Goal: Transaction & Acquisition: Purchase product/service

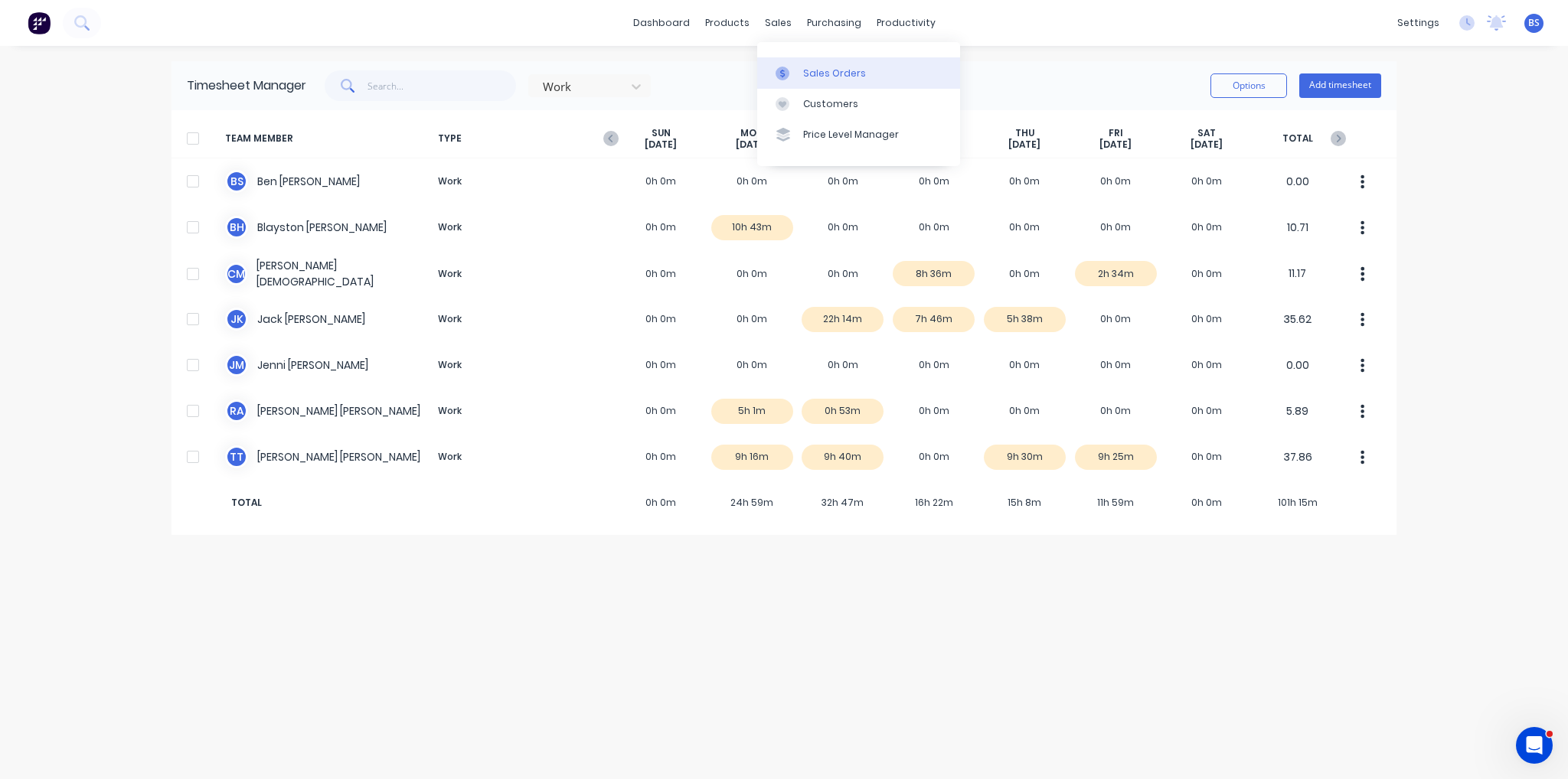
click at [793, 62] on link "Sales Orders" at bounding box center [859, 72] width 203 height 31
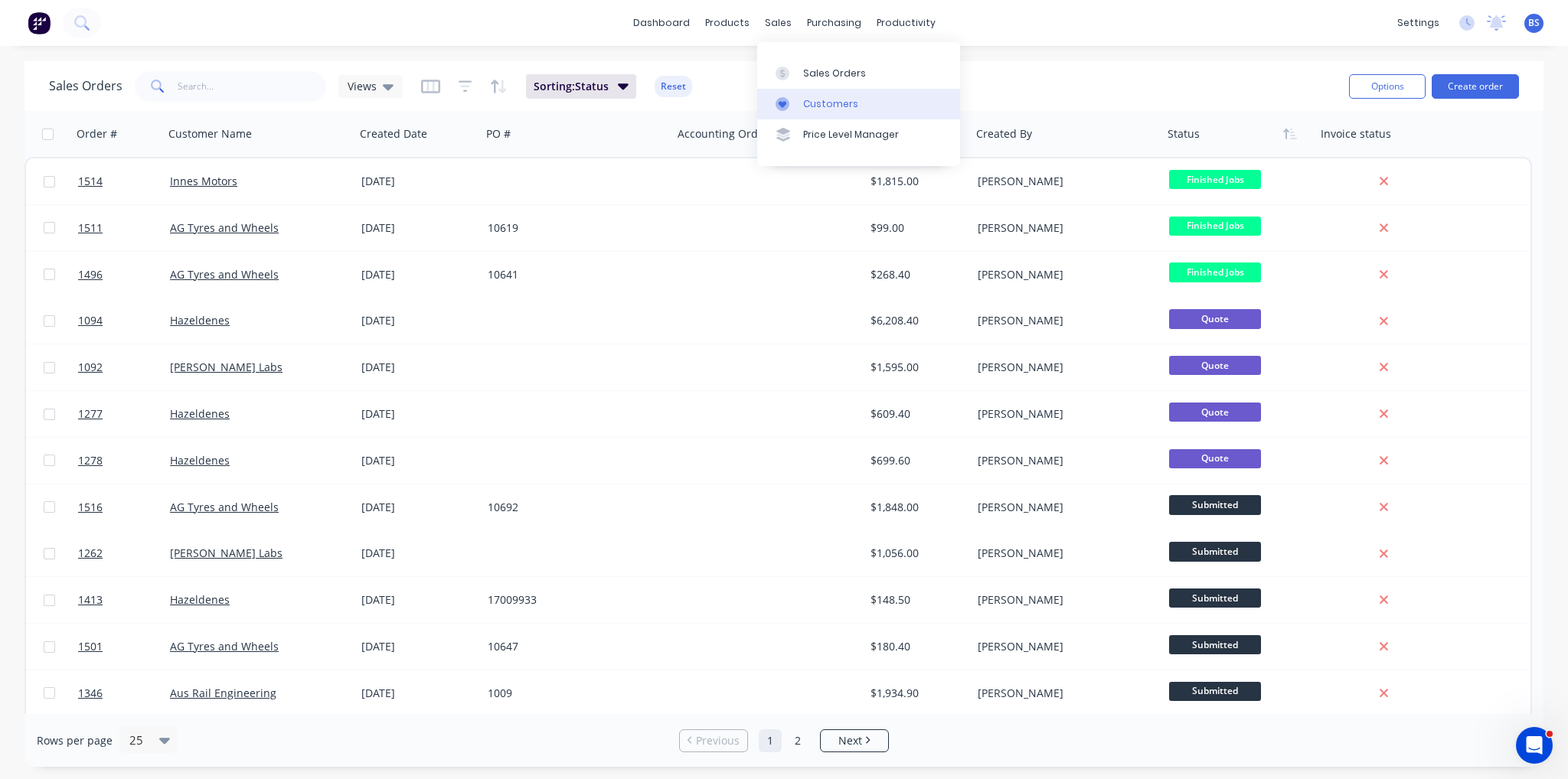
click at [805, 105] on div "Customers" at bounding box center [830, 104] width 55 height 14
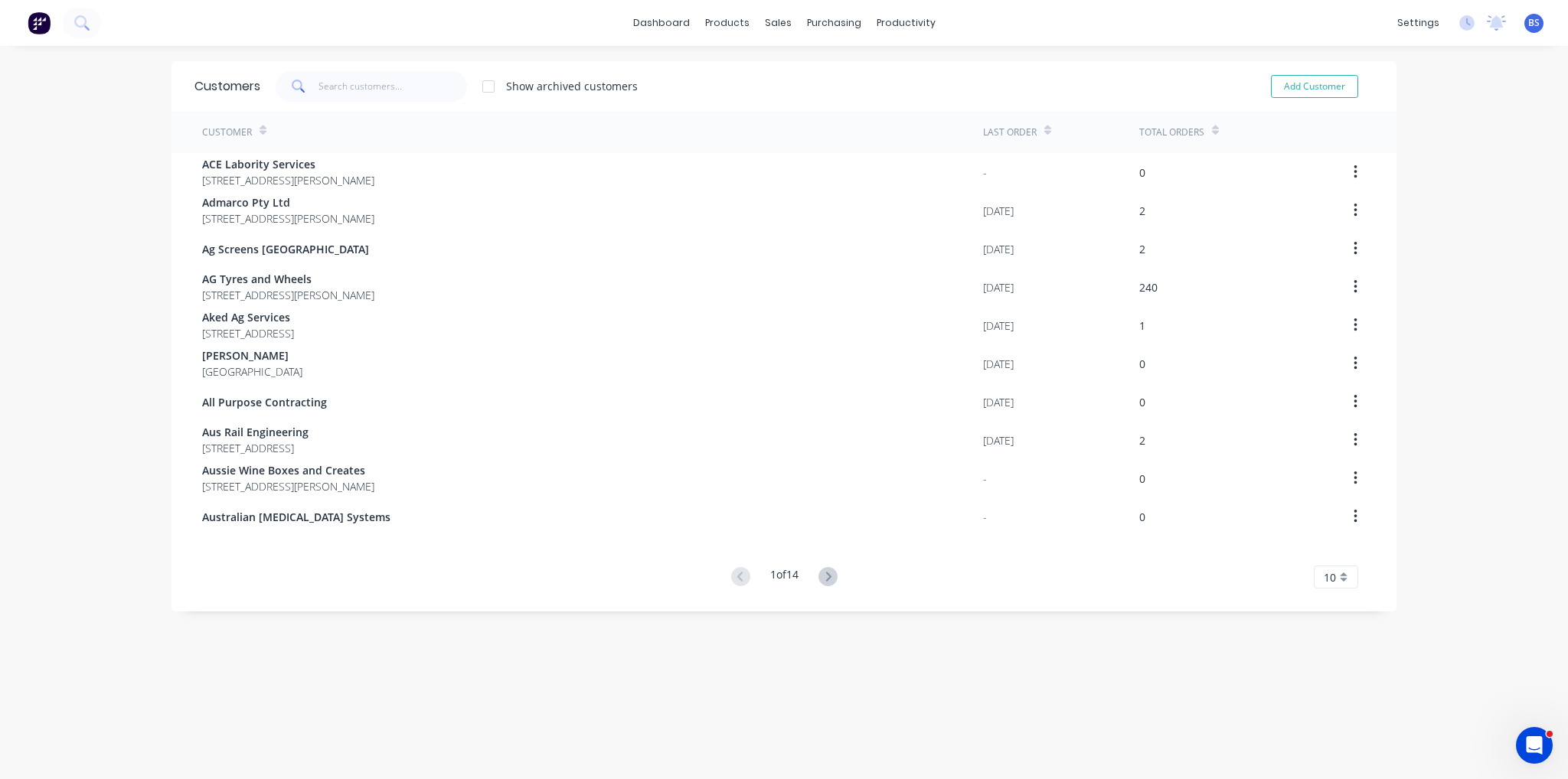
click at [304, 92] on span at bounding box center [297, 86] width 43 height 31
click at [325, 86] on input "text" at bounding box center [393, 86] width 149 height 31
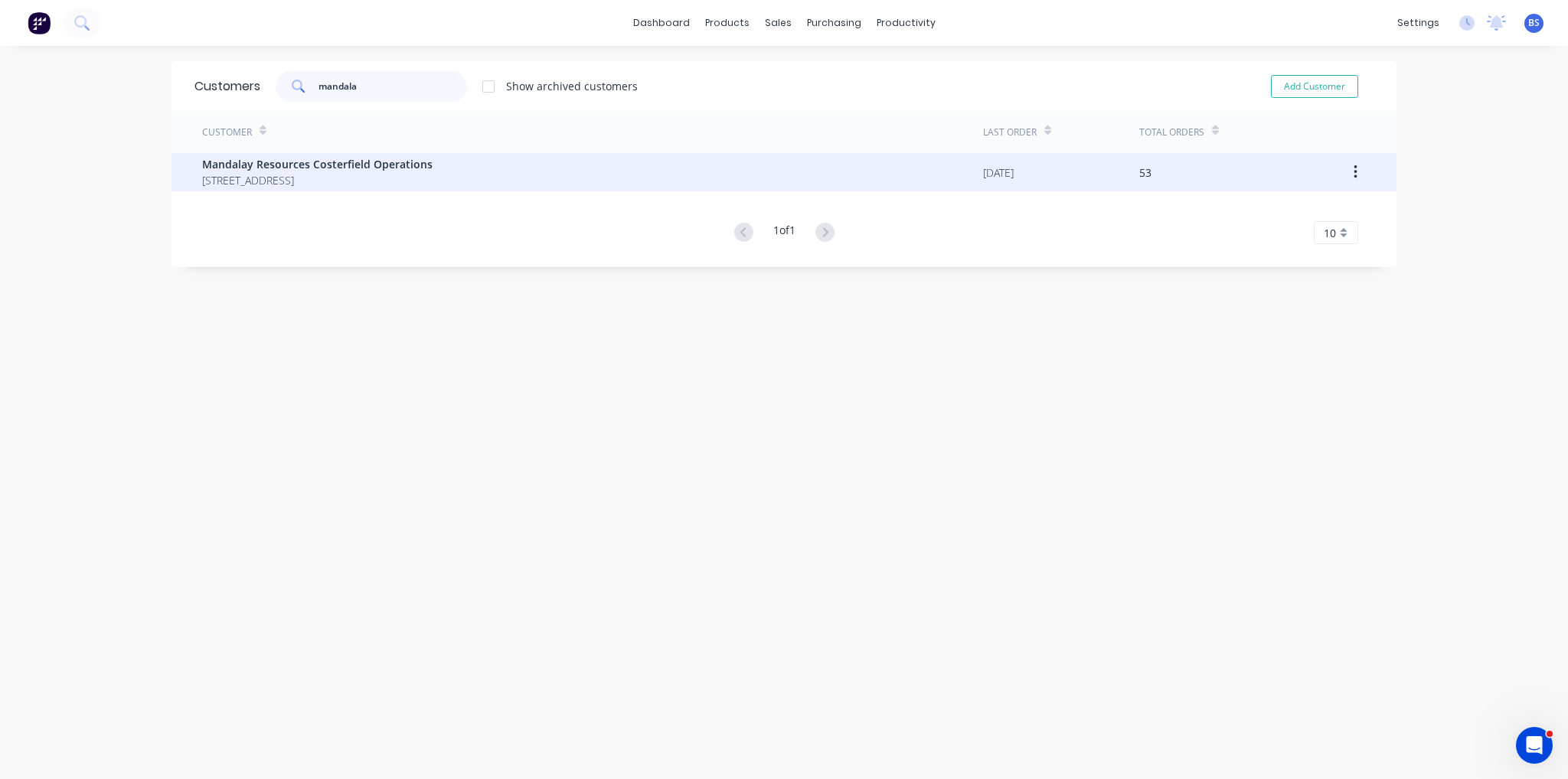
type input "mandala"
click at [366, 157] on span "Mandalay Resources Costerfield Operations" at bounding box center [318, 164] width 230 height 16
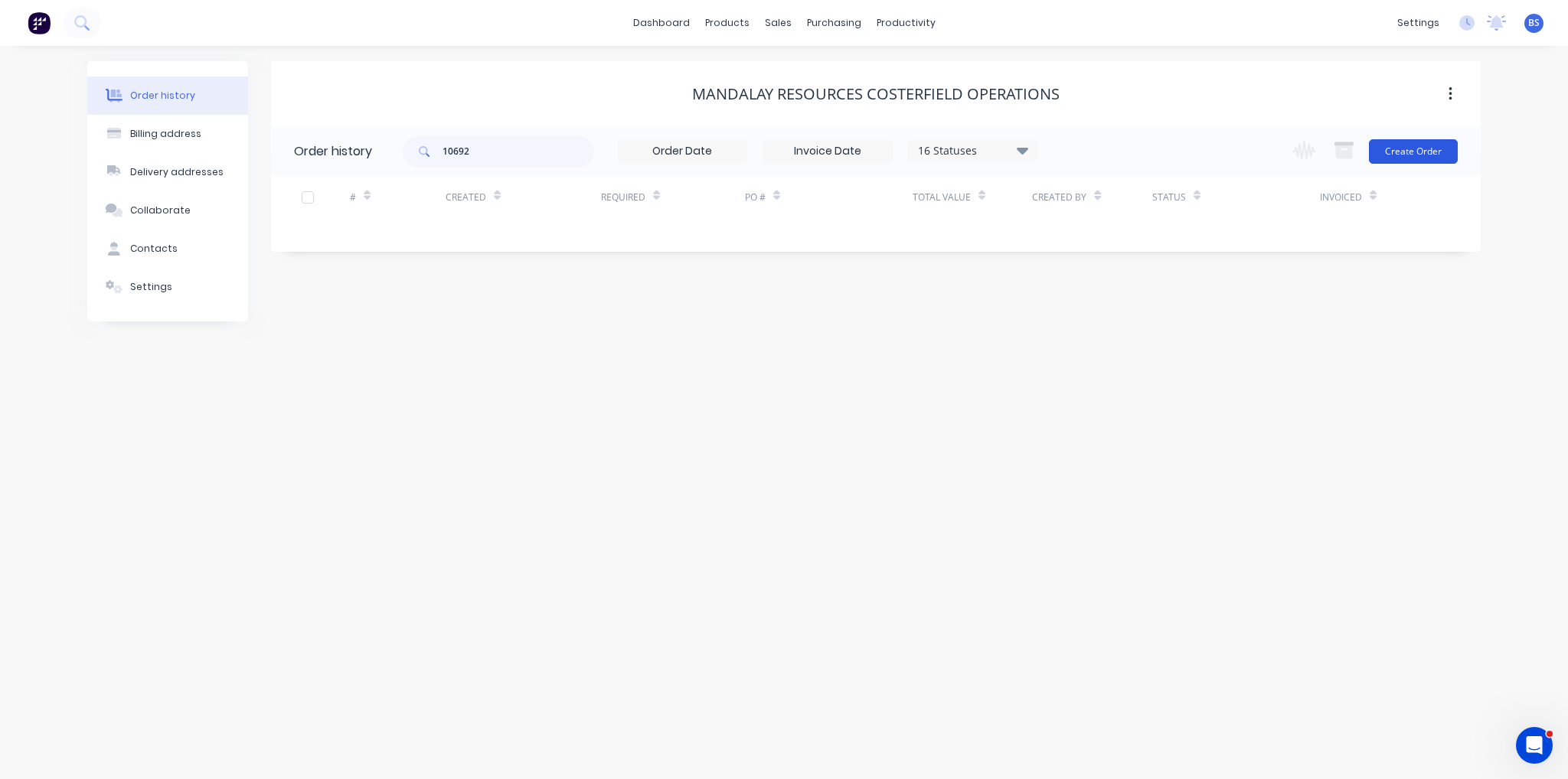
click at [1402, 159] on button "Create Order" at bounding box center [1414, 152] width 89 height 24
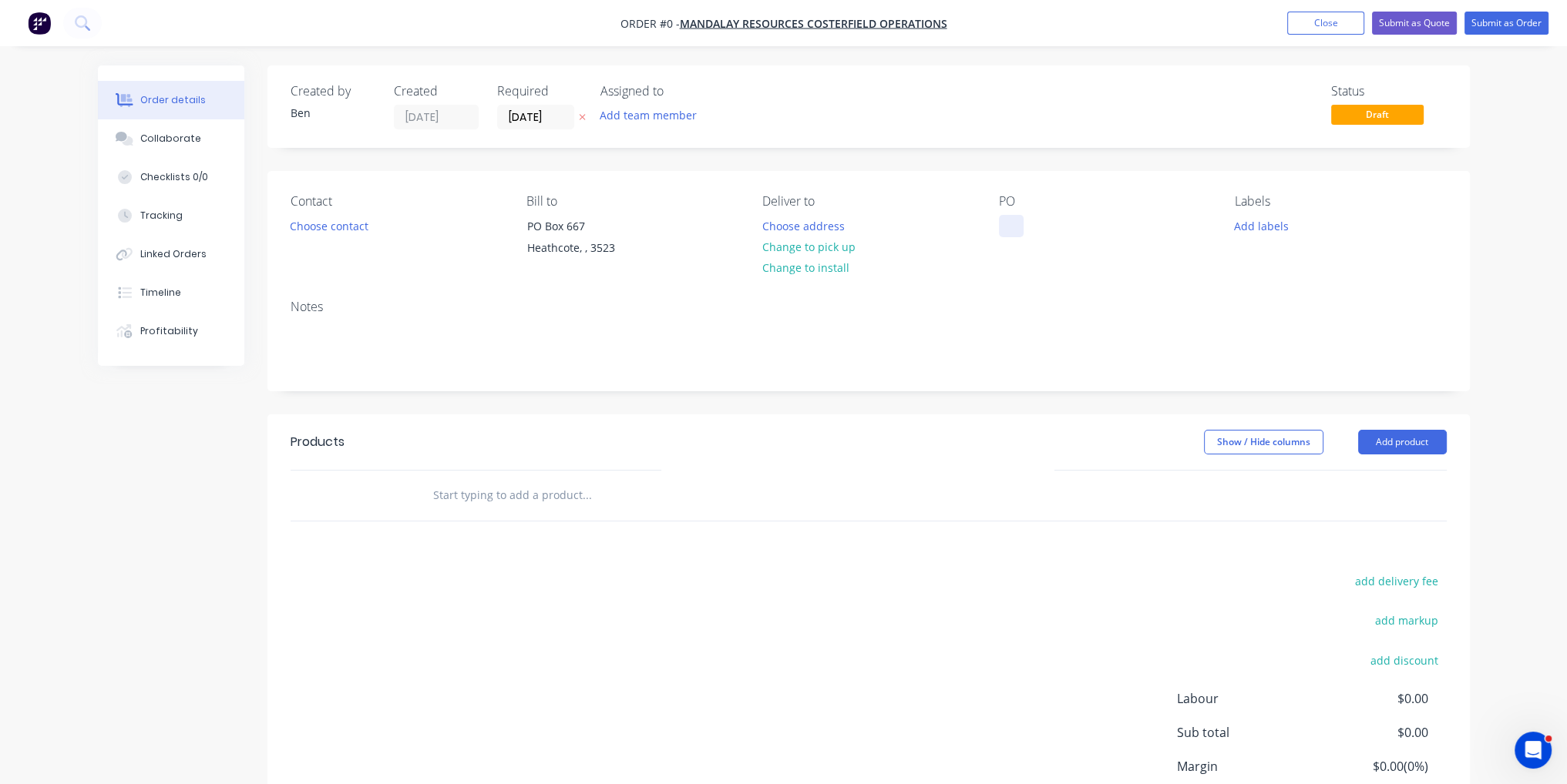
paste div
click at [1420, 444] on div "Order details Collaborate Checklists 0/0 Tracking Linked Orders Timeline Profit…" at bounding box center [784, 490] width 1403 height 849
click at [1412, 450] on button "Add product" at bounding box center [1402, 442] width 89 height 25
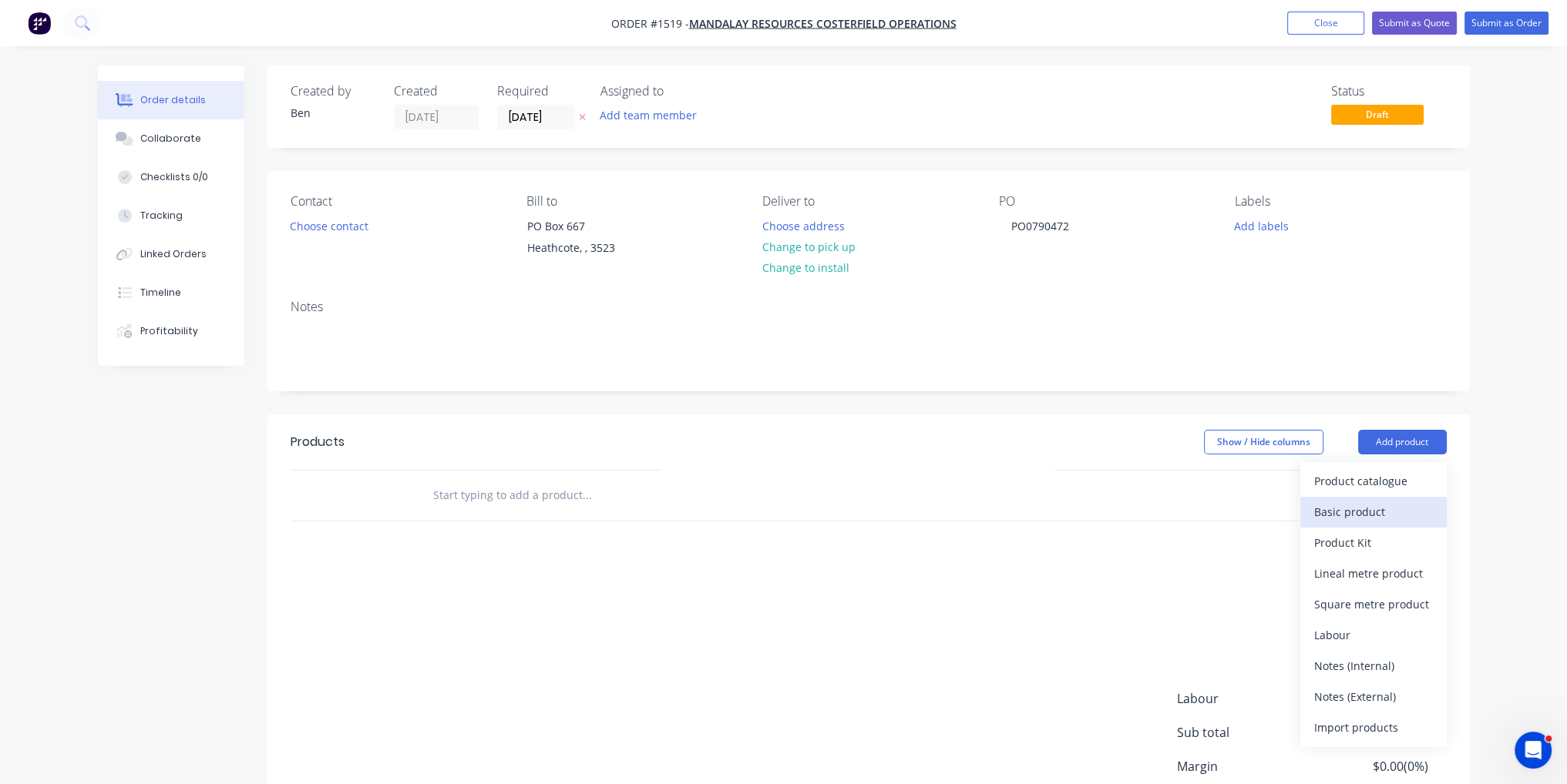
click at [1400, 500] on div "Basic product" at bounding box center [1373, 511] width 119 height 22
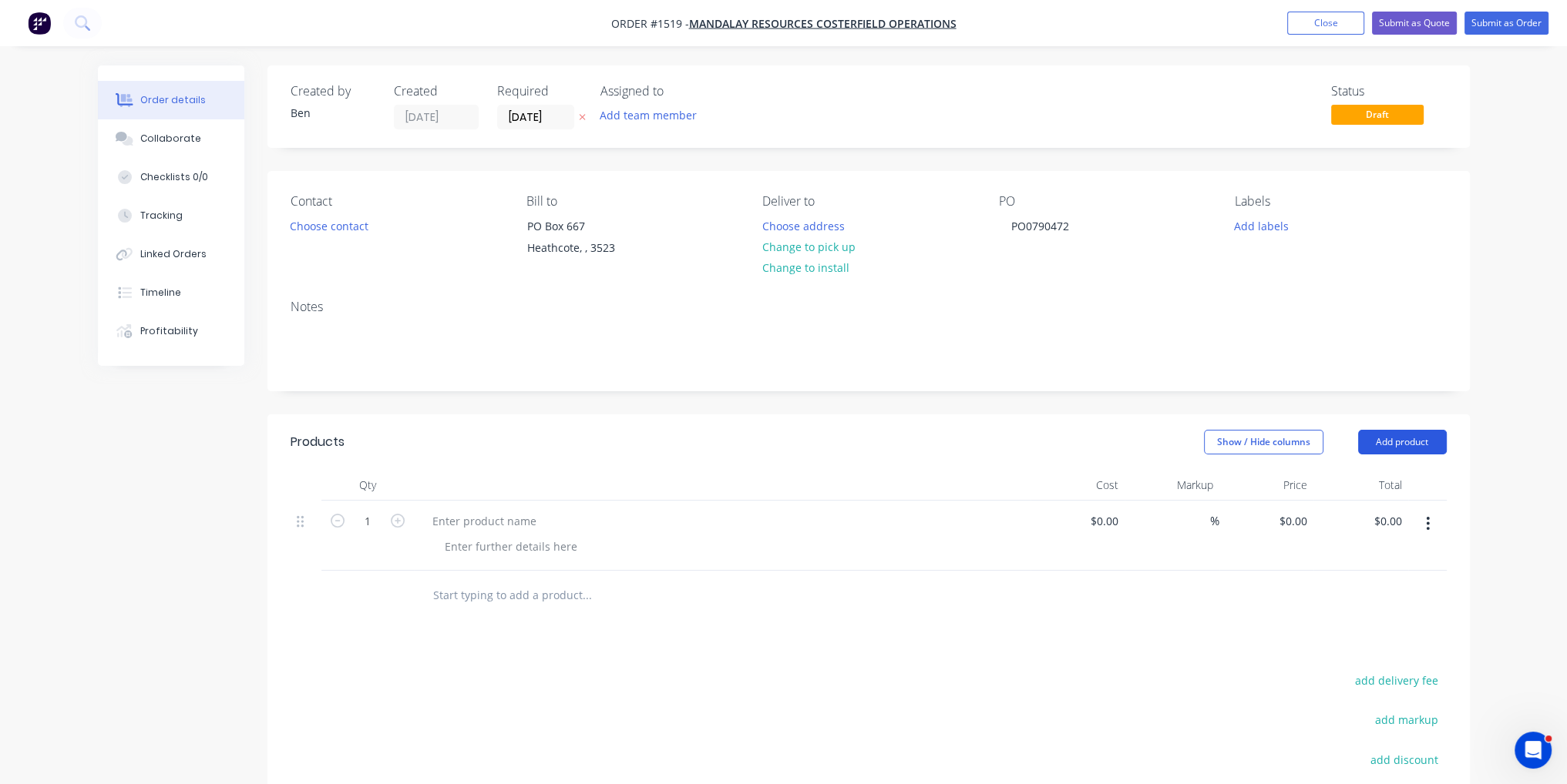
click at [1403, 450] on button "Add product" at bounding box center [1402, 442] width 89 height 25
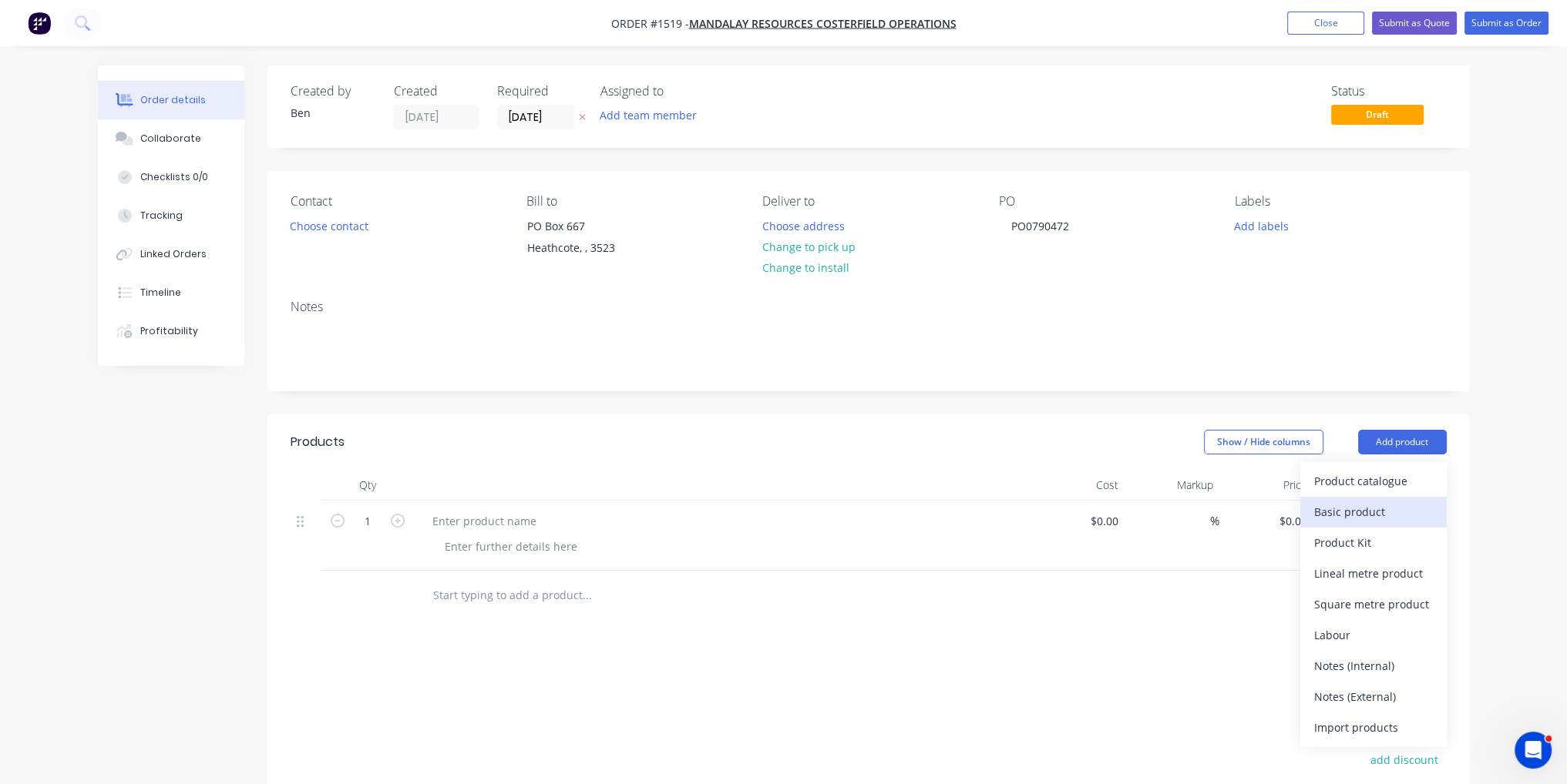
click at [1403, 511] on div "Basic product" at bounding box center [1373, 511] width 119 height 22
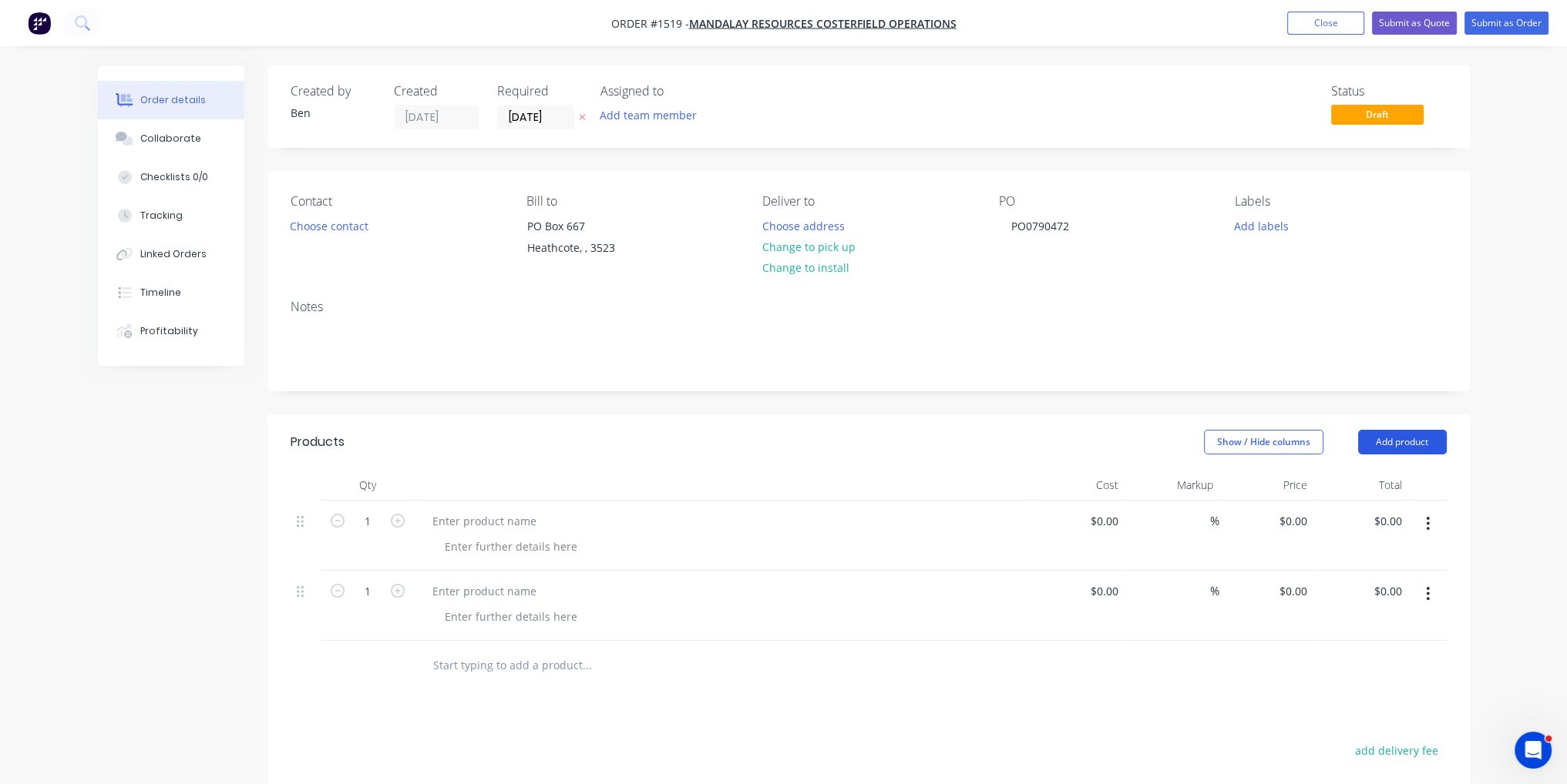
click at [1405, 438] on button "Add product" at bounding box center [1402, 442] width 89 height 25
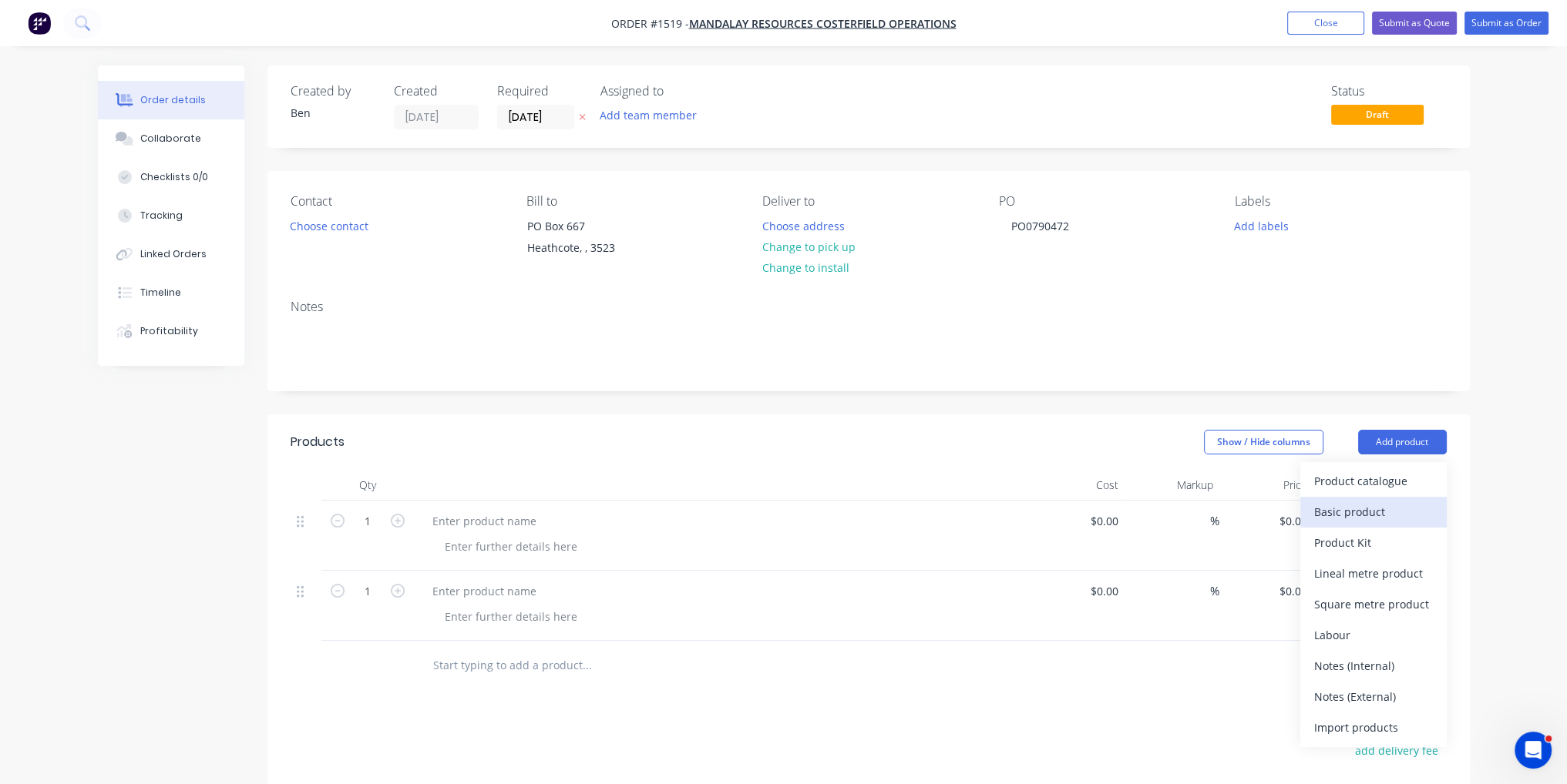
click at [1404, 519] on div "Basic product" at bounding box center [1373, 511] width 119 height 22
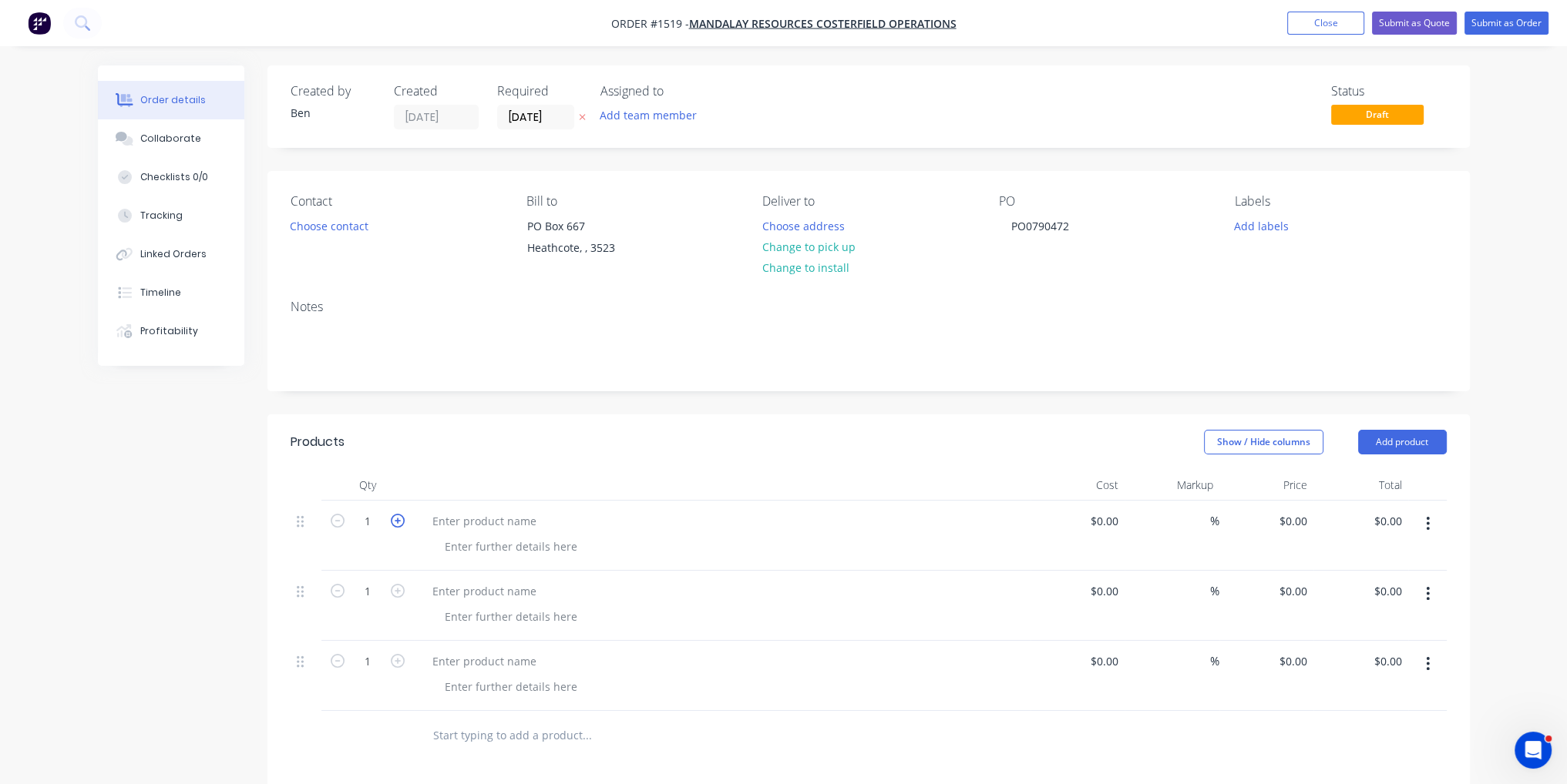
click at [394, 519] on icon "button" at bounding box center [398, 521] width 14 height 14
type input "2"
click at [393, 588] on icon "button" at bounding box center [398, 591] width 14 height 14
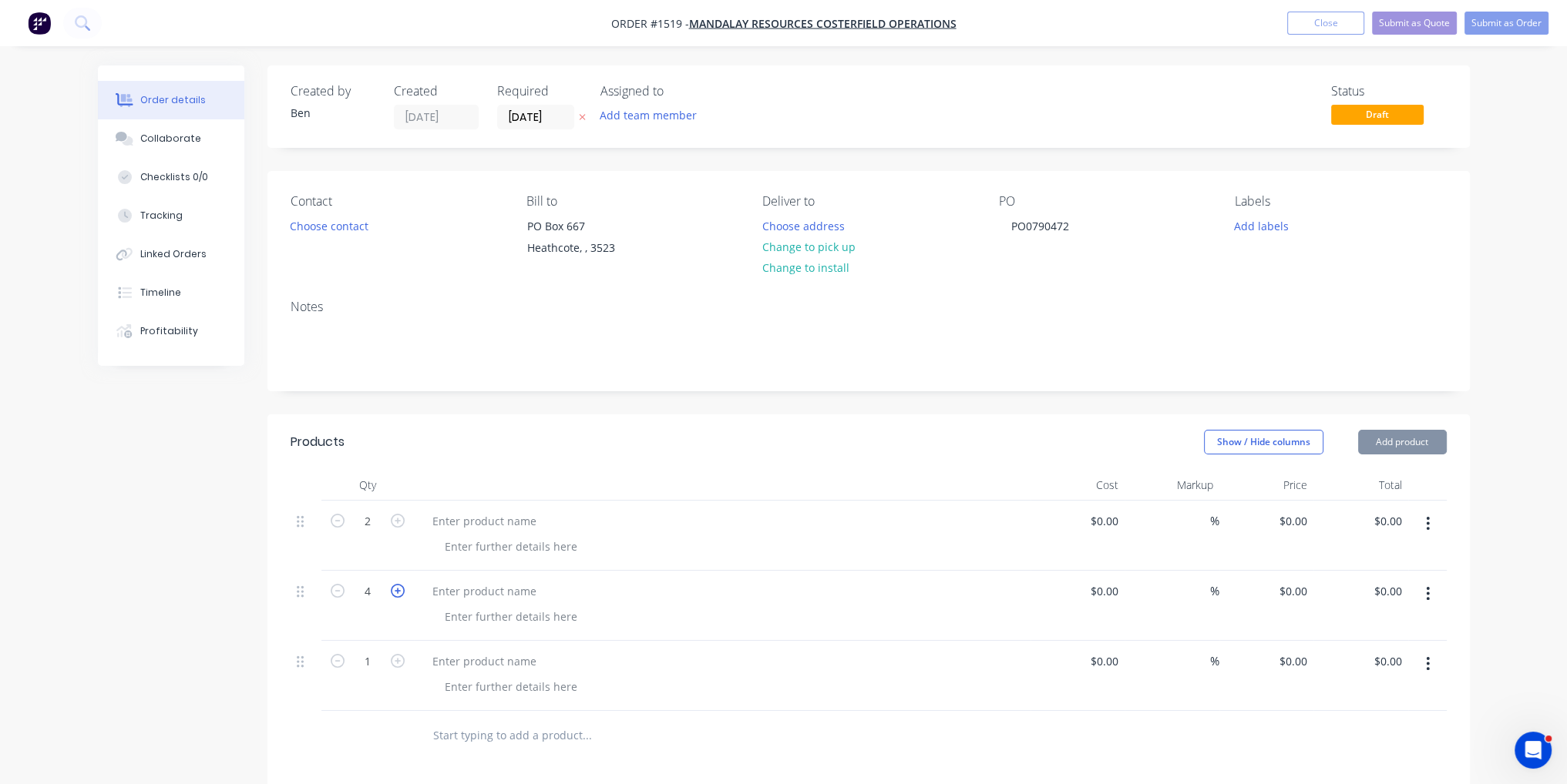
click at [393, 588] on icon "button" at bounding box center [398, 591] width 14 height 14
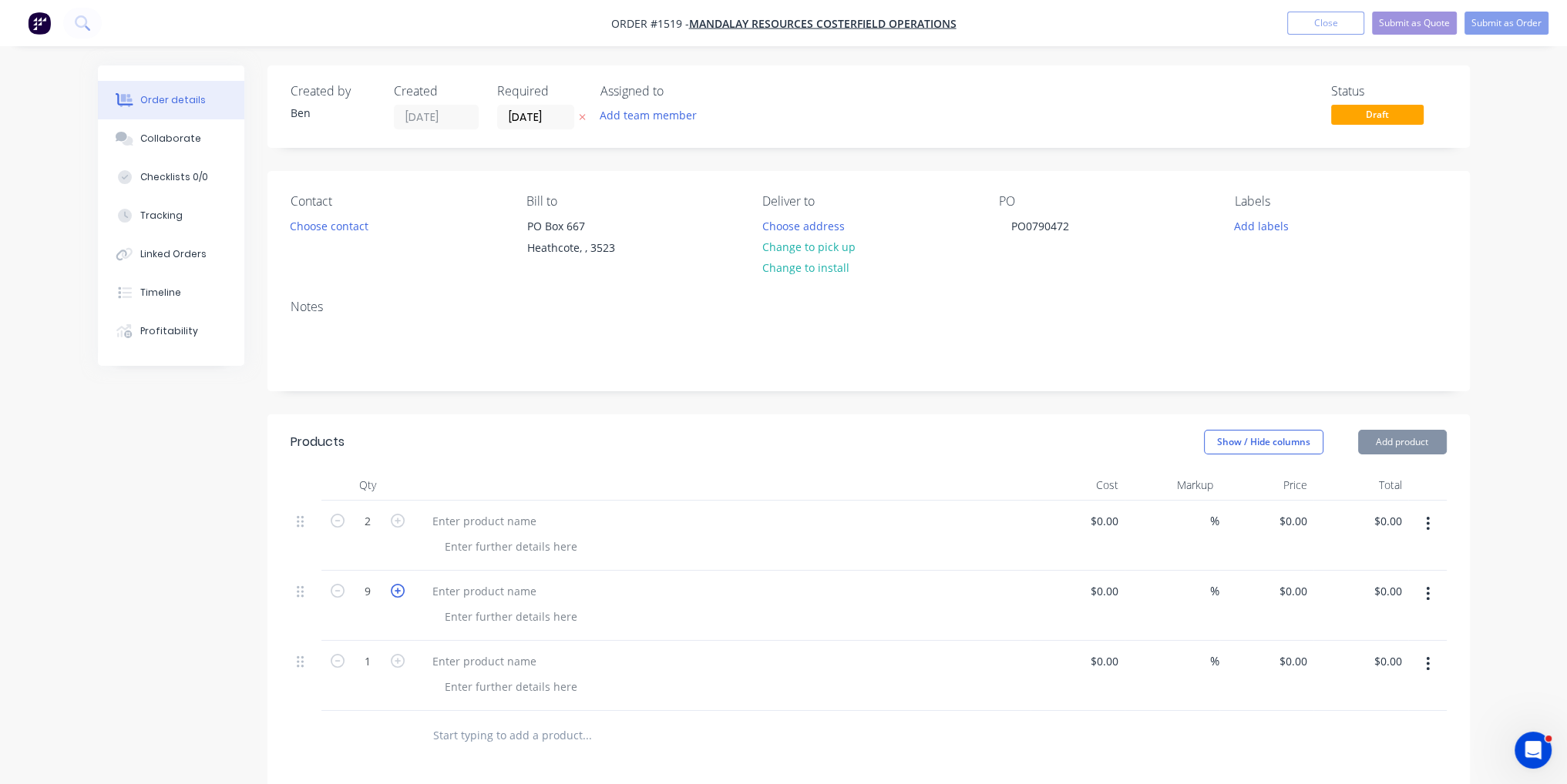
click at [393, 588] on icon "button" at bounding box center [398, 591] width 14 height 14
type input "12"
click at [394, 662] on icon "button" at bounding box center [398, 661] width 14 height 14
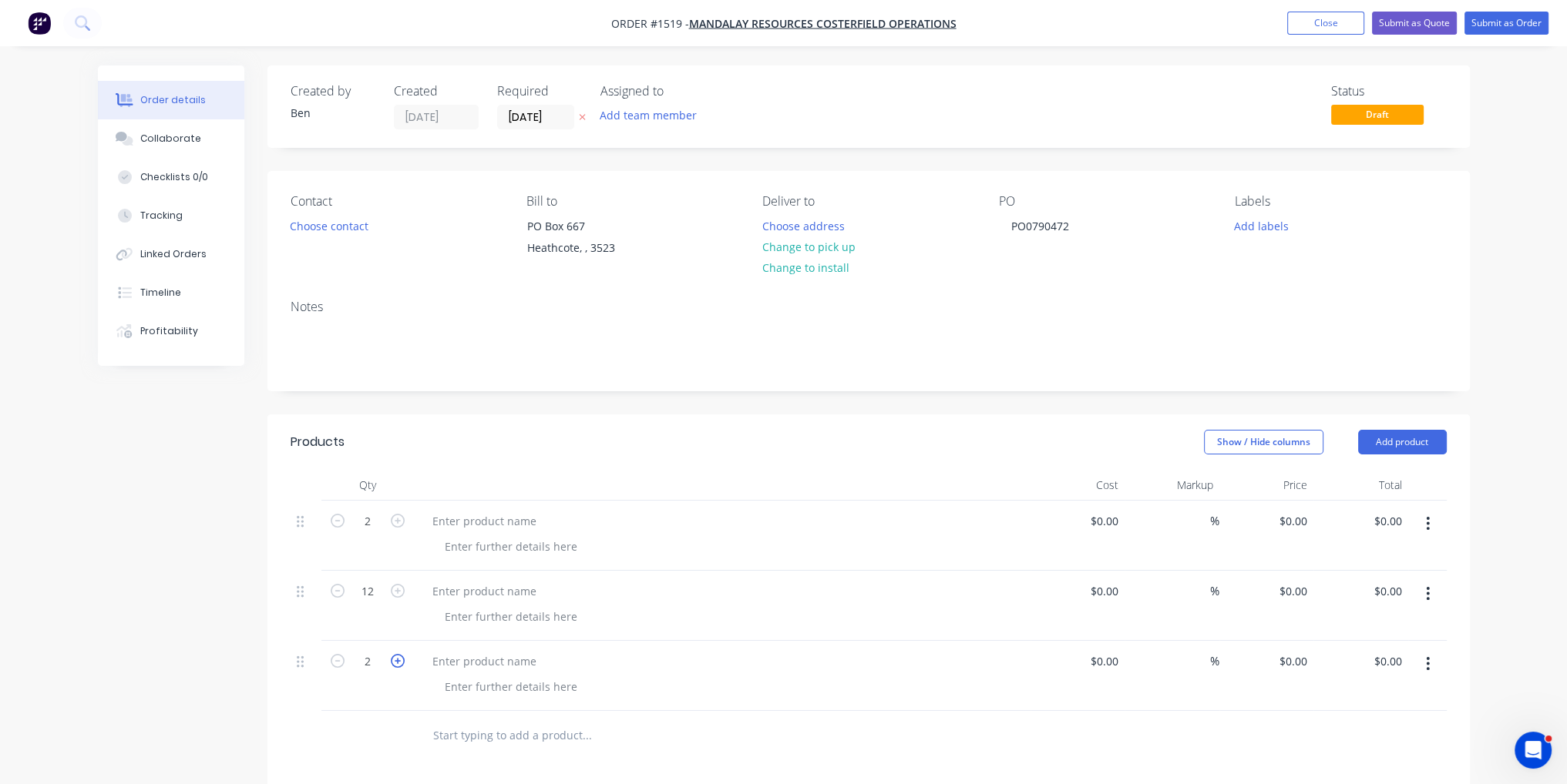
click at [394, 662] on icon "button" at bounding box center [398, 661] width 14 height 14
type input "3"
paste div
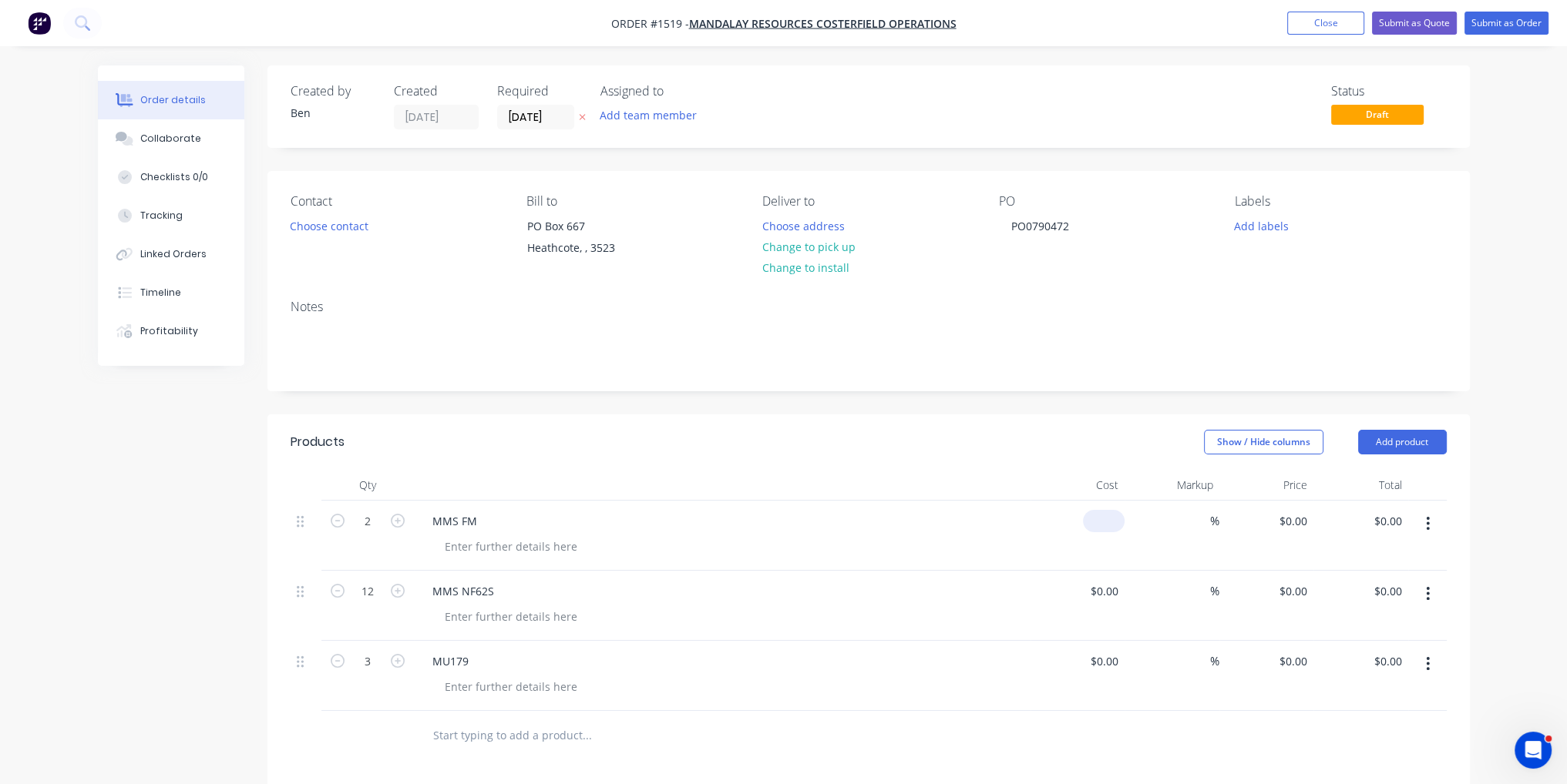
click at [1113, 519] on input at bounding box center [1107, 521] width 35 height 22
type input "$990.00"
type input "$1,980.00"
click at [1099, 586] on div "$0.00" at bounding box center [1078, 606] width 95 height 70
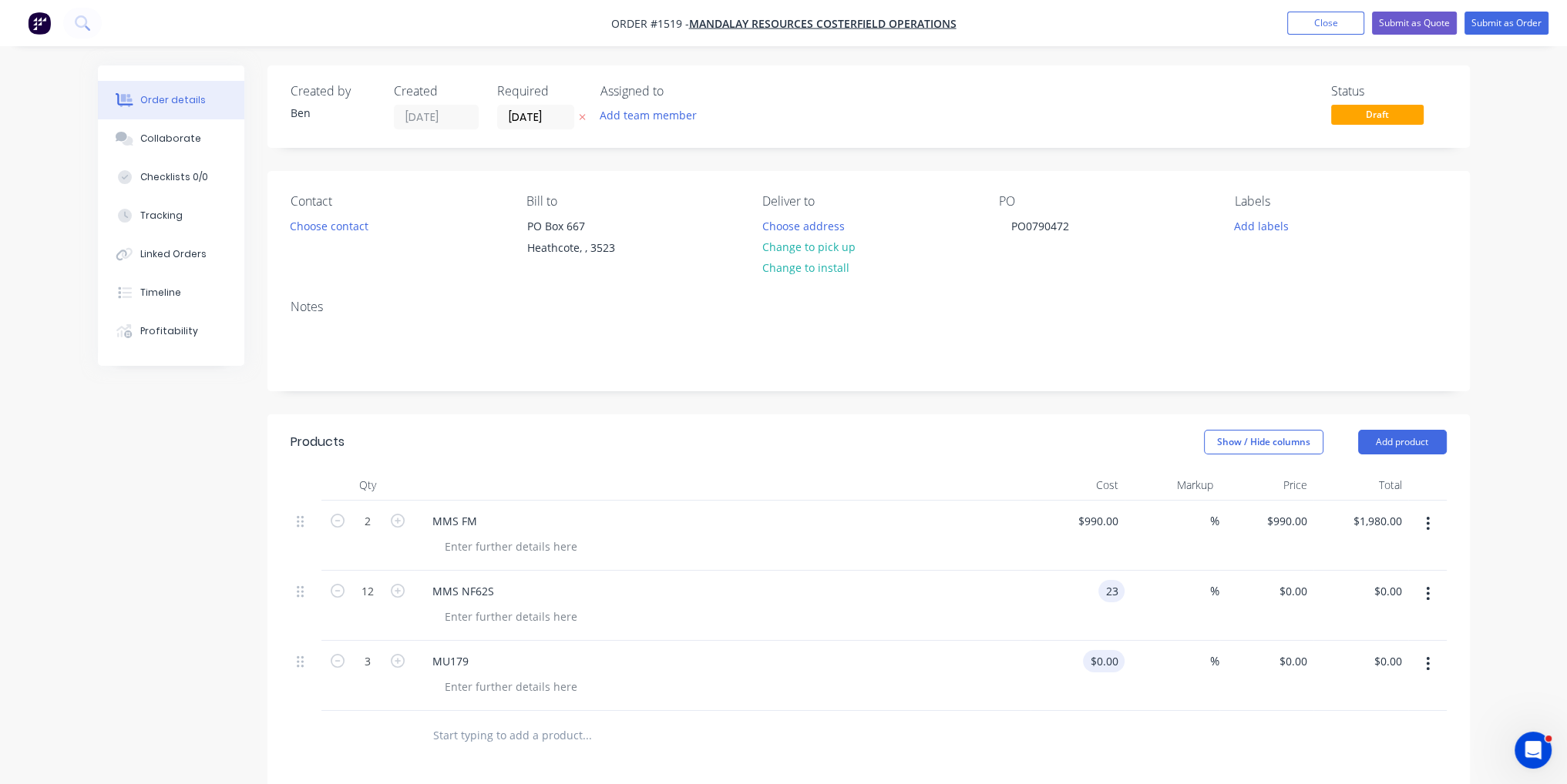
type input "$23.00"
type input "$276.00"
click at [1117, 669] on input at bounding box center [1116, 661] width 18 height 22
type input "$85.00"
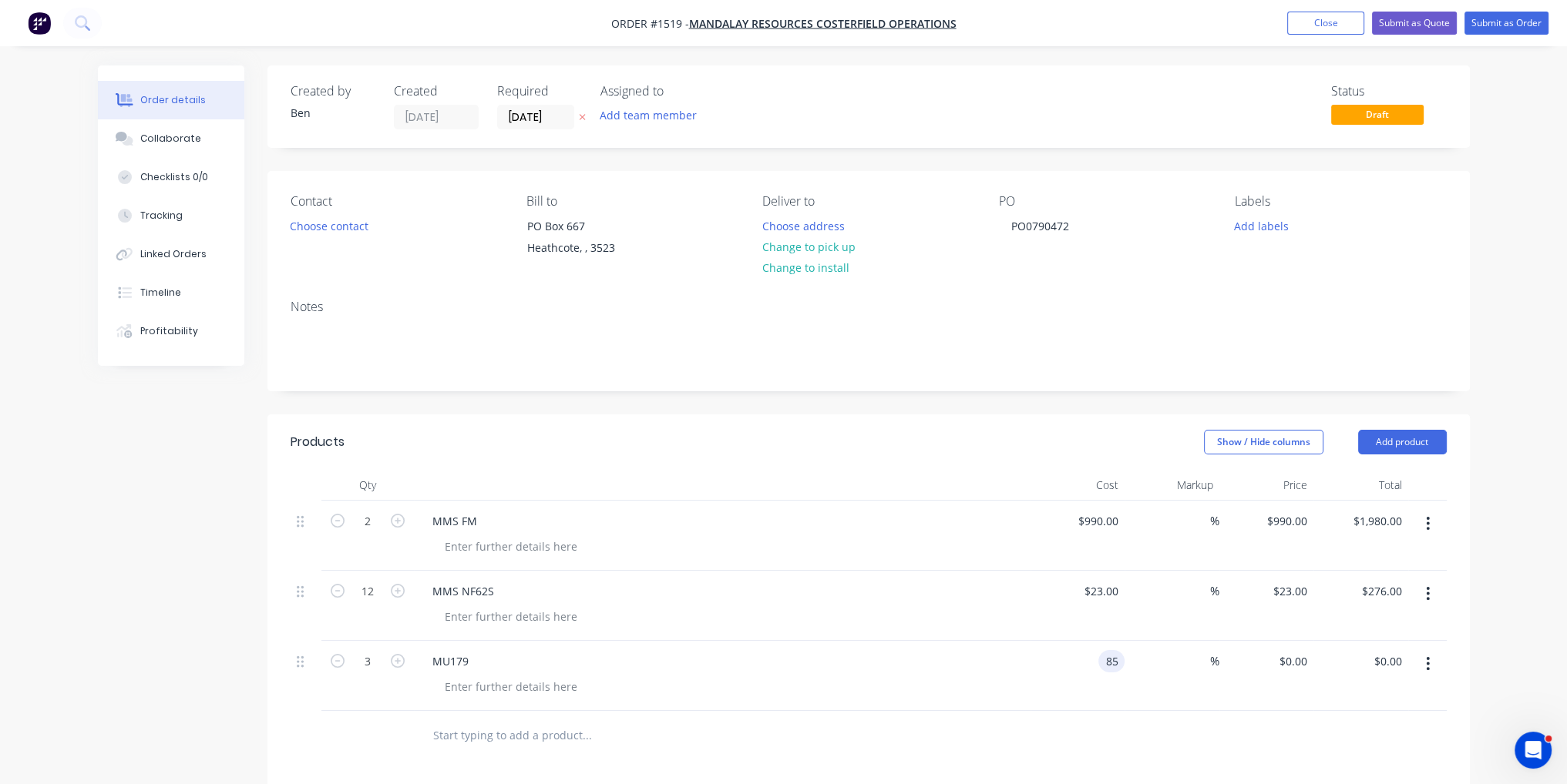
type input "$85.00"
type input "$255.00"
click at [1136, 711] on div at bounding box center [869, 736] width 1156 height 50
click at [1527, 14] on button "Submit as Order" at bounding box center [1506, 23] width 84 height 23
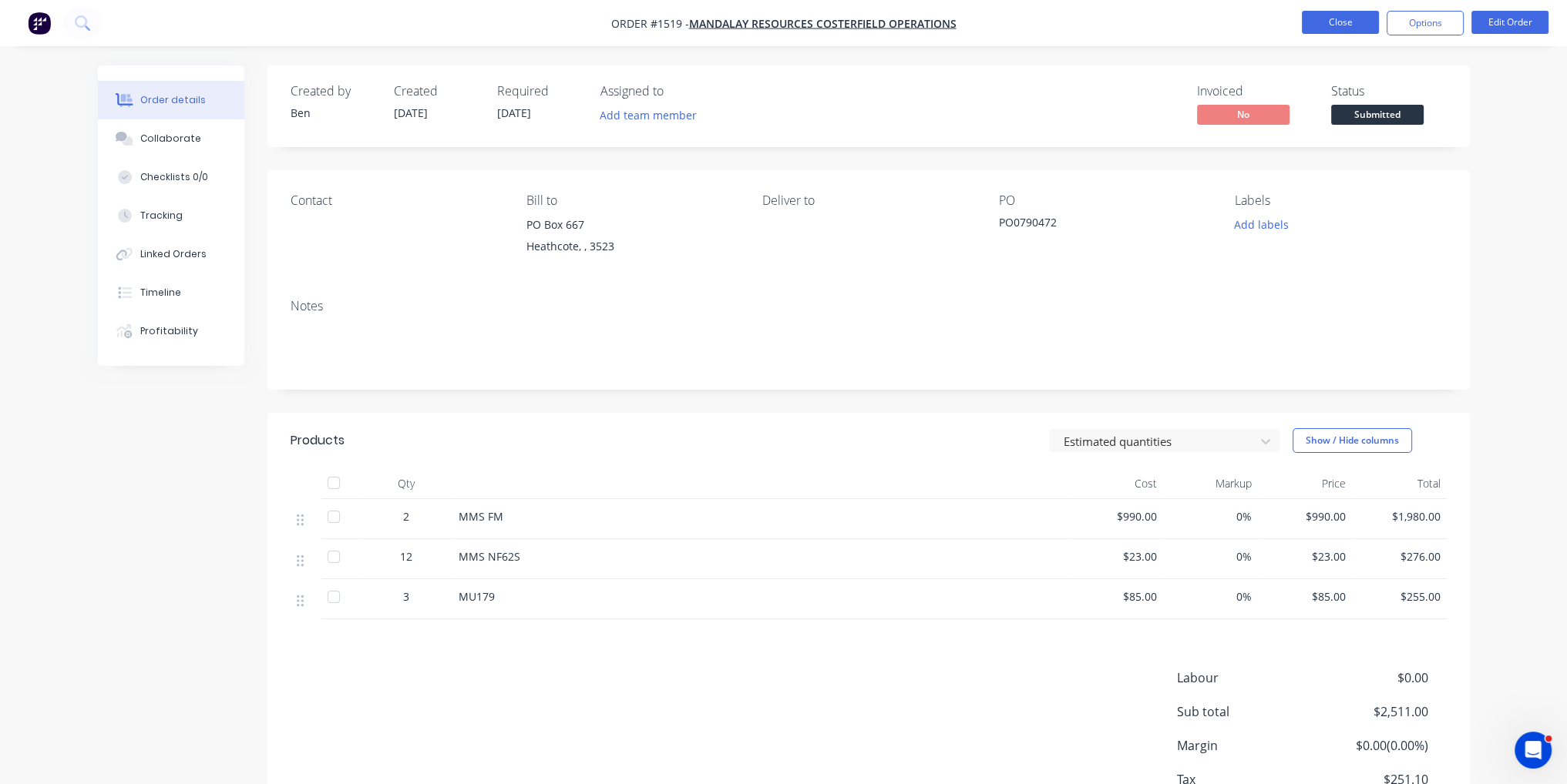
click at [1335, 33] on button "Close" at bounding box center [1340, 22] width 77 height 23
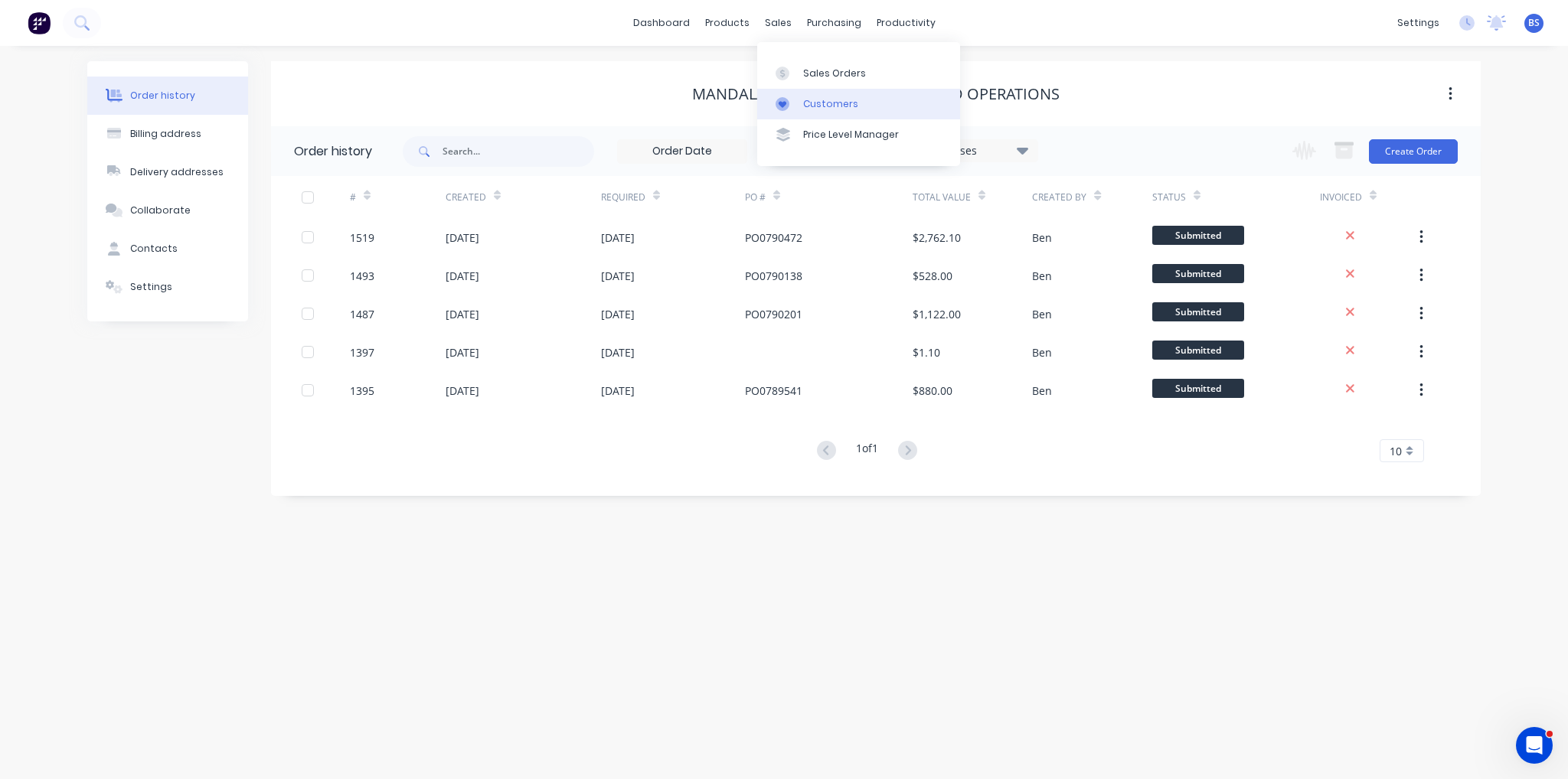
click at [839, 98] on div "Customers" at bounding box center [830, 104] width 55 height 14
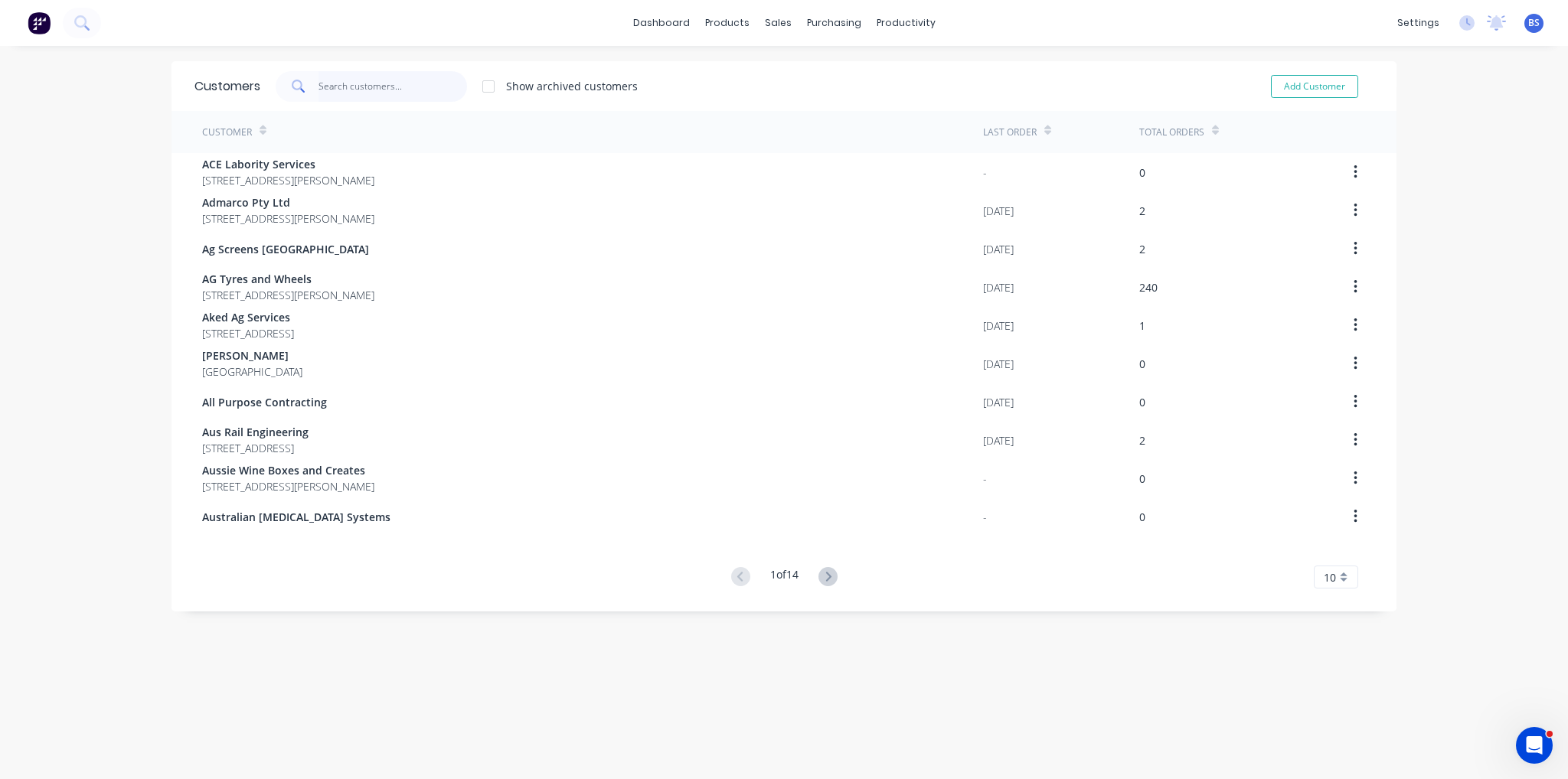
click at [398, 86] on input "text" at bounding box center [393, 86] width 149 height 31
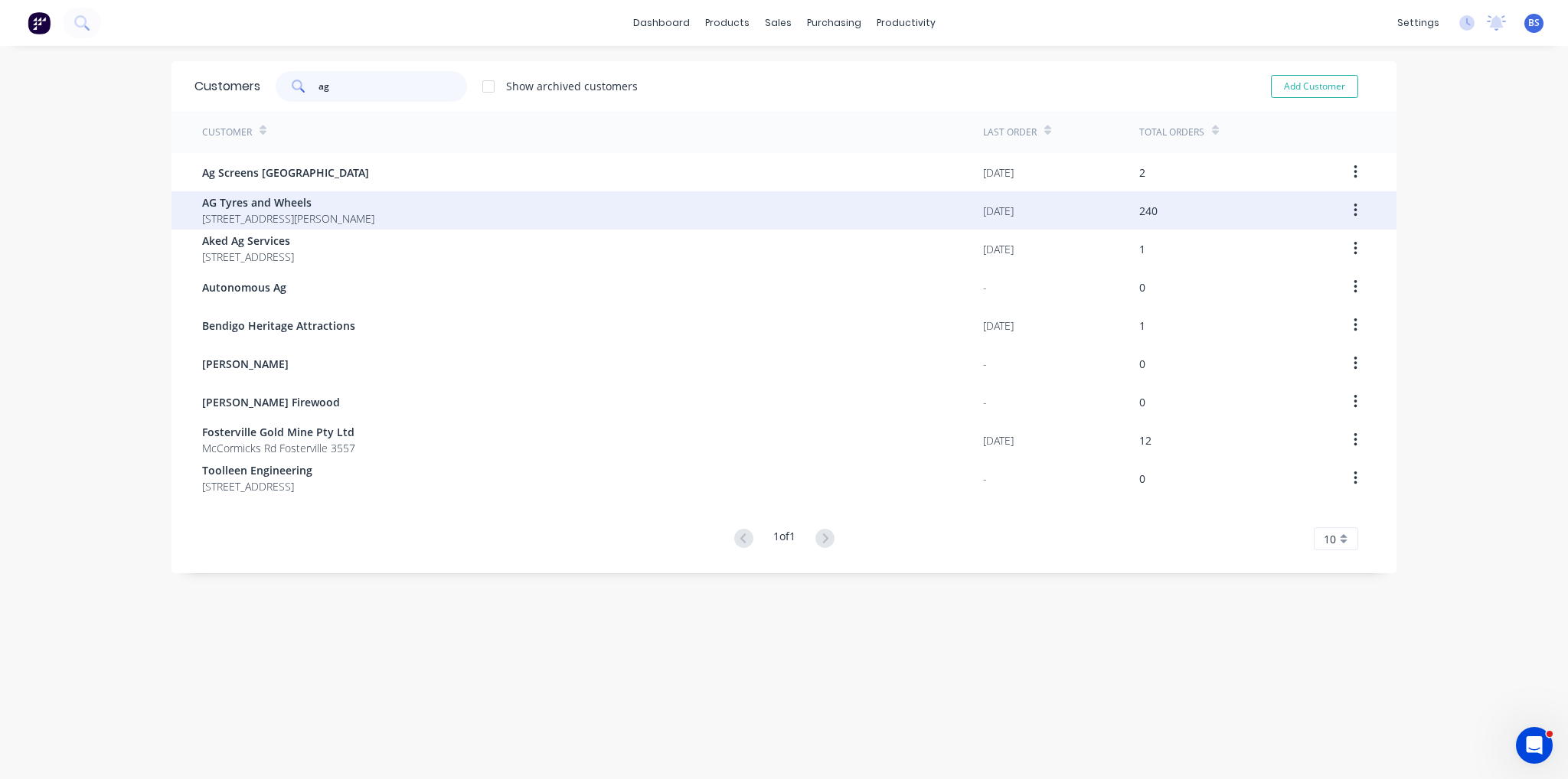
type input "ag"
click at [361, 193] on div "AG Tyres and Wheels [STREET_ADDRESS][PERSON_NAME]" at bounding box center [592, 210] width 781 height 38
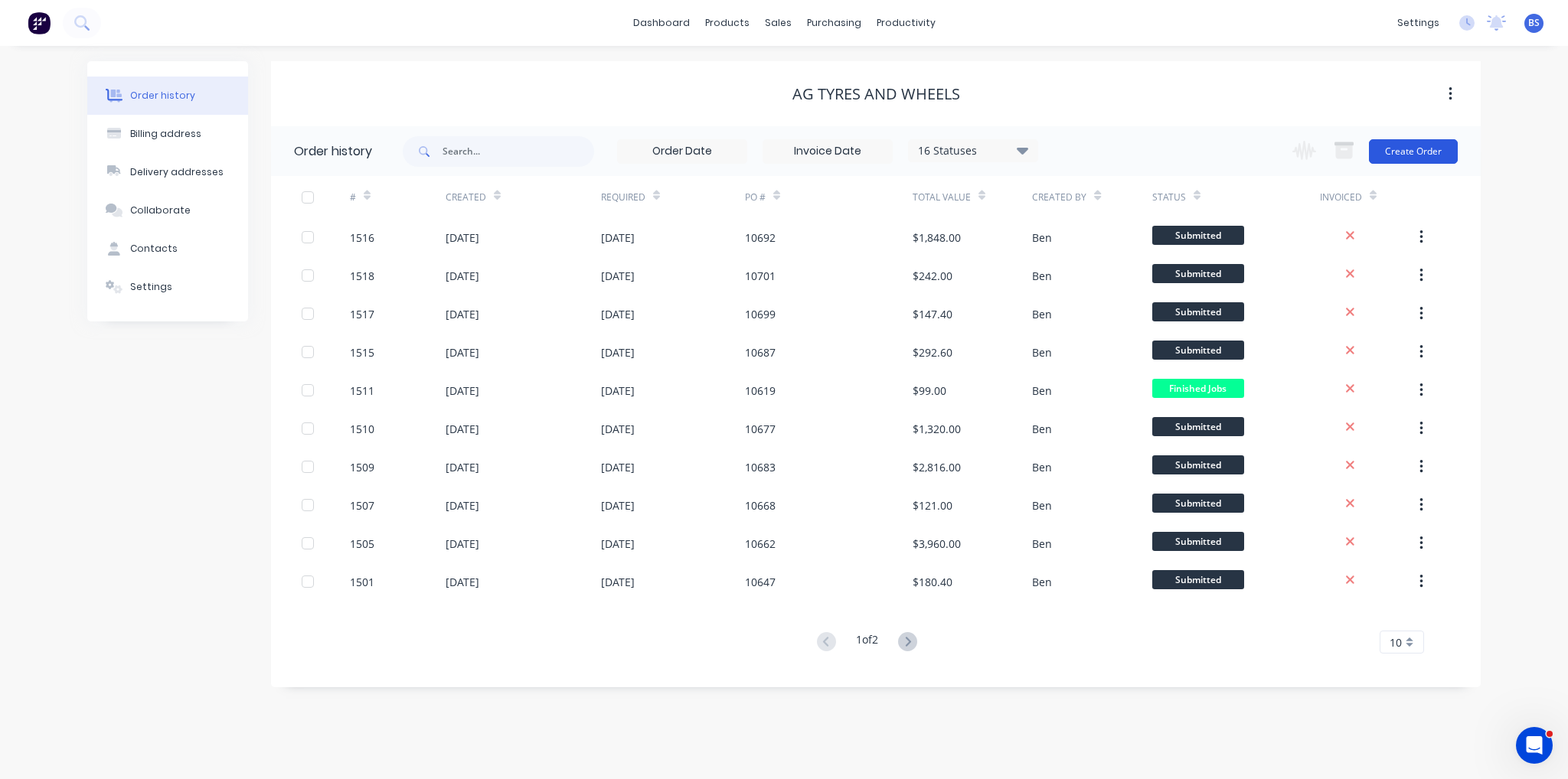
click at [1409, 151] on button "Create Order" at bounding box center [1414, 152] width 89 height 24
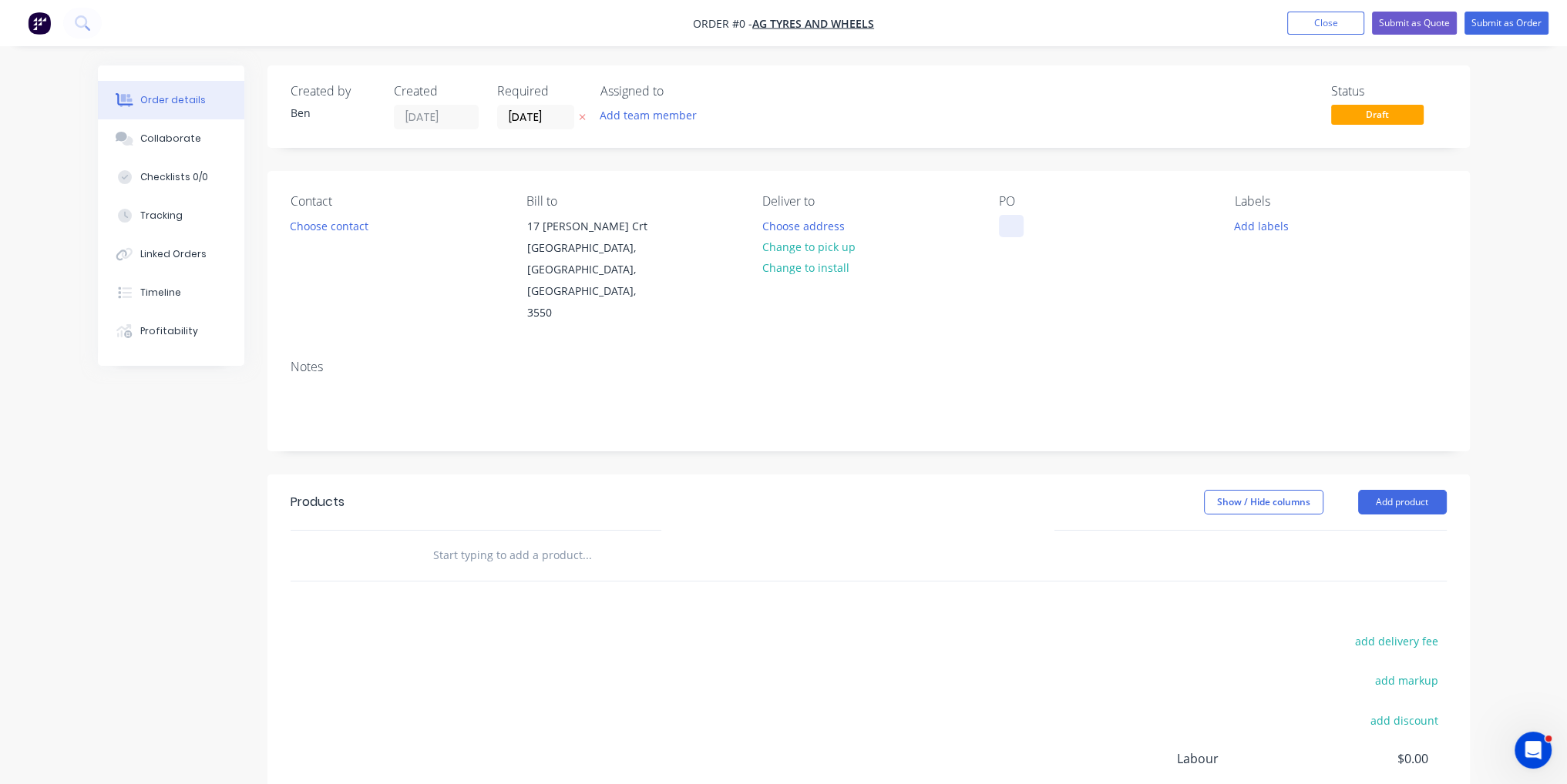
click at [1002, 220] on div at bounding box center [1011, 226] width 25 height 22
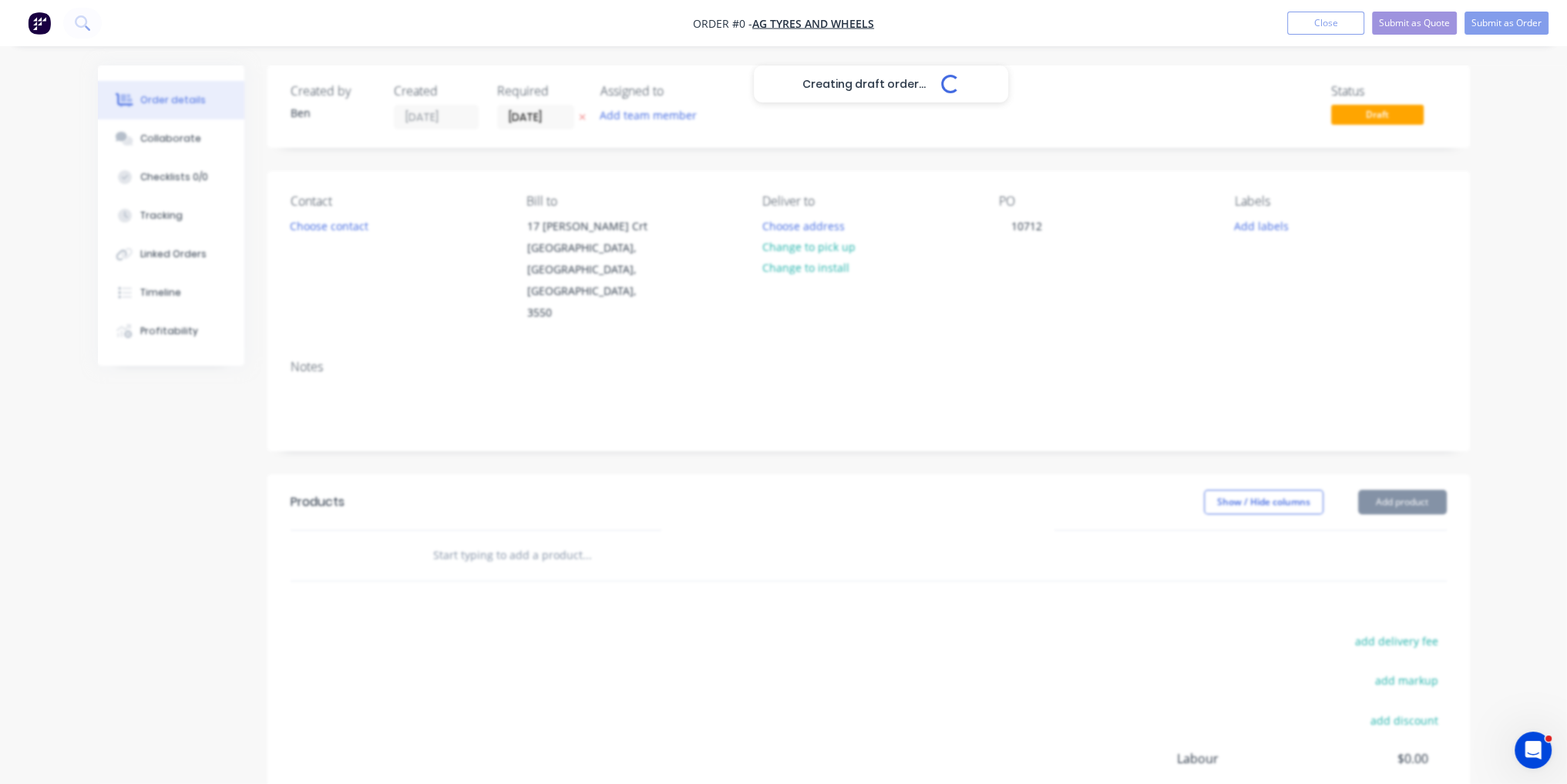
click at [1096, 487] on div "Creating draft order... Loading... Order details Collaborate Checklists 0/0 Tra…" at bounding box center [784, 520] width 1403 height 909
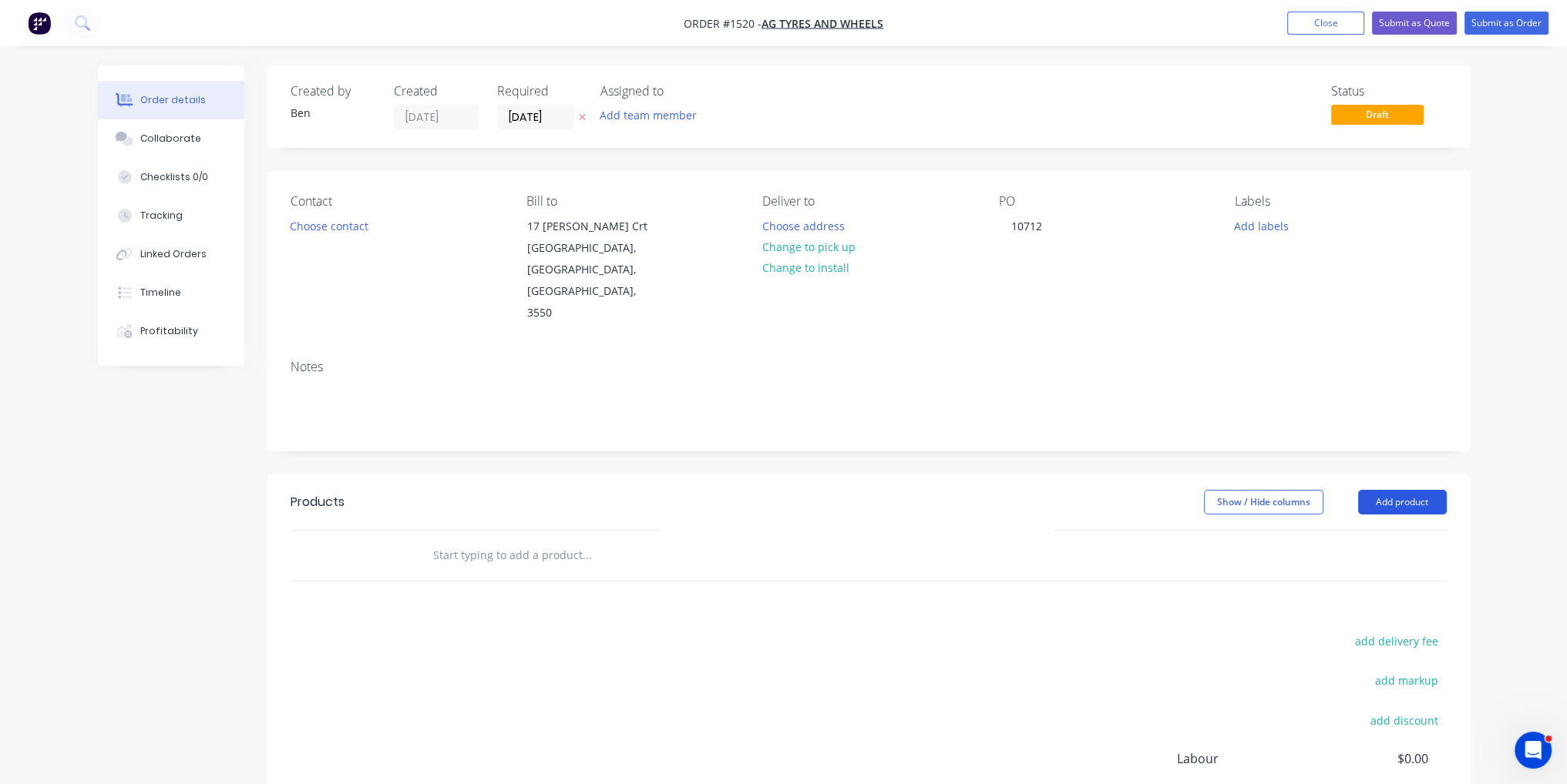
click at [1433, 490] on button "Add product" at bounding box center [1402, 502] width 89 height 25
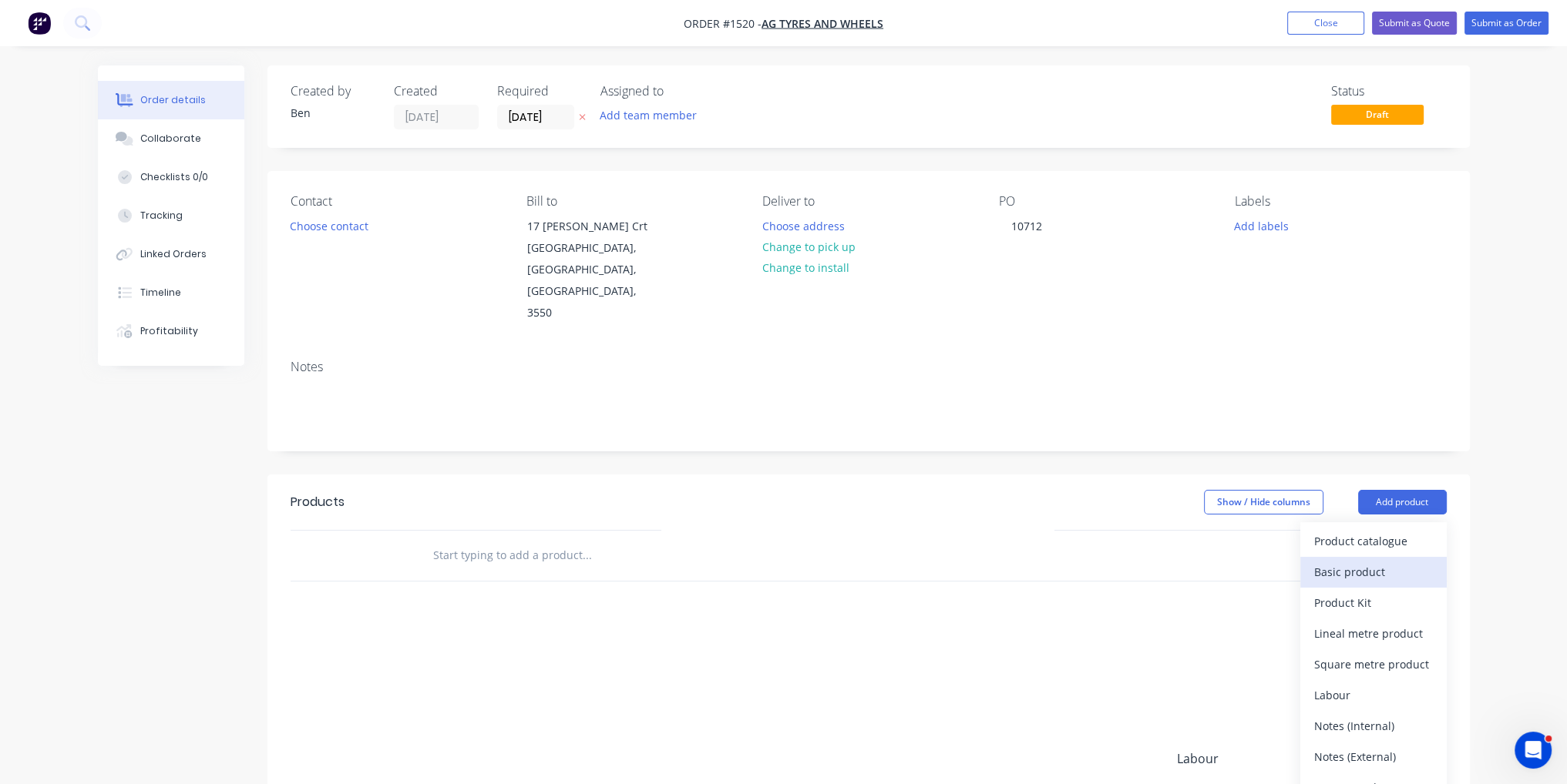
click at [1373, 561] on div "Basic product" at bounding box center [1373, 572] width 119 height 22
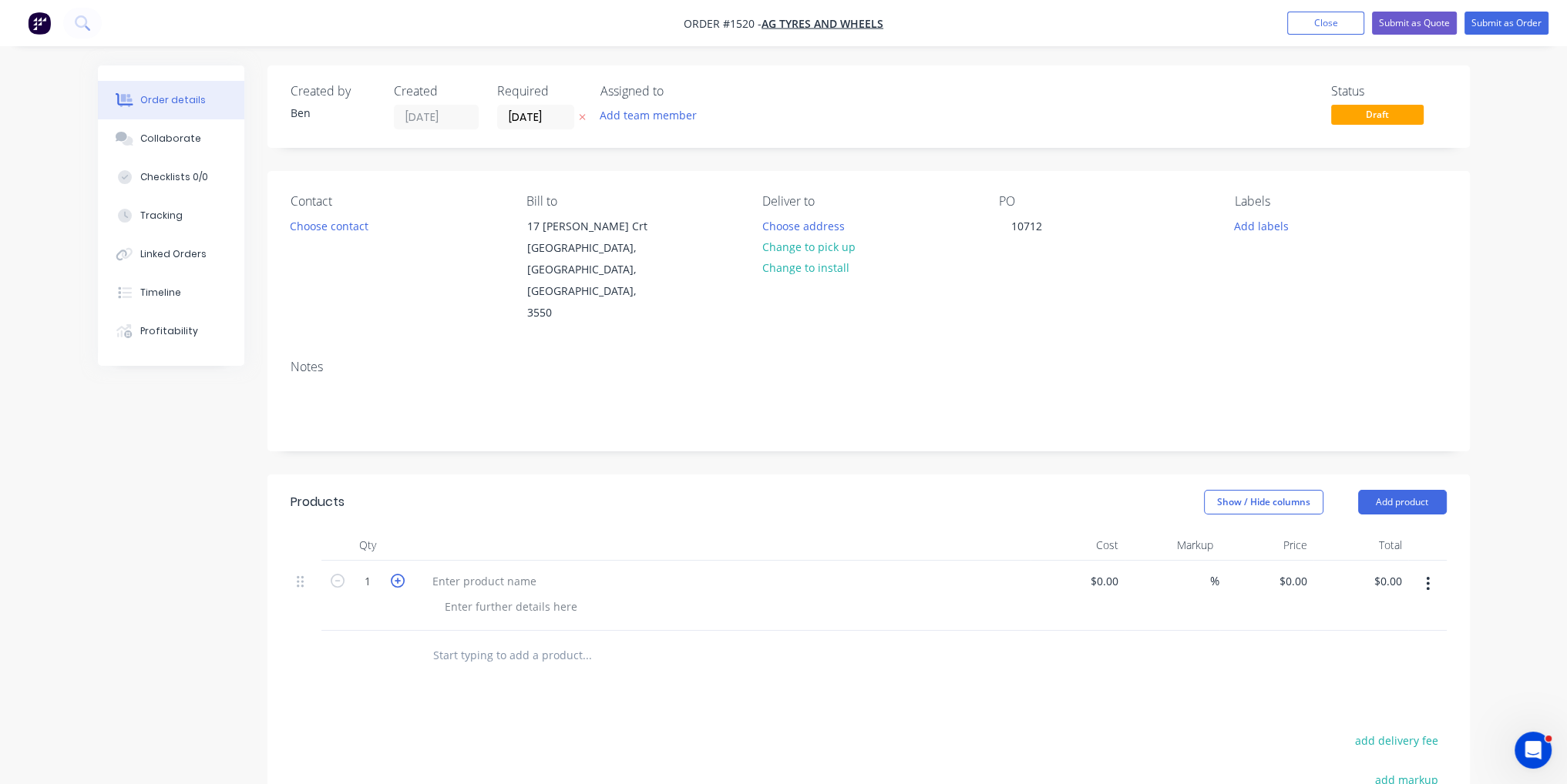
click at [394, 574] on icon "button" at bounding box center [398, 581] width 14 height 14
type input "2"
paste div
click at [1115, 570] on input at bounding box center [1116, 580] width 18 height 22
type input "$67.00"
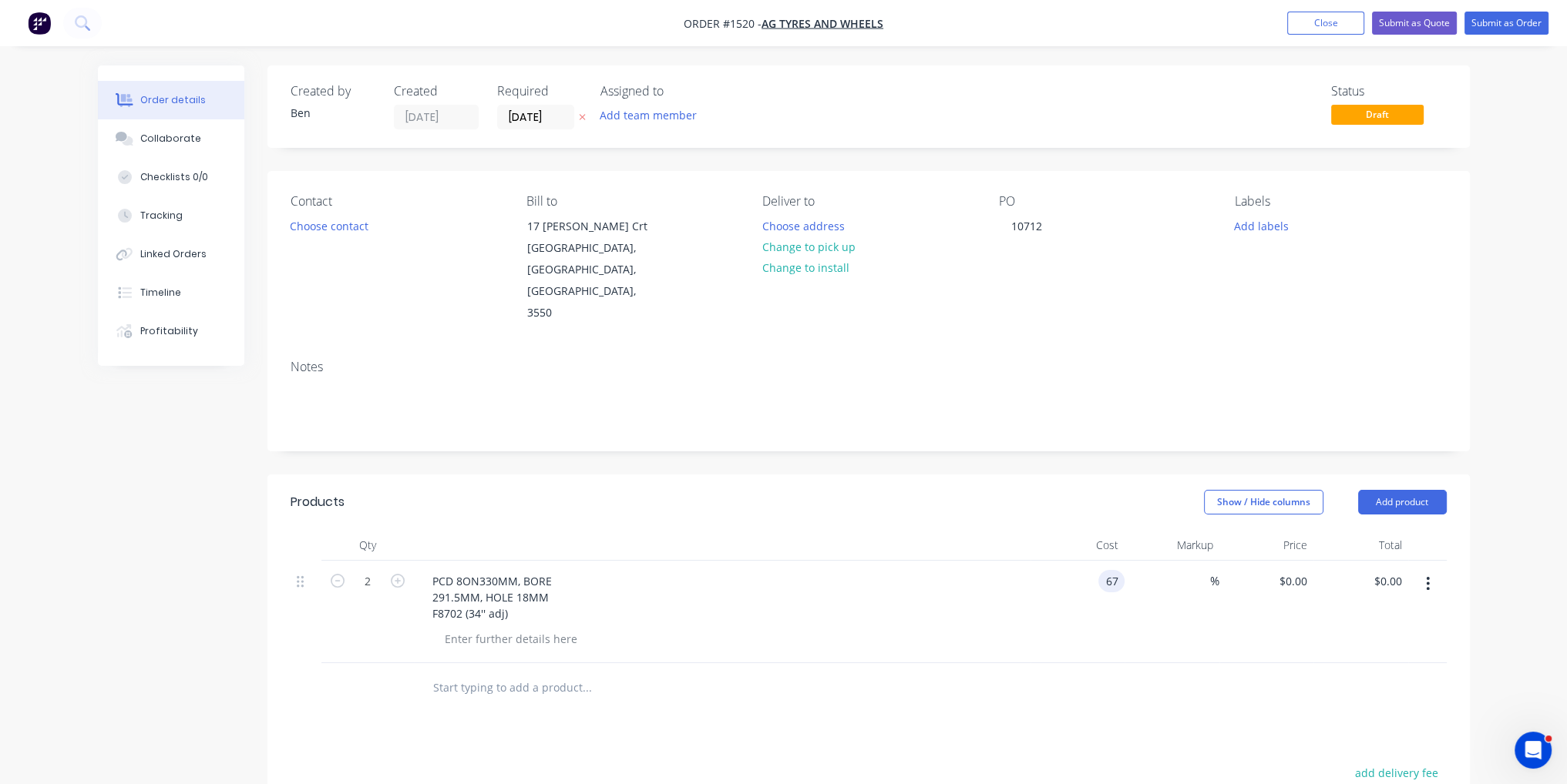
type input "$67.00"
type input "$134.00"
click at [1134, 682] on div "Products Show / Hide columns Add product Qty Cost Markup Price Total 2 PCD 8ON3…" at bounding box center [868, 779] width 1202 height 608
click at [1498, 19] on button "Submit as Order" at bounding box center [1506, 23] width 84 height 23
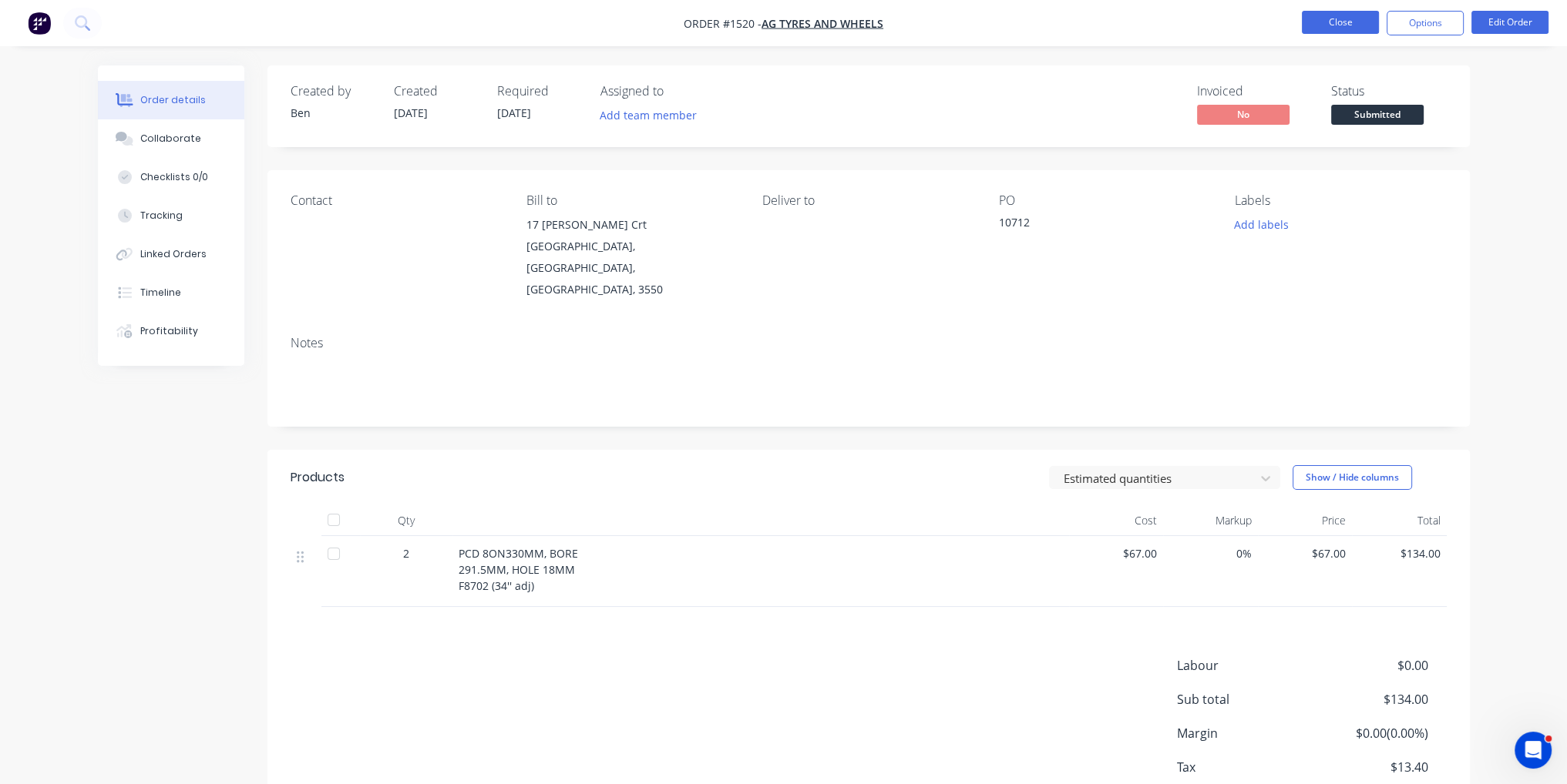
click at [1343, 17] on button "Close" at bounding box center [1340, 22] width 77 height 23
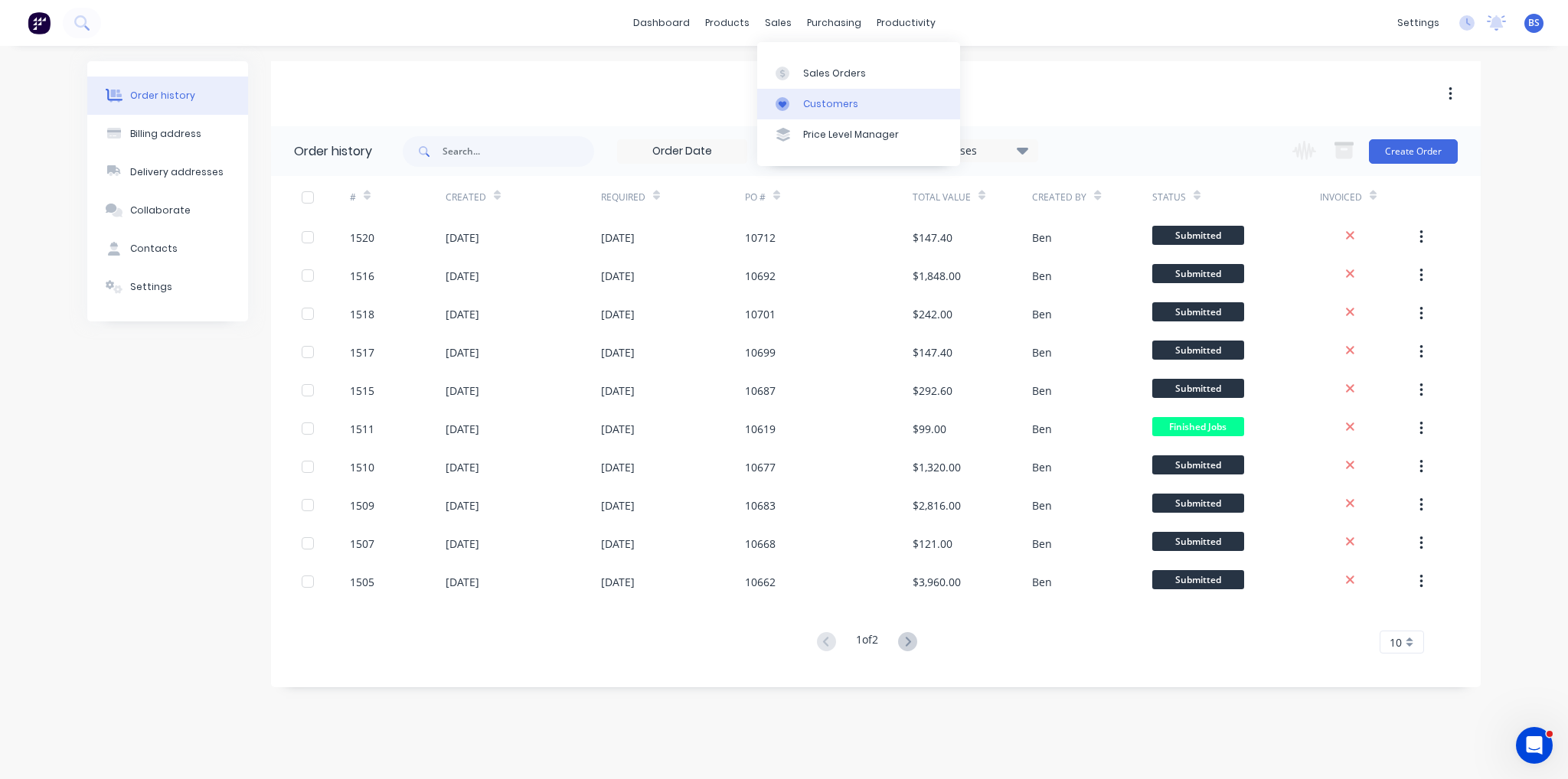
click at [805, 101] on div "Customers" at bounding box center [830, 104] width 55 height 14
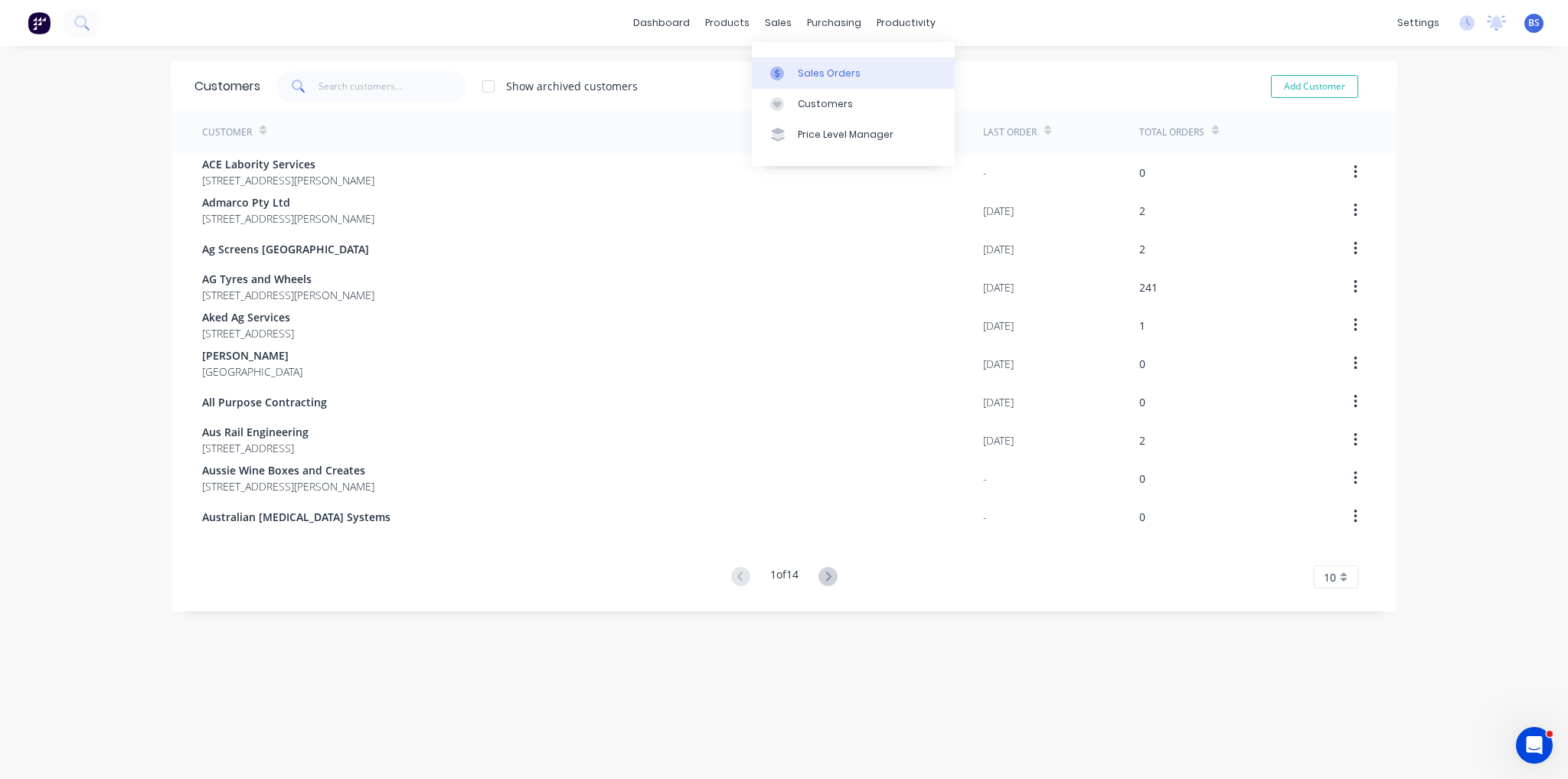
click at [808, 77] on div "Sales Orders" at bounding box center [829, 73] width 63 height 14
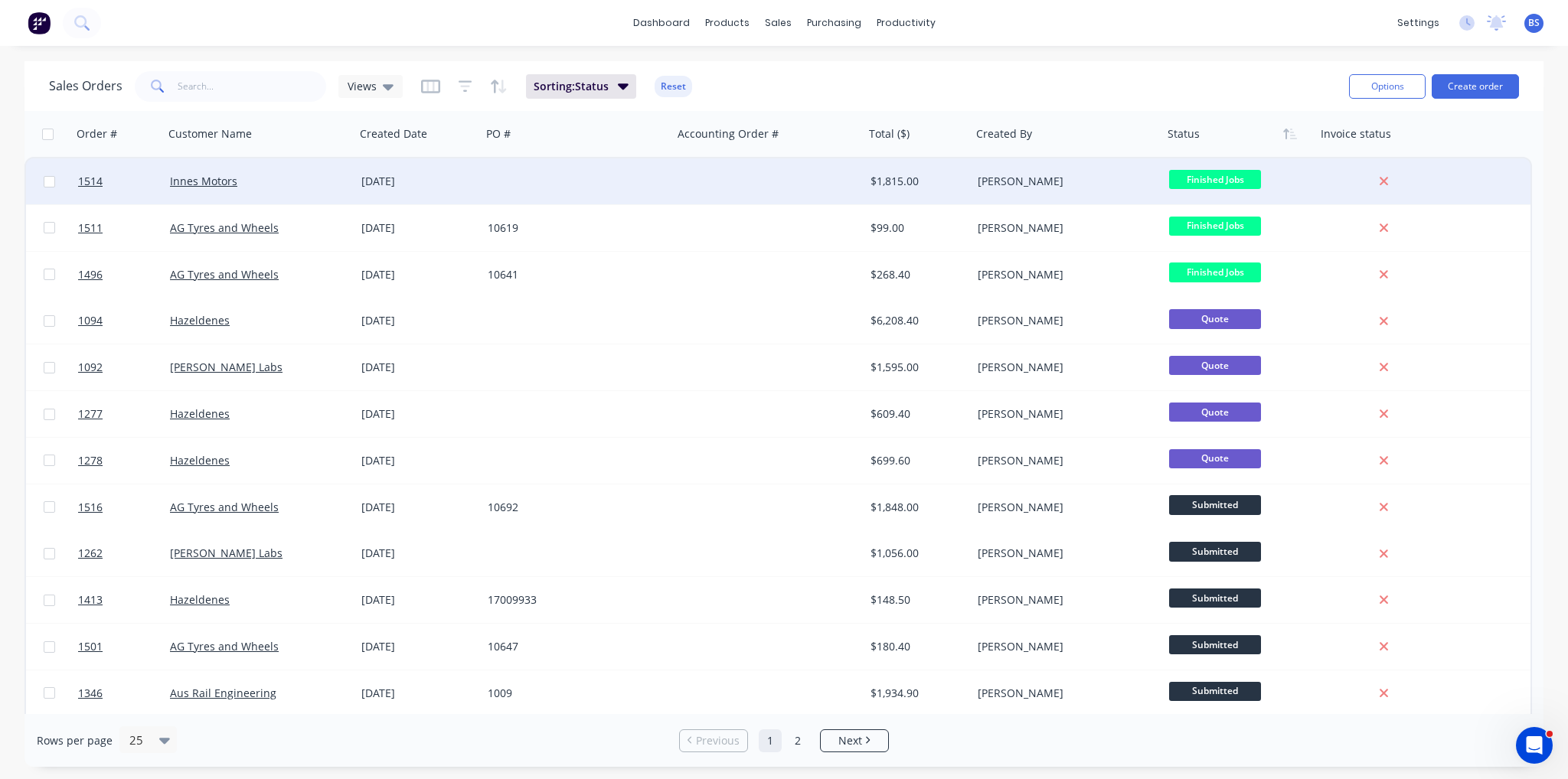
click at [359, 179] on div "[DATE]" at bounding box center [418, 181] width 127 height 46
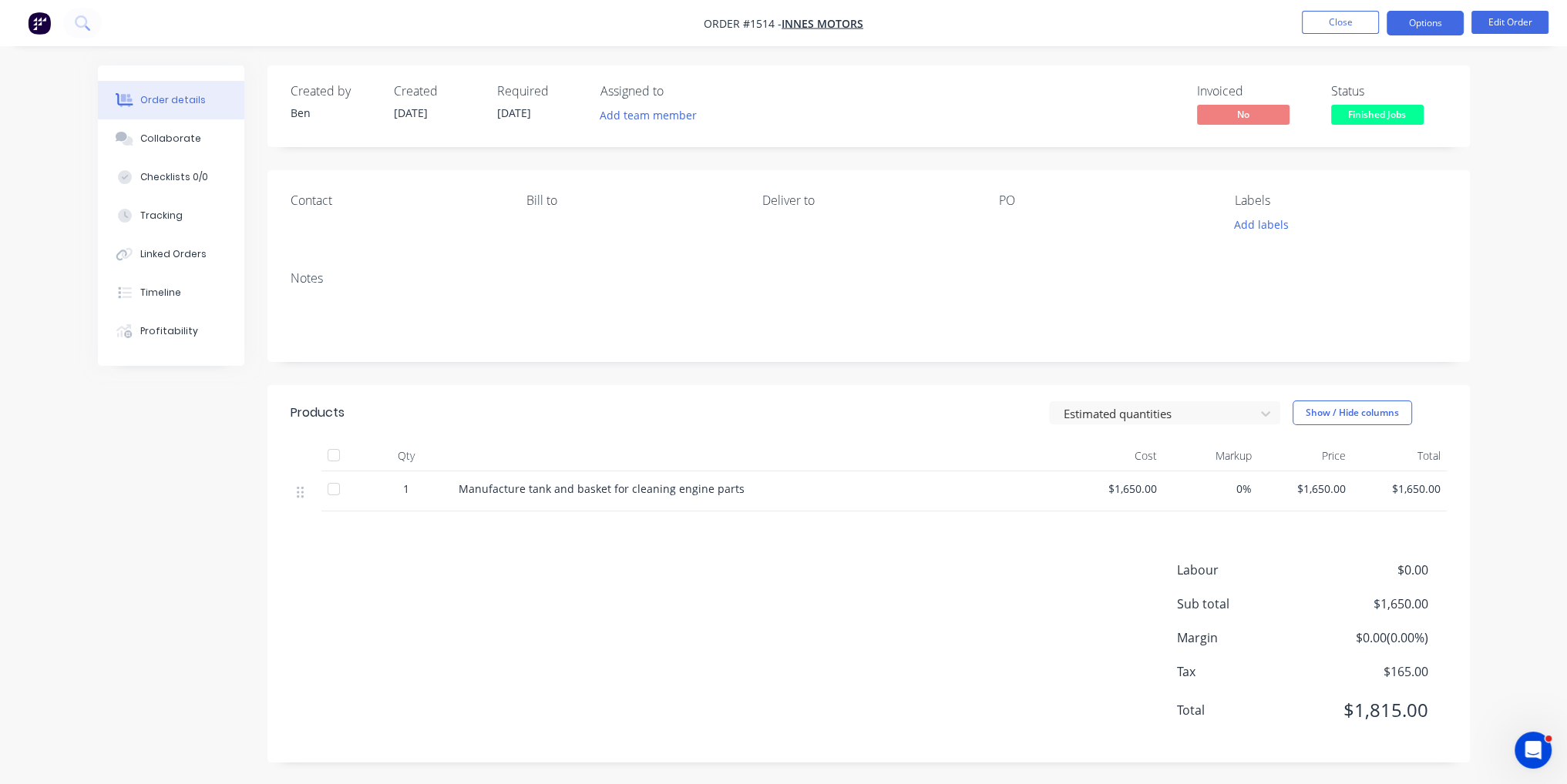
click at [1425, 20] on button "Options" at bounding box center [1426, 23] width 77 height 25
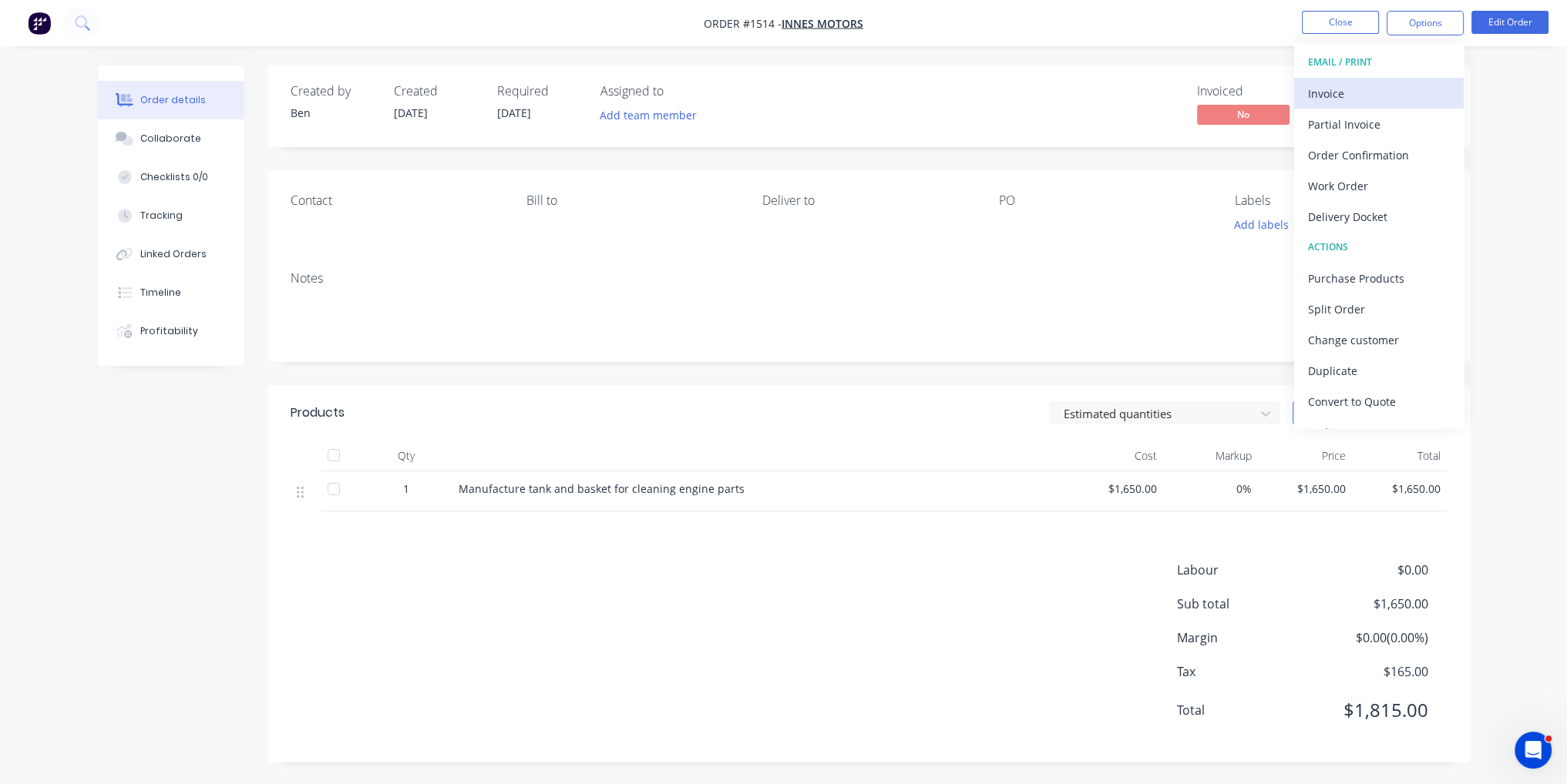
click at [1419, 83] on div "Invoice" at bounding box center [1378, 93] width 141 height 22
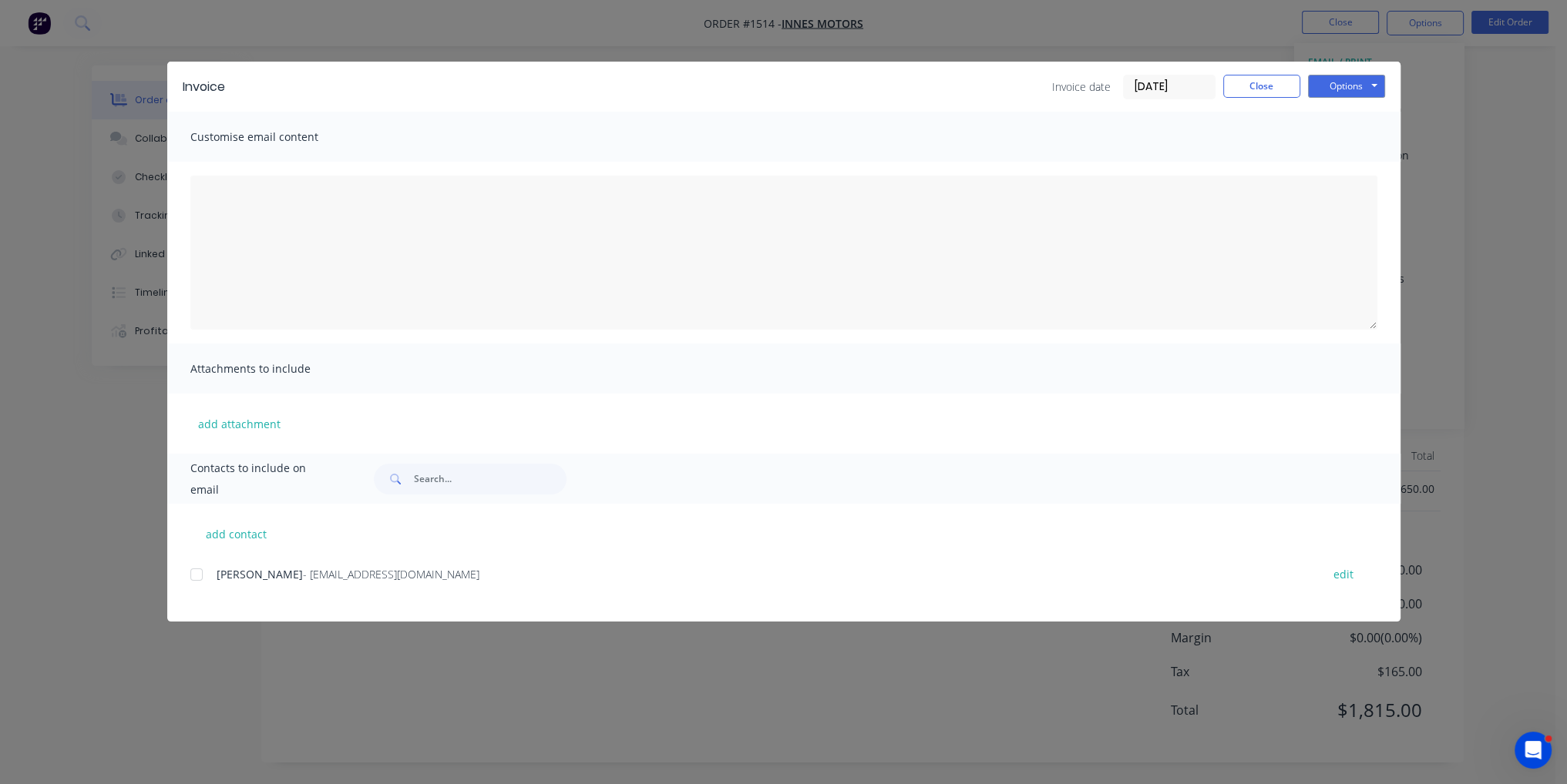
click at [206, 573] on div at bounding box center [196, 574] width 31 height 31
click at [191, 575] on div at bounding box center [196, 574] width 31 height 31
click at [1354, 90] on button "Options" at bounding box center [1347, 86] width 77 height 23
click at [1361, 169] on button "Email" at bounding box center [1357, 164] width 98 height 25
click at [1258, 92] on button "Close" at bounding box center [1262, 86] width 77 height 23
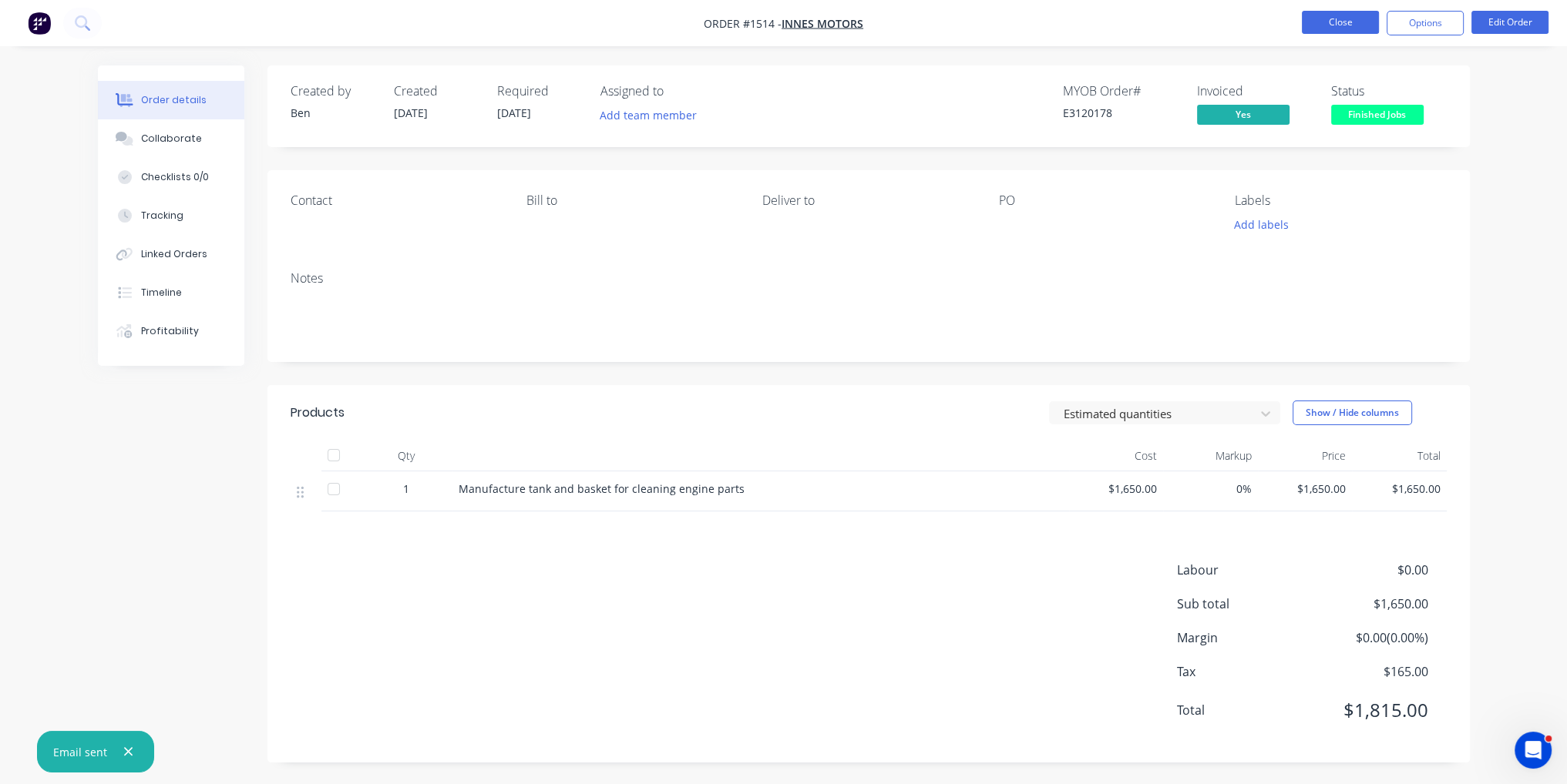
click at [1323, 32] on button "Close" at bounding box center [1340, 22] width 77 height 23
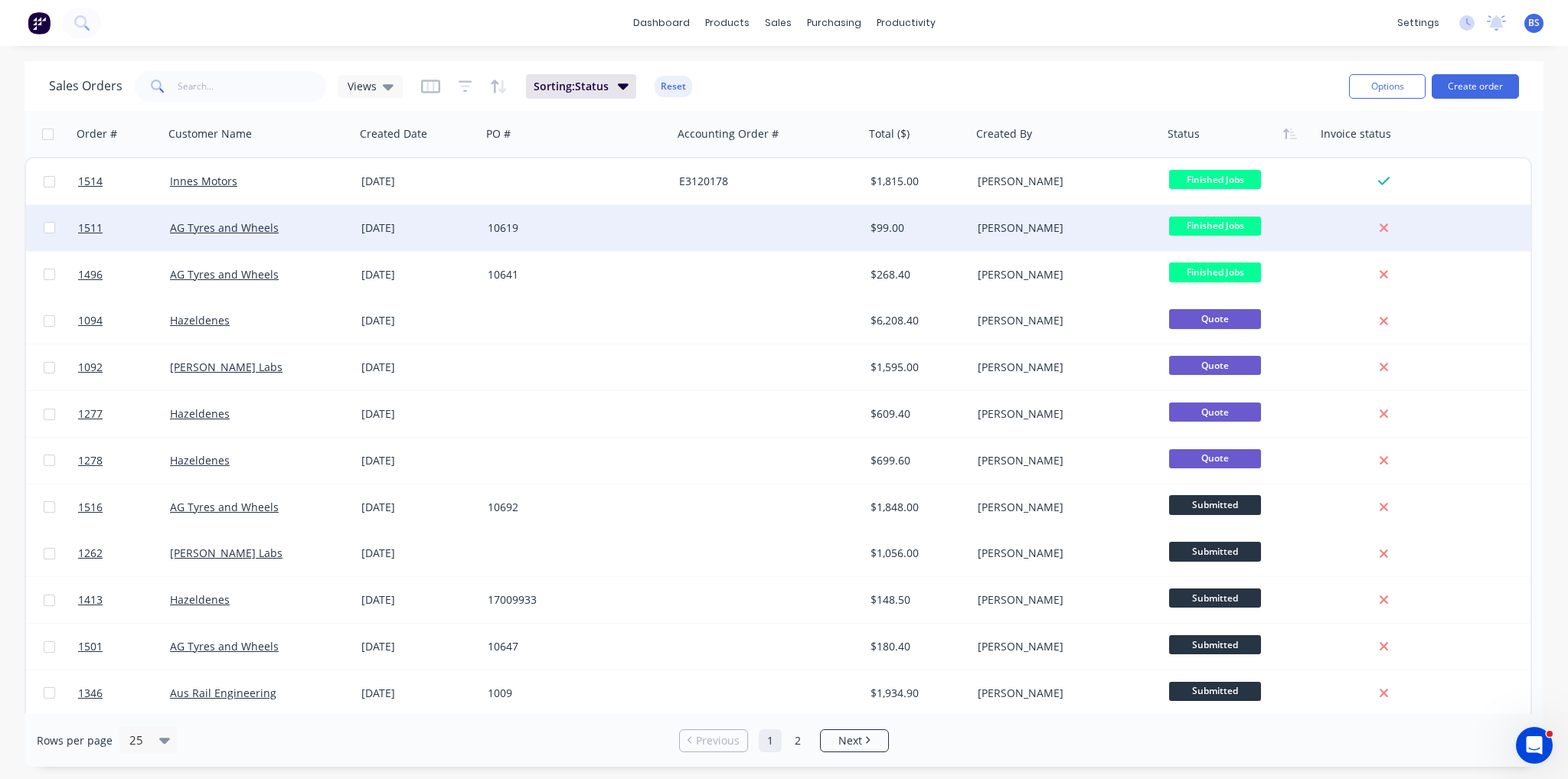
click at [996, 230] on div "[PERSON_NAME]" at bounding box center [1063, 229] width 170 height 16
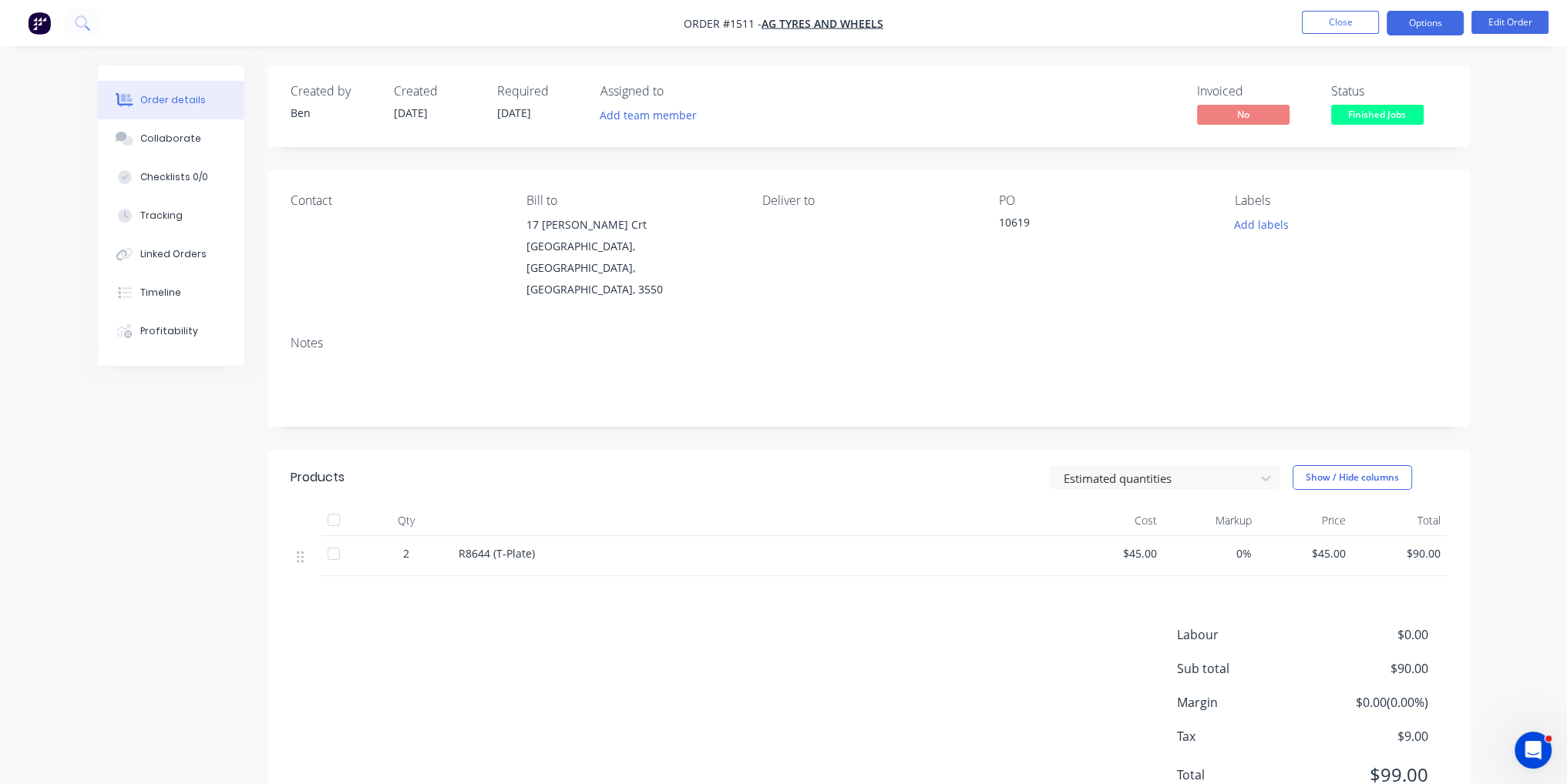
click at [1441, 11] on button "Options" at bounding box center [1426, 23] width 77 height 25
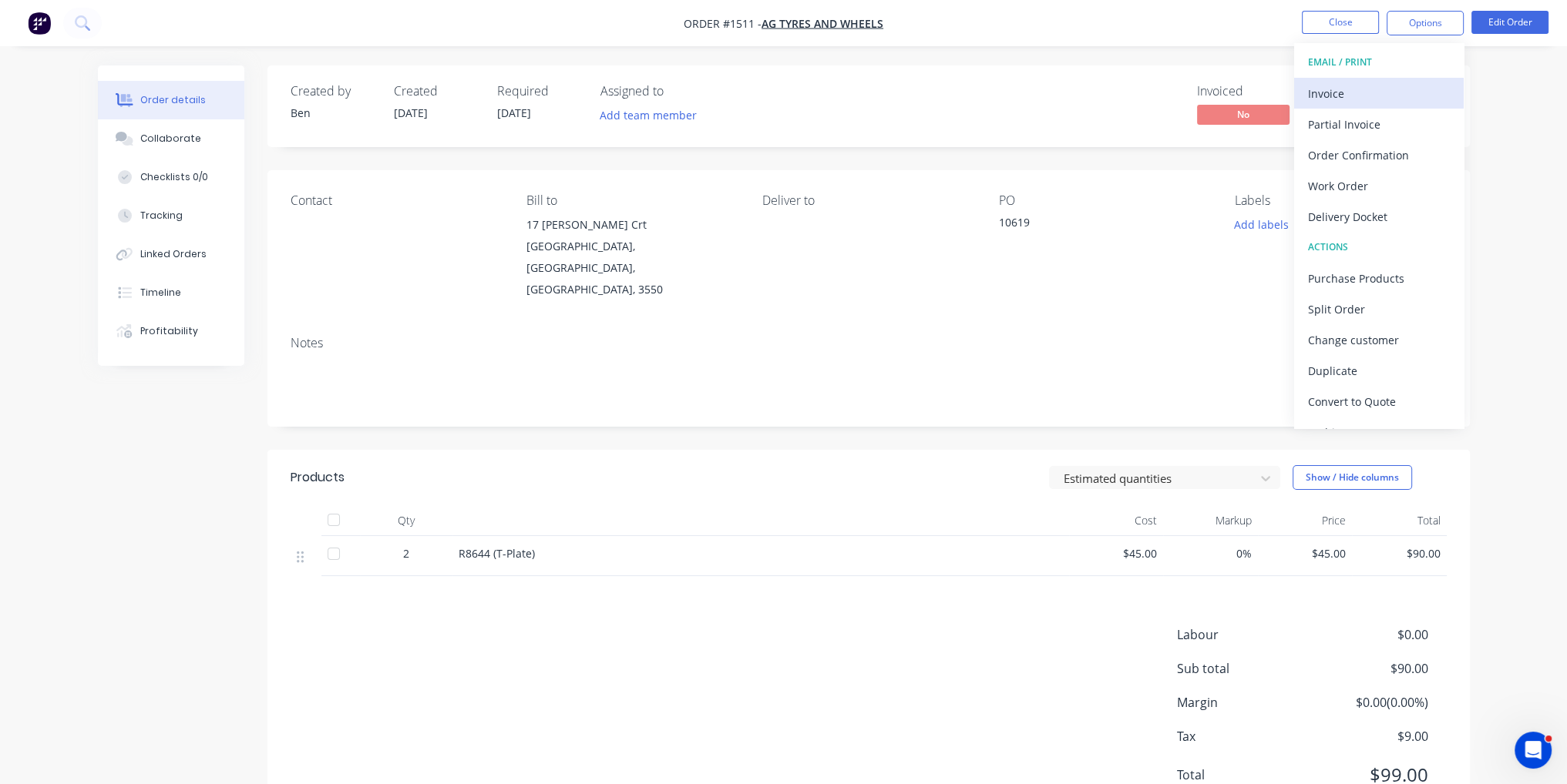
click at [1419, 85] on div "Invoice" at bounding box center [1378, 93] width 141 height 22
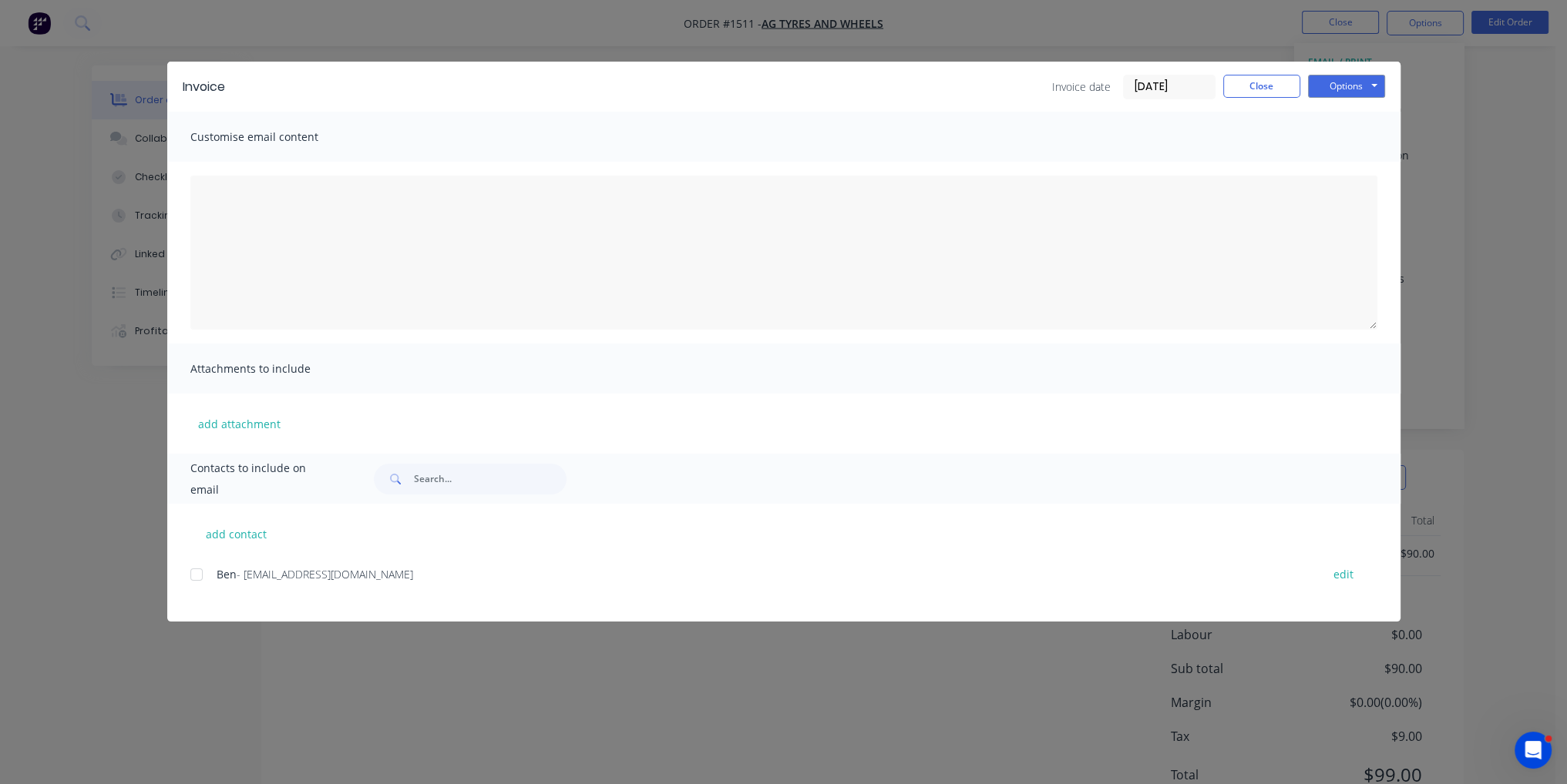
click at [228, 580] on span "Ben" at bounding box center [227, 574] width 20 height 15
click at [201, 575] on div at bounding box center [196, 574] width 31 height 31
click at [1347, 82] on button "Options" at bounding box center [1347, 86] width 77 height 23
click at [1358, 156] on button "Email" at bounding box center [1357, 164] width 98 height 25
click at [195, 572] on div at bounding box center [196, 574] width 31 height 31
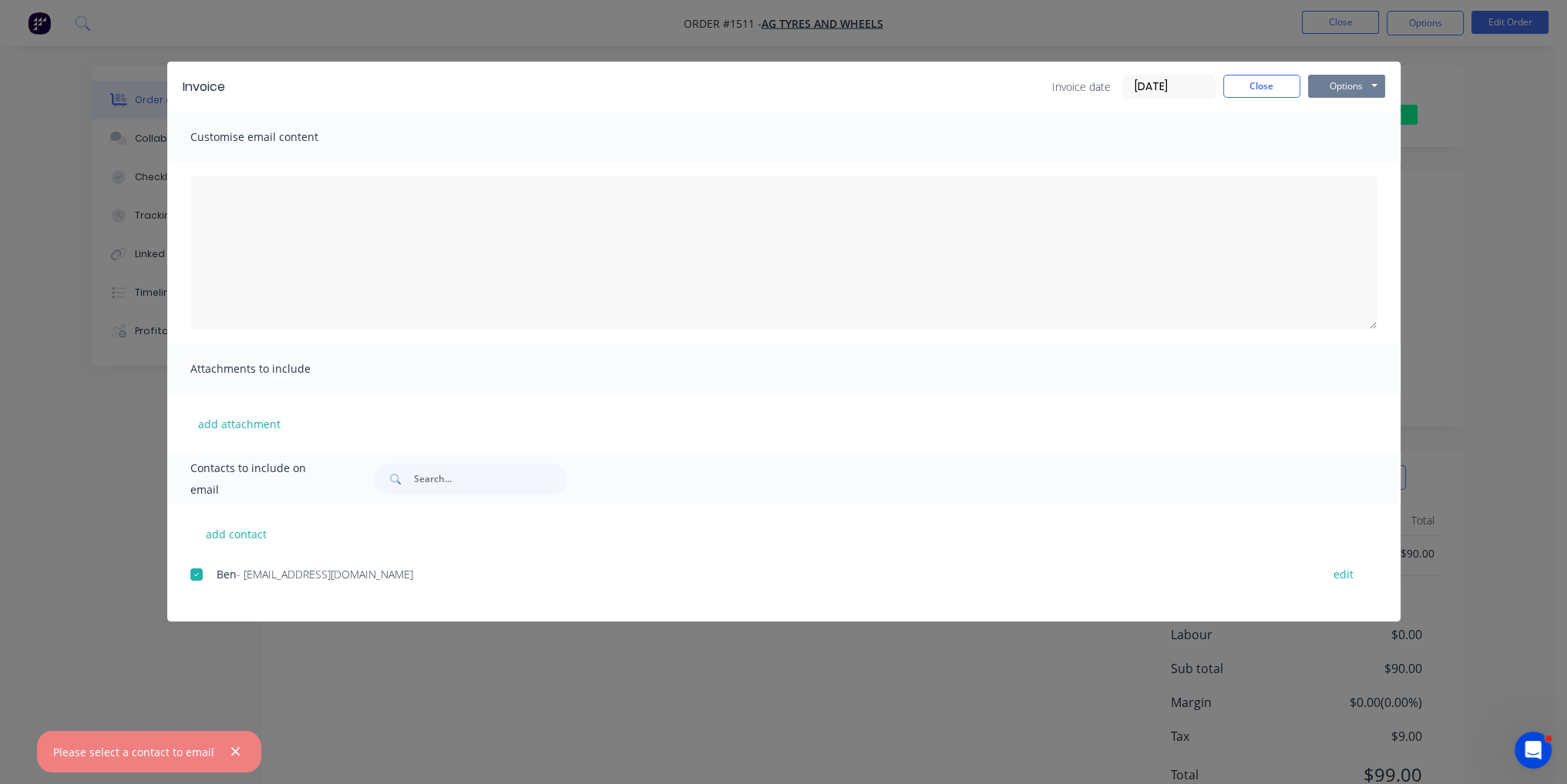
click at [1362, 92] on button "Options" at bounding box center [1347, 86] width 77 height 23
click at [1375, 167] on button "Email" at bounding box center [1357, 164] width 98 height 25
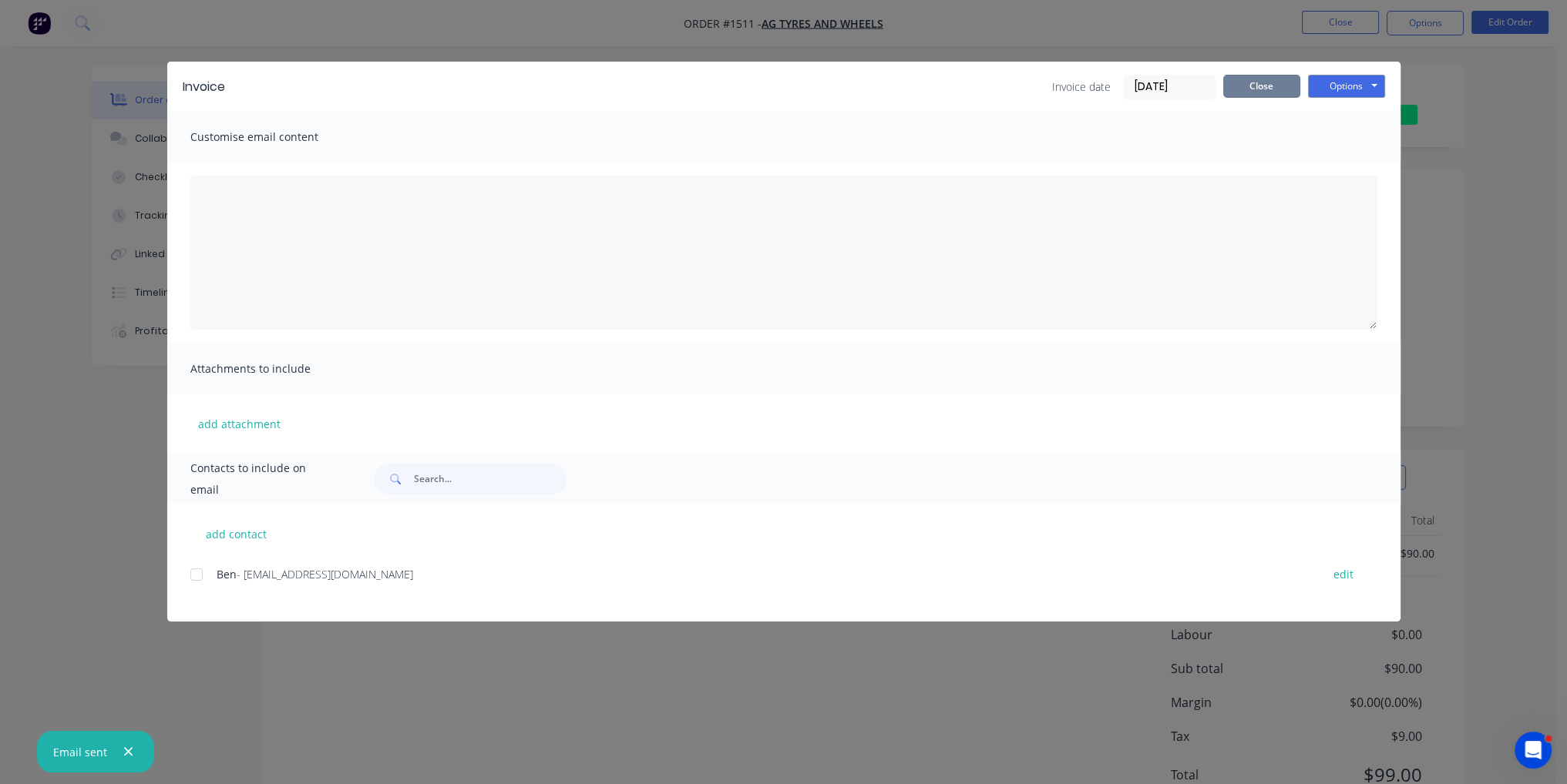
click at [1253, 93] on button "Close" at bounding box center [1262, 86] width 77 height 23
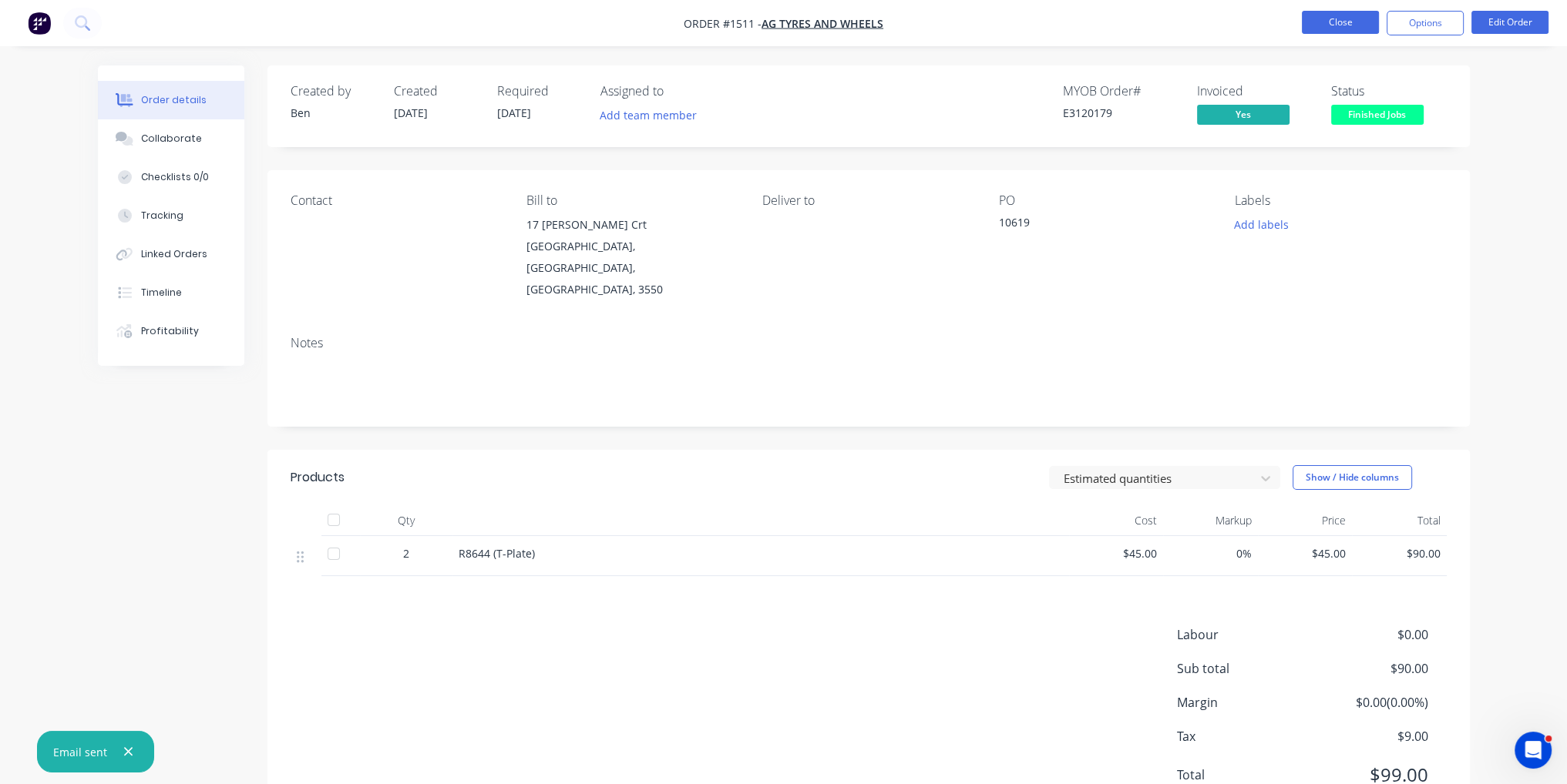
click at [1358, 22] on button "Close" at bounding box center [1340, 22] width 77 height 23
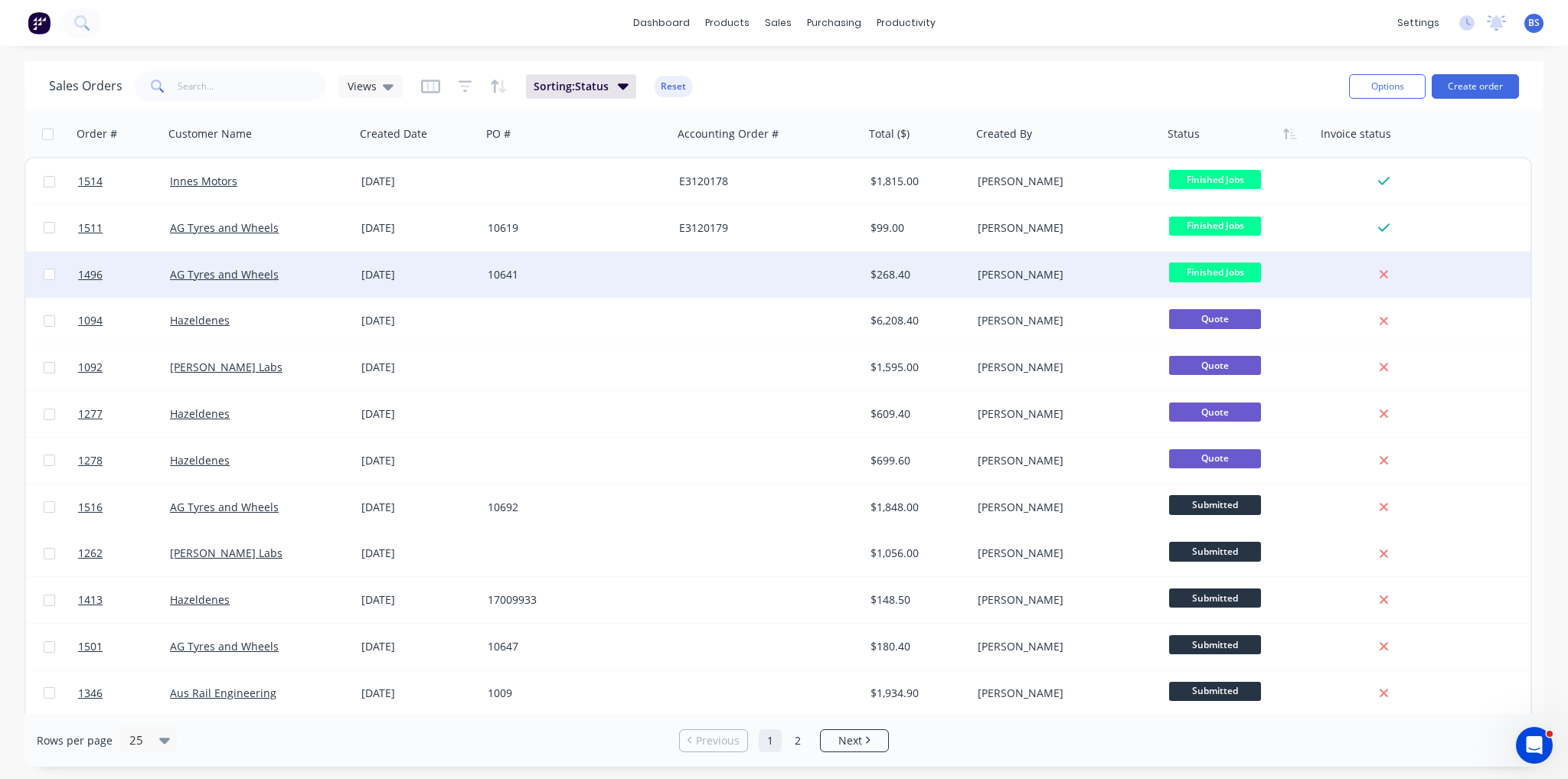
click at [1006, 277] on div "[PERSON_NAME]" at bounding box center [1063, 275] width 170 height 16
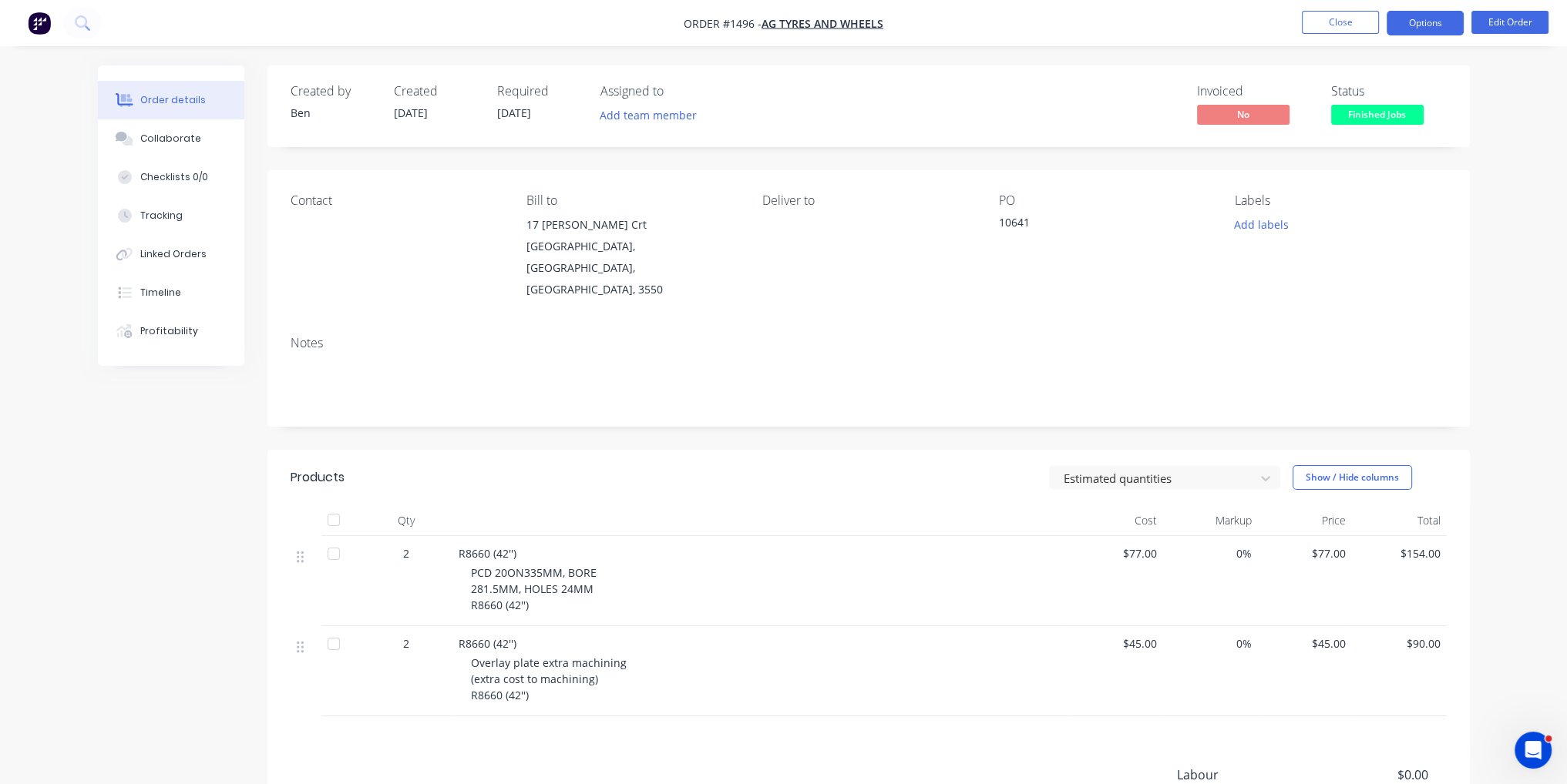
click at [1416, 24] on button "Options" at bounding box center [1426, 23] width 77 height 25
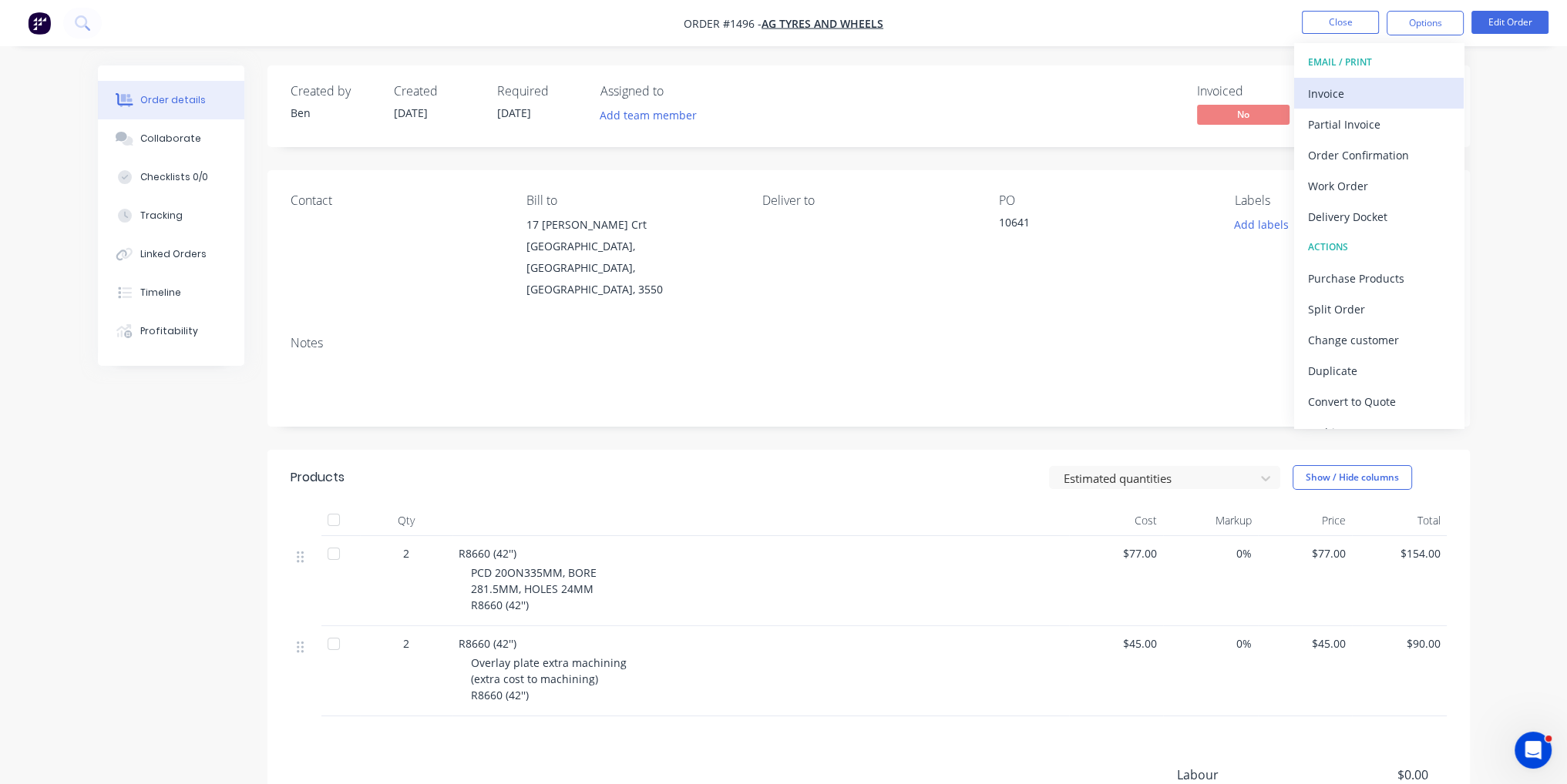
click at [1413, 80] on button "Invoice" at bounding box center [1378, 93] width 170 height 31
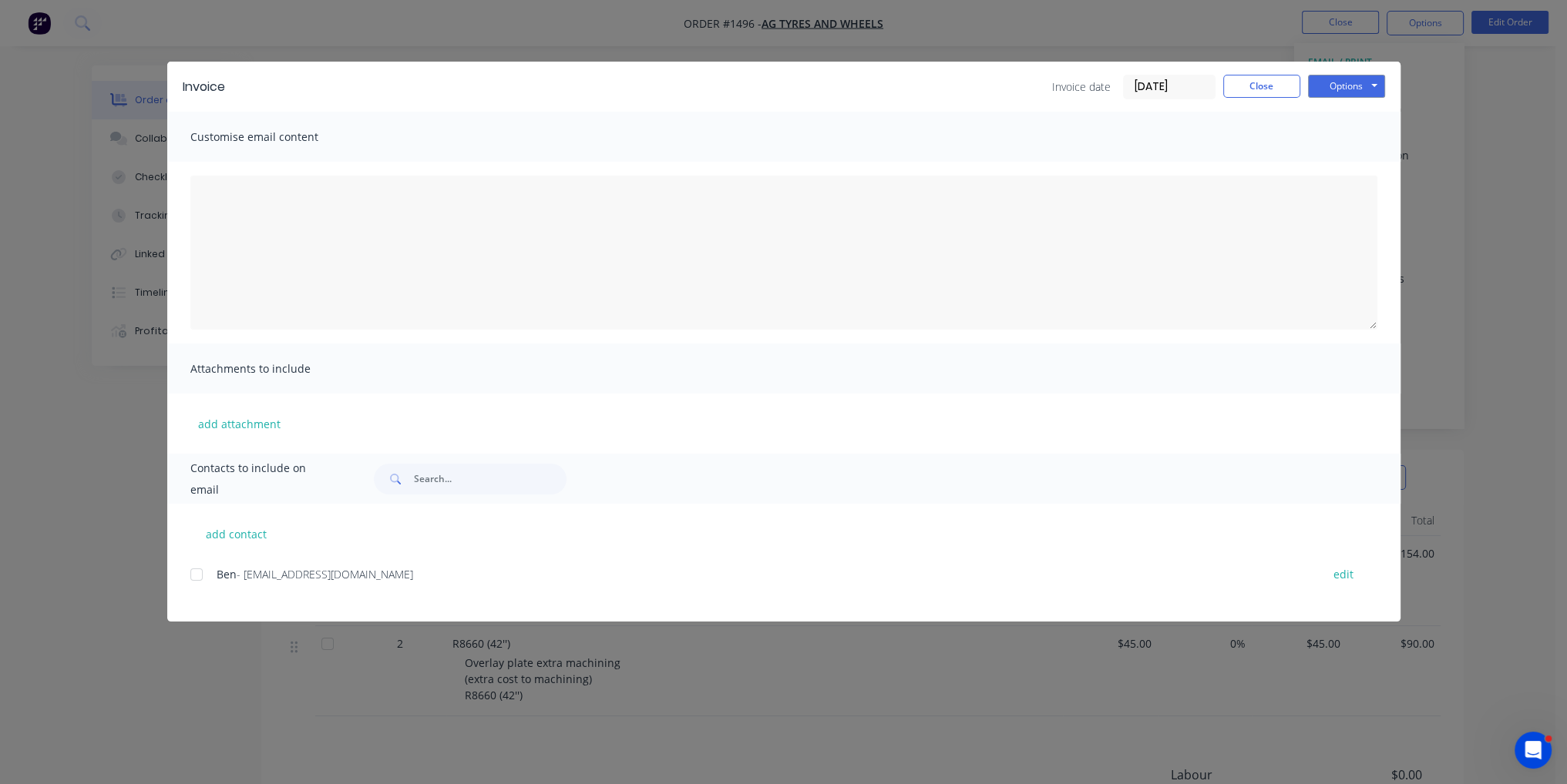
click at [199, 574] on div at bounding box center [196, 574] width 31 height 31
click at [206, 579] on div at bounding box center [196, 574] width 31 height 31
click at [1375, 90] on button "Options" at bounding box center [1347, 86] width 77 height 23
click at [1375, 156] on button "Email" at bounding box center [1357, 164] width 98 height 25
click at [1286, 97] on button "Close" at bounding box center [1262, 86] width 77 height 23
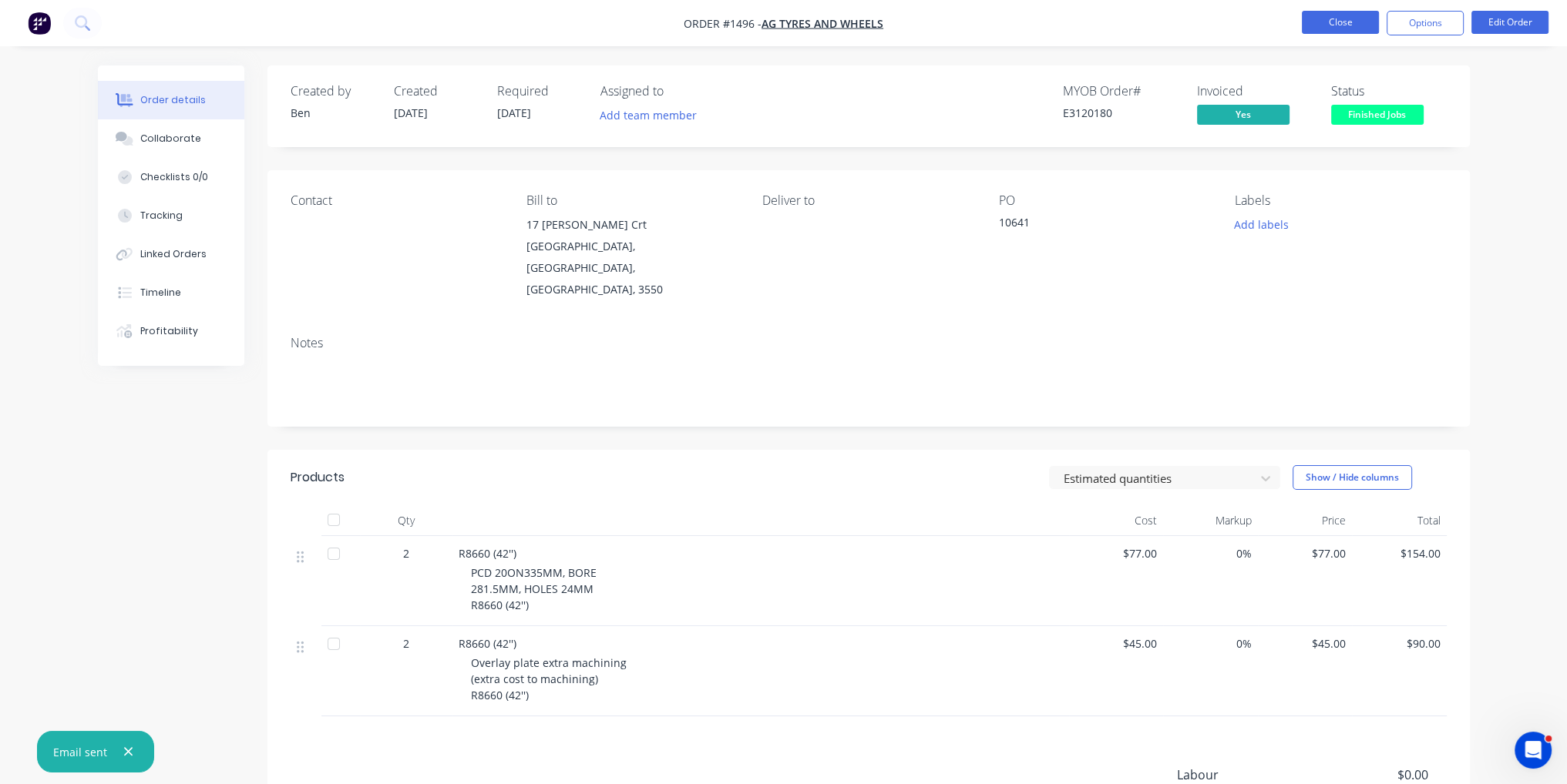
click at [1362, 16] on button "Close" at bounding box center [1340, 22] width 77 height 23
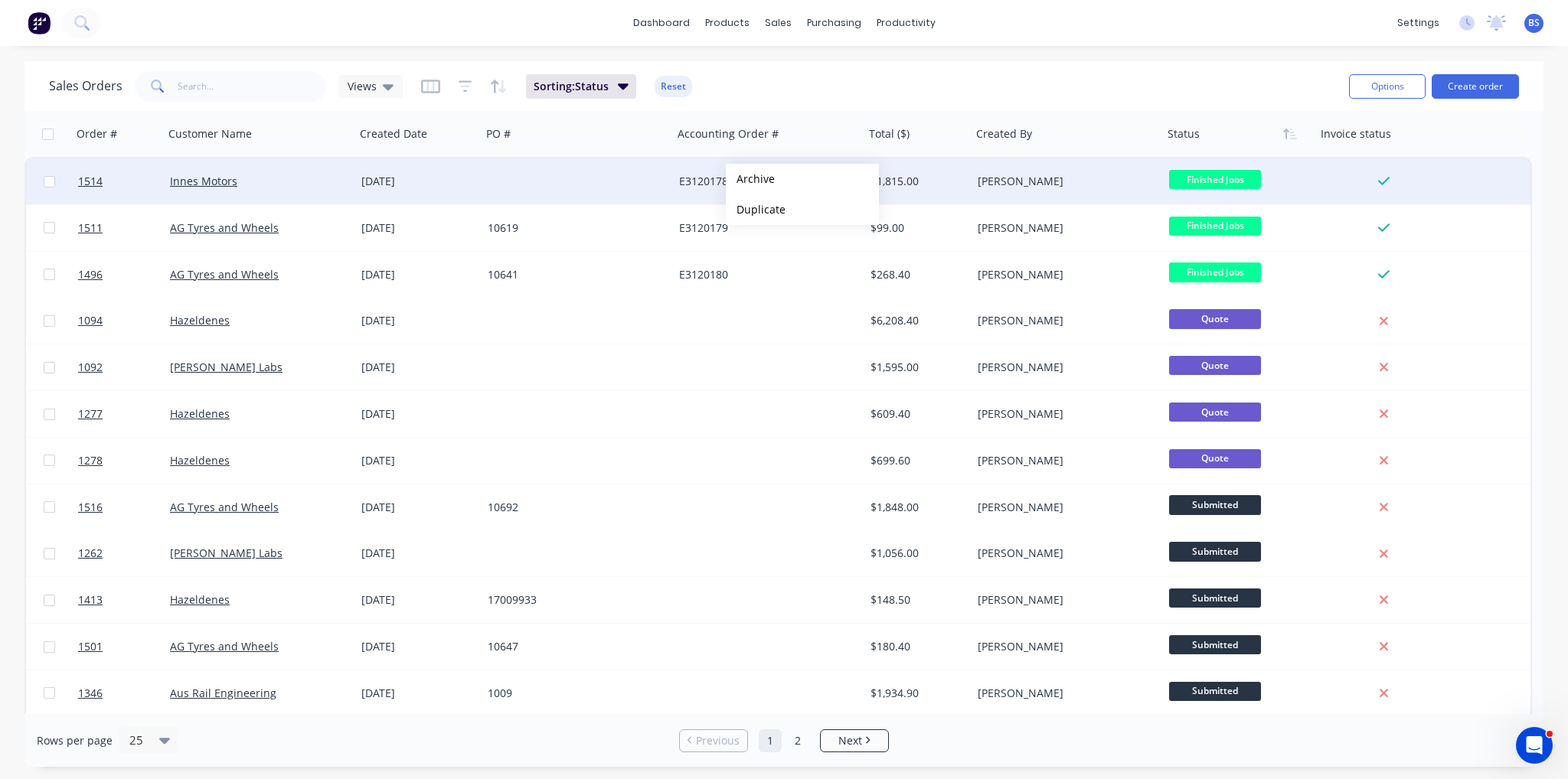
click at [770, 178] on button "Archive" at bounding box center [802, 179] width 153 height 31
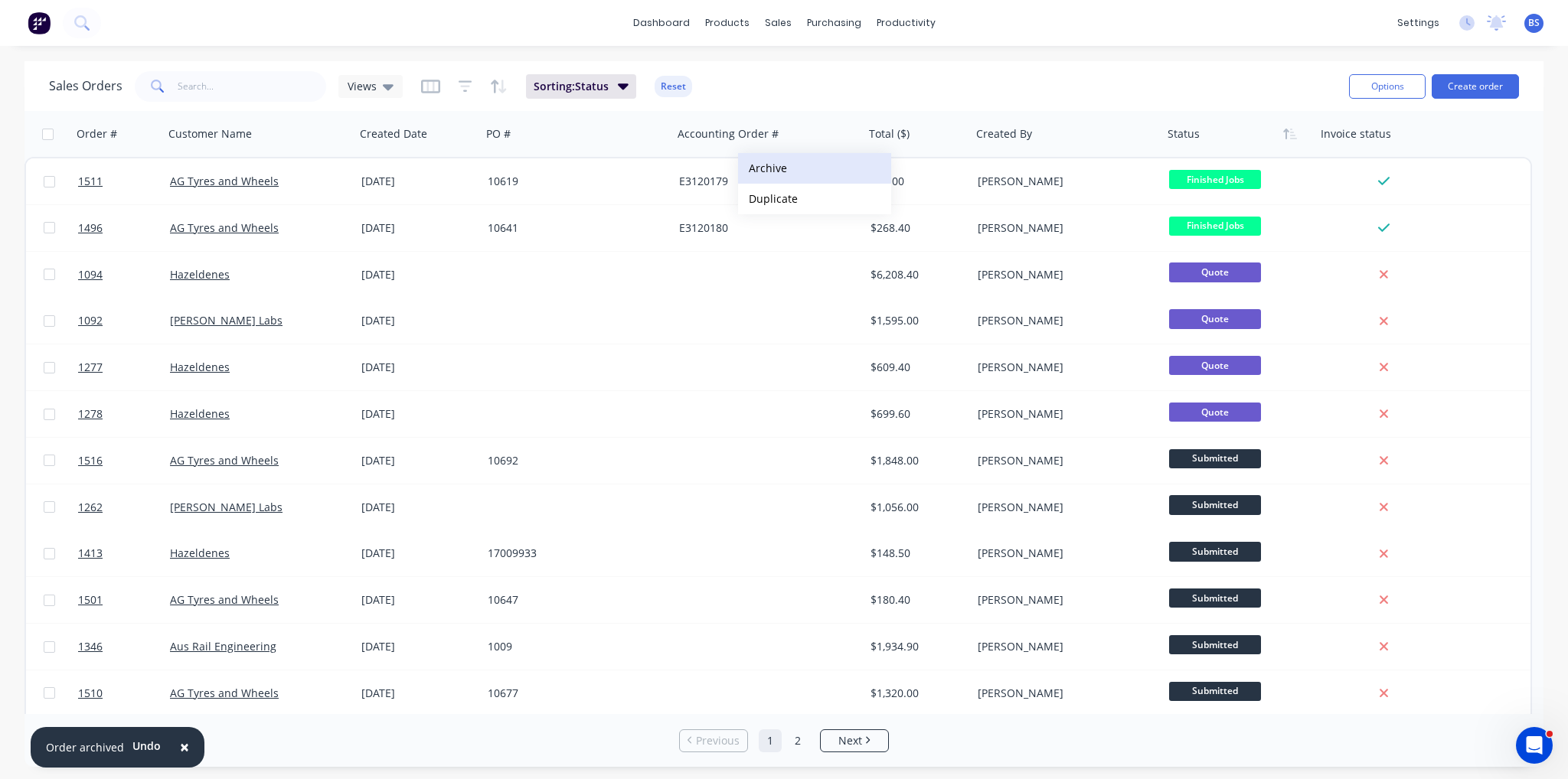
click at [778, 171] on button "Archive" at bounding box center [814, 167] width 153 height 31
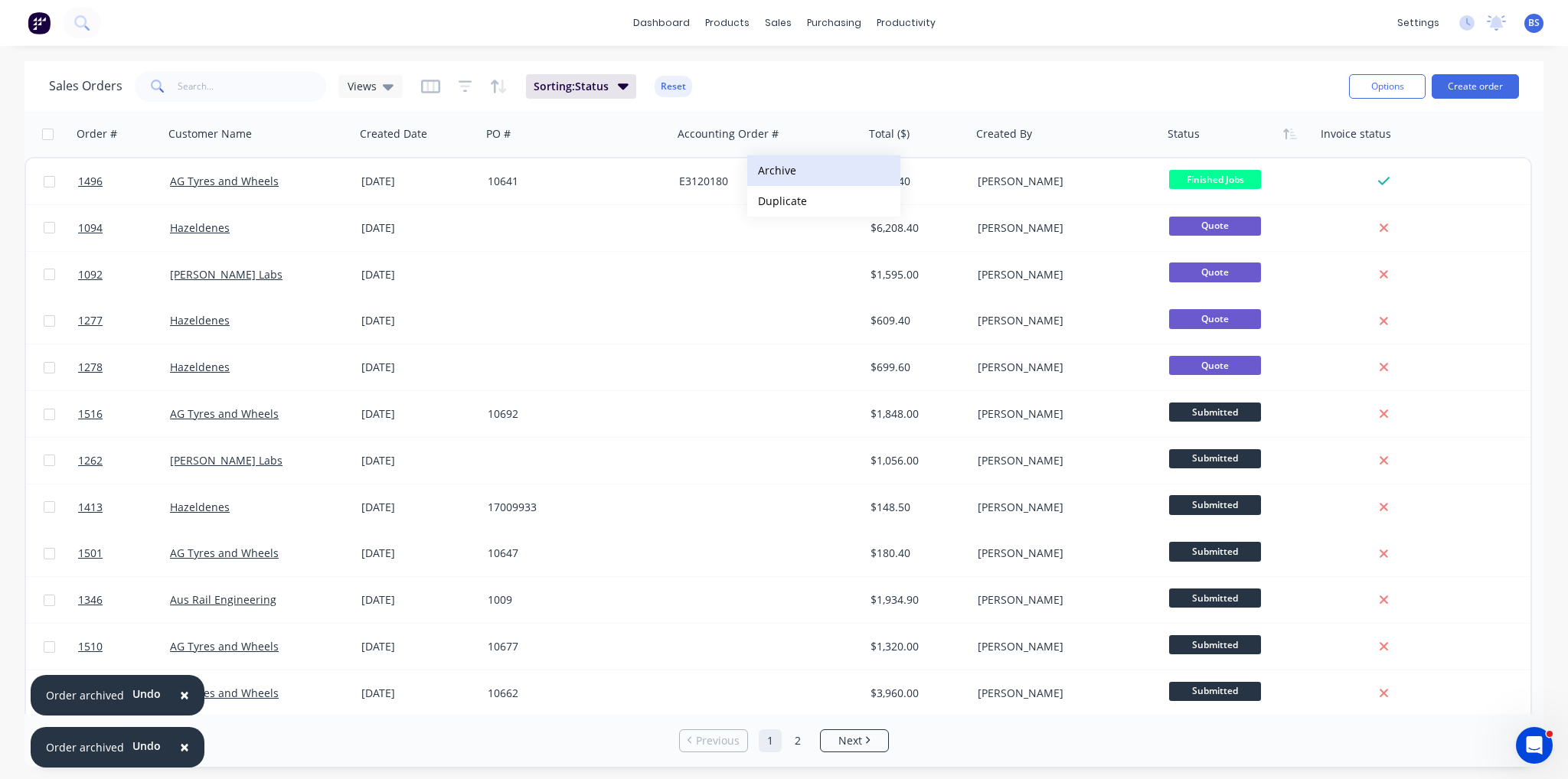
click at [784, 171] on button "Archive" at bounding box center [823, 170] width 153 height 31
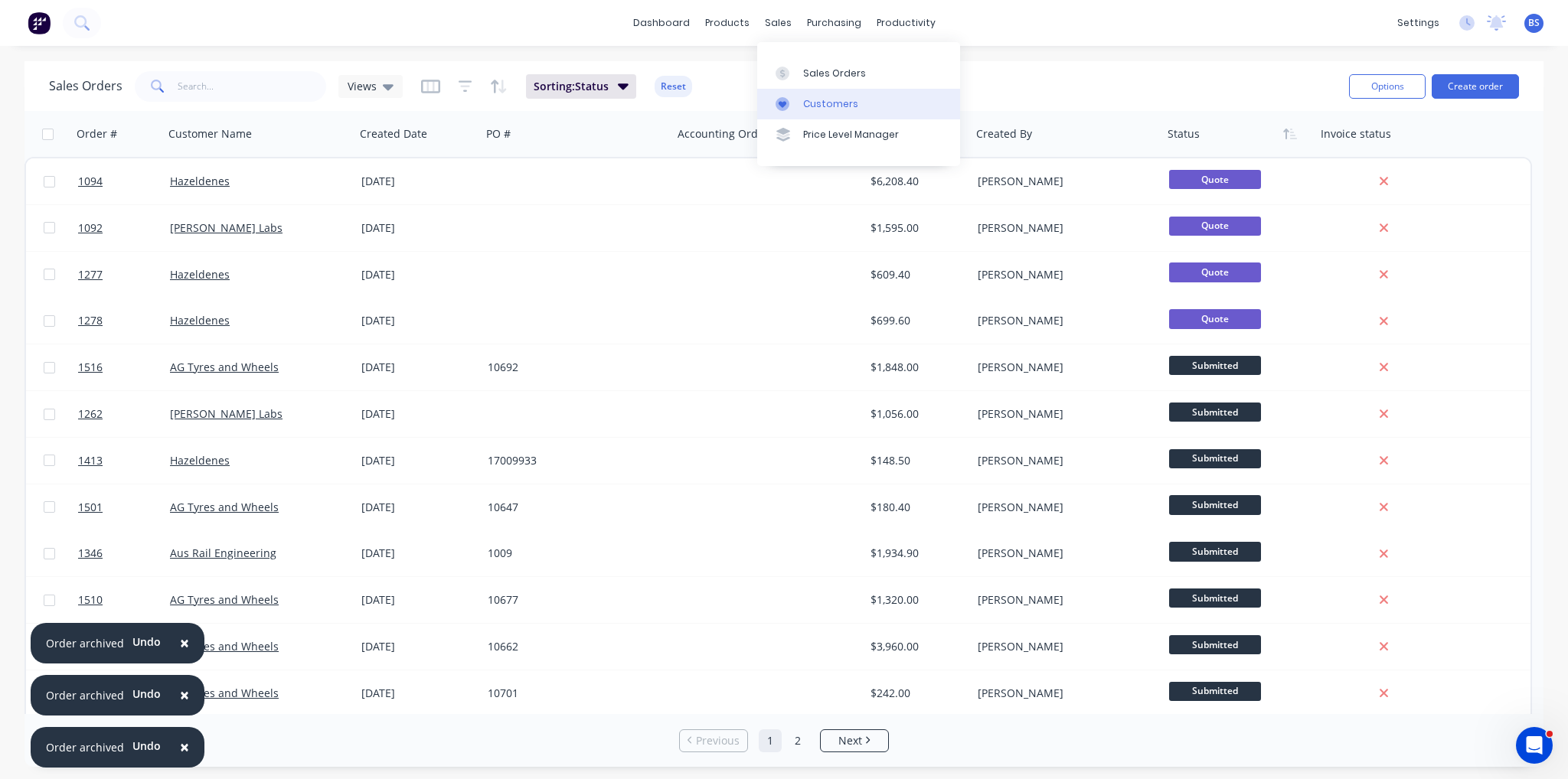
click at [840, 104] on div "Customers" at bounding box center [830, 104] width 55 height 14
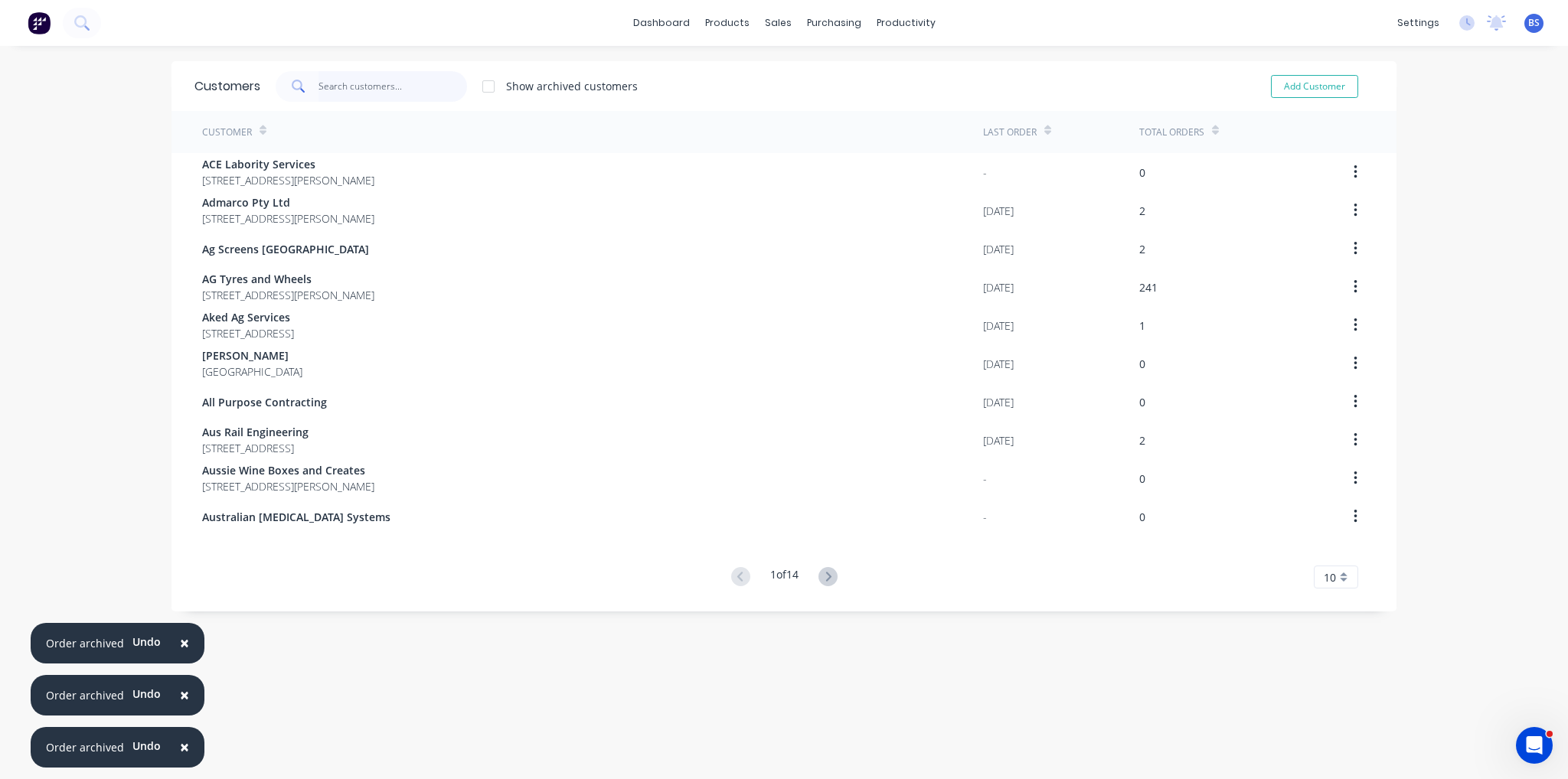
click at [346, 83] on input "text" at bounding box center [393, 86] width 149 height 31
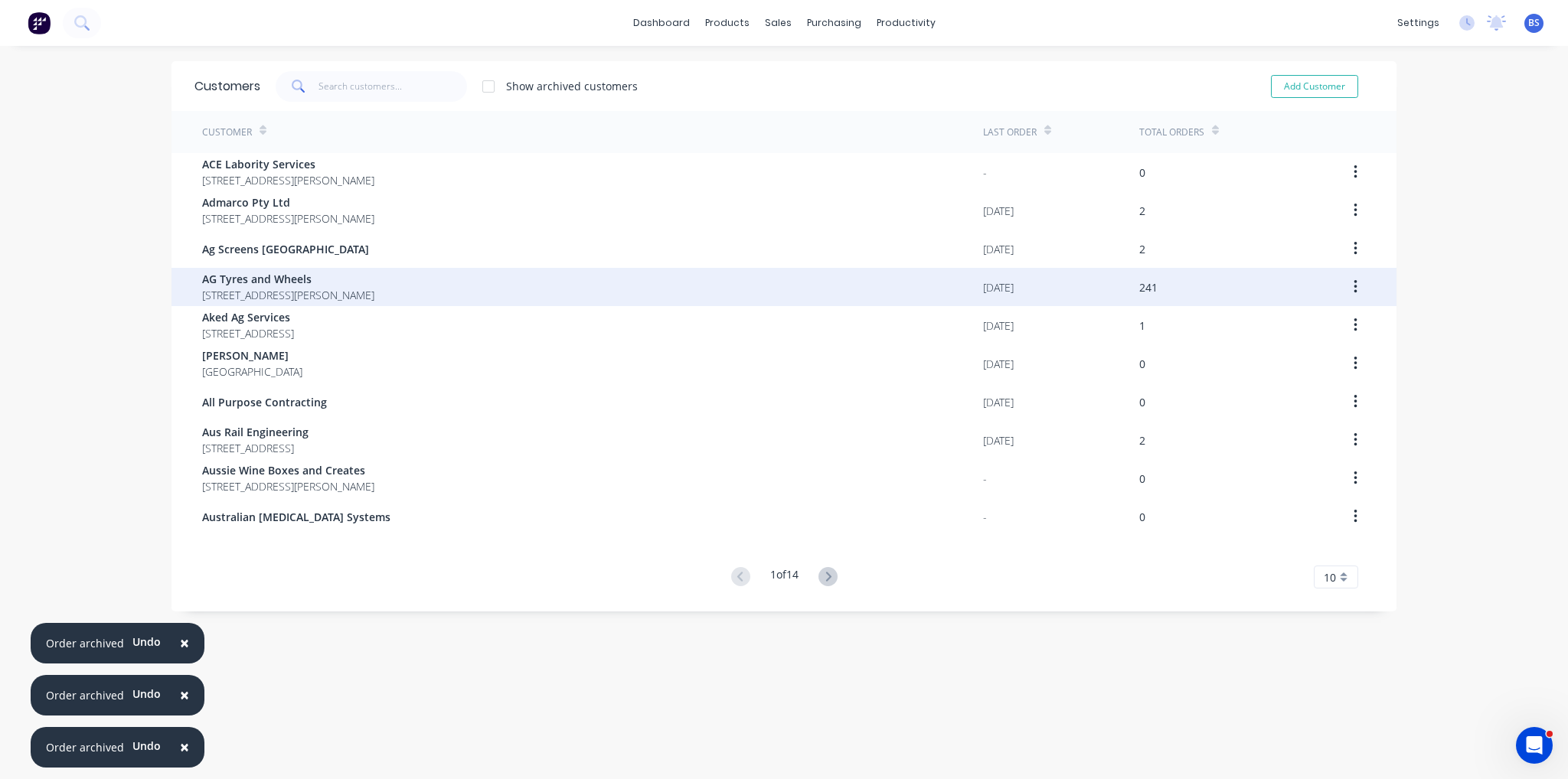
click at [374, 284] on span "AG Tyres and Wheels" at bounding box center [288, 279] width 172 height 16
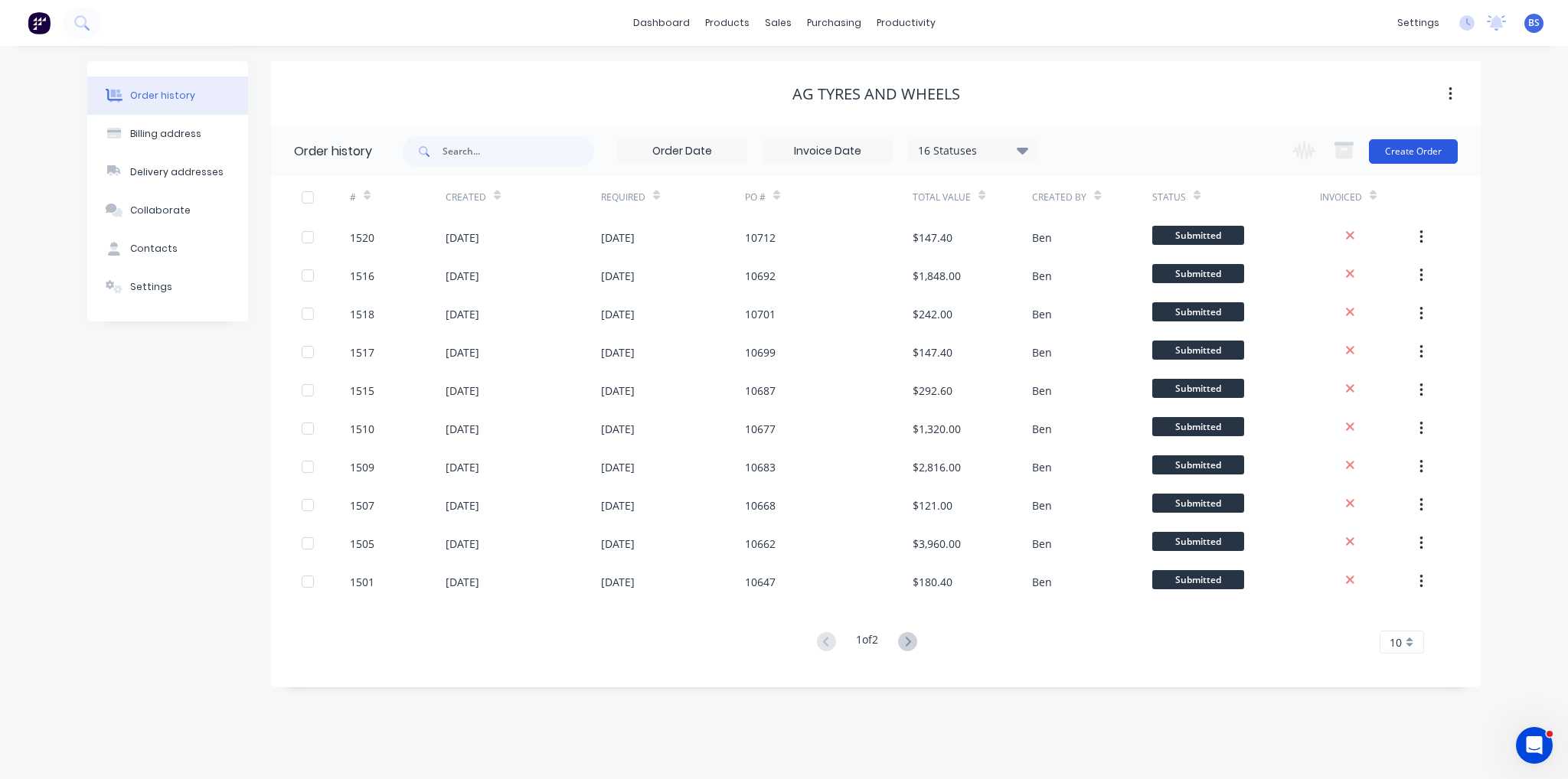
click at [1428, 155] on button "Create Order" at bounding box center [1414, 152] width 89 height 24
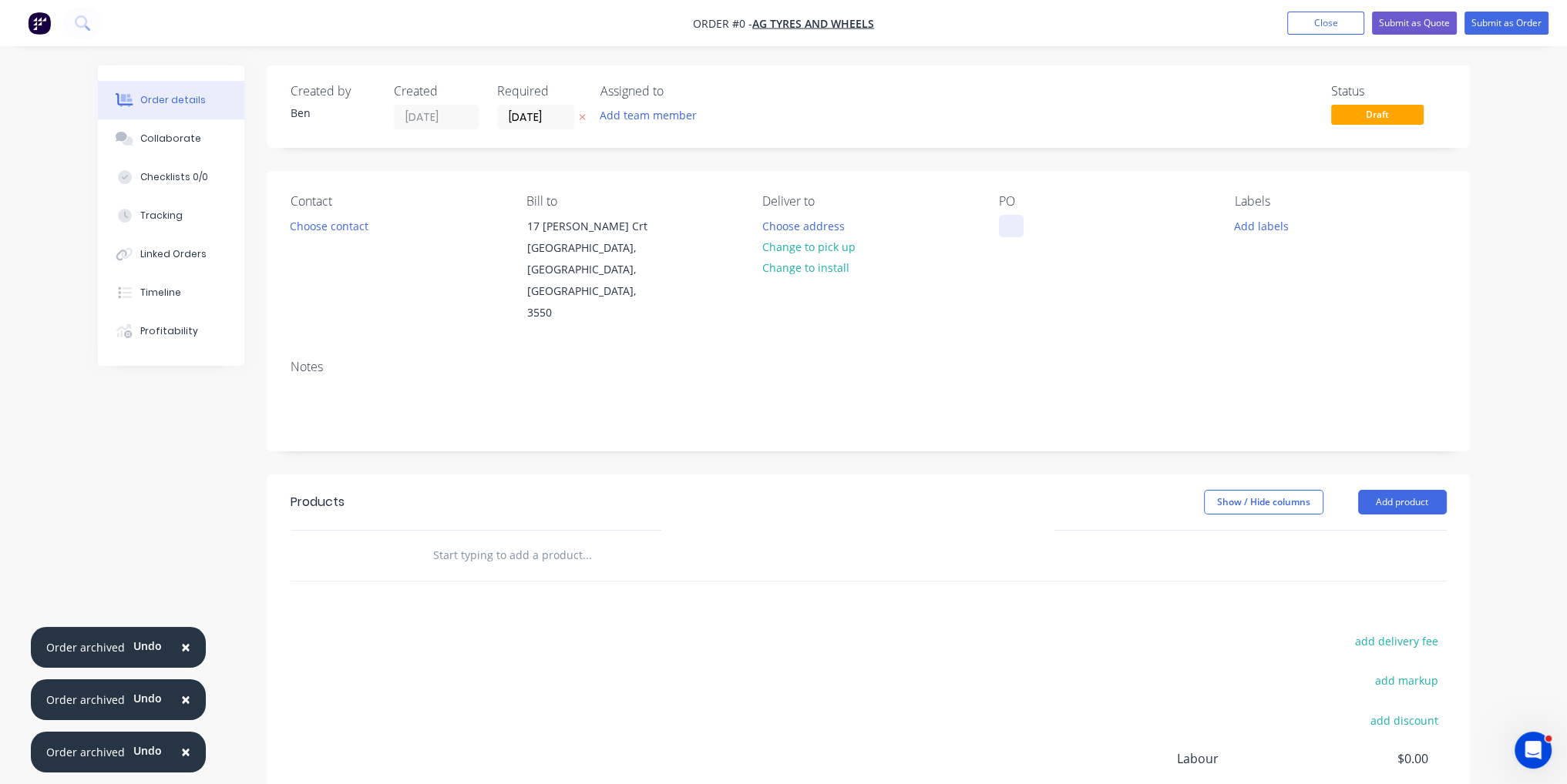
click at [1003, 229] on div at bounding box center [1011, 226] width 25 height 22
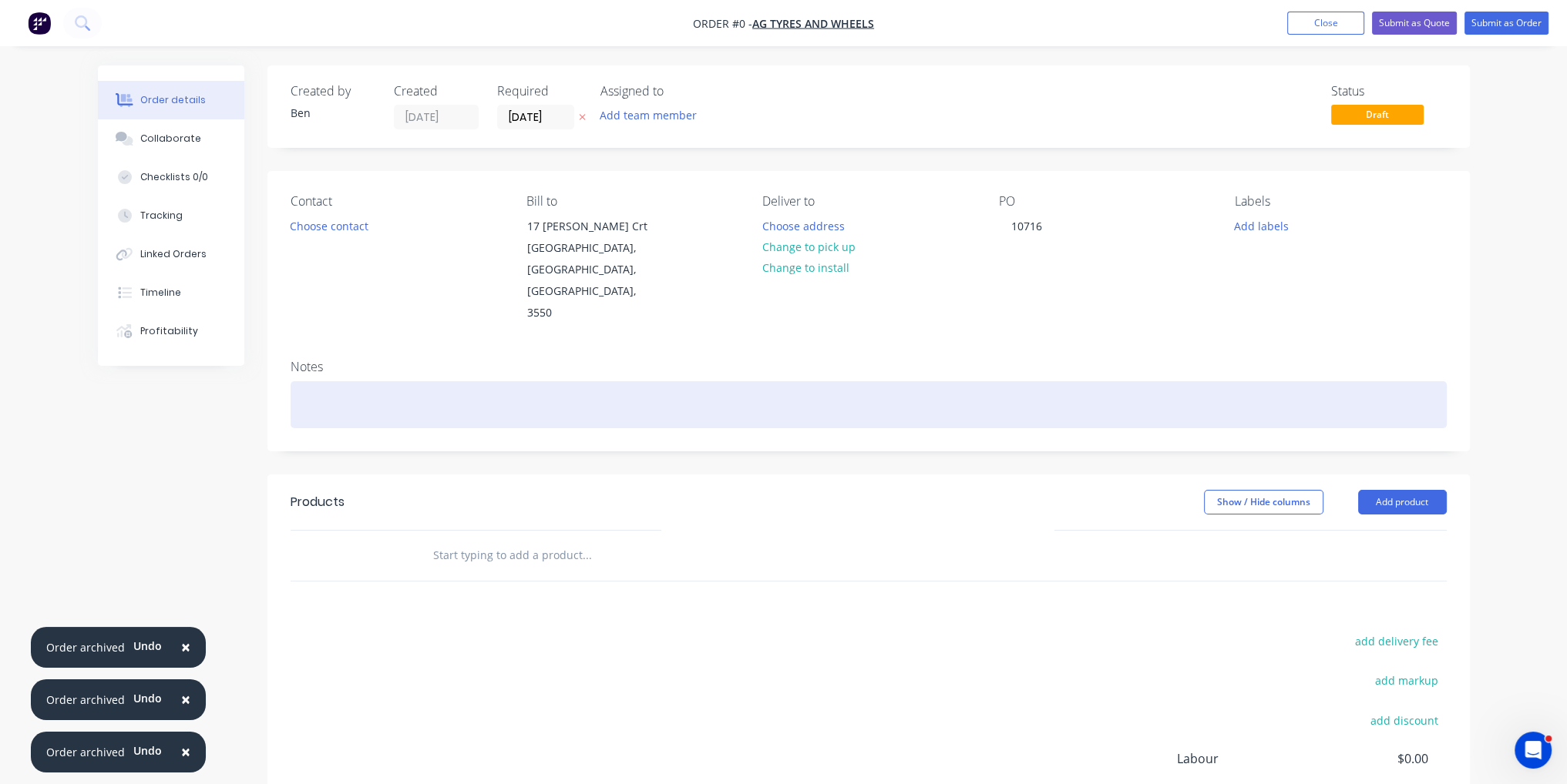
click at [1058, 378] on div "Order details Collaborate Checklists 0/0 Tracking Linked Orders Timeline Profit…" at bounding box center [784, 520] width 1403 height 909
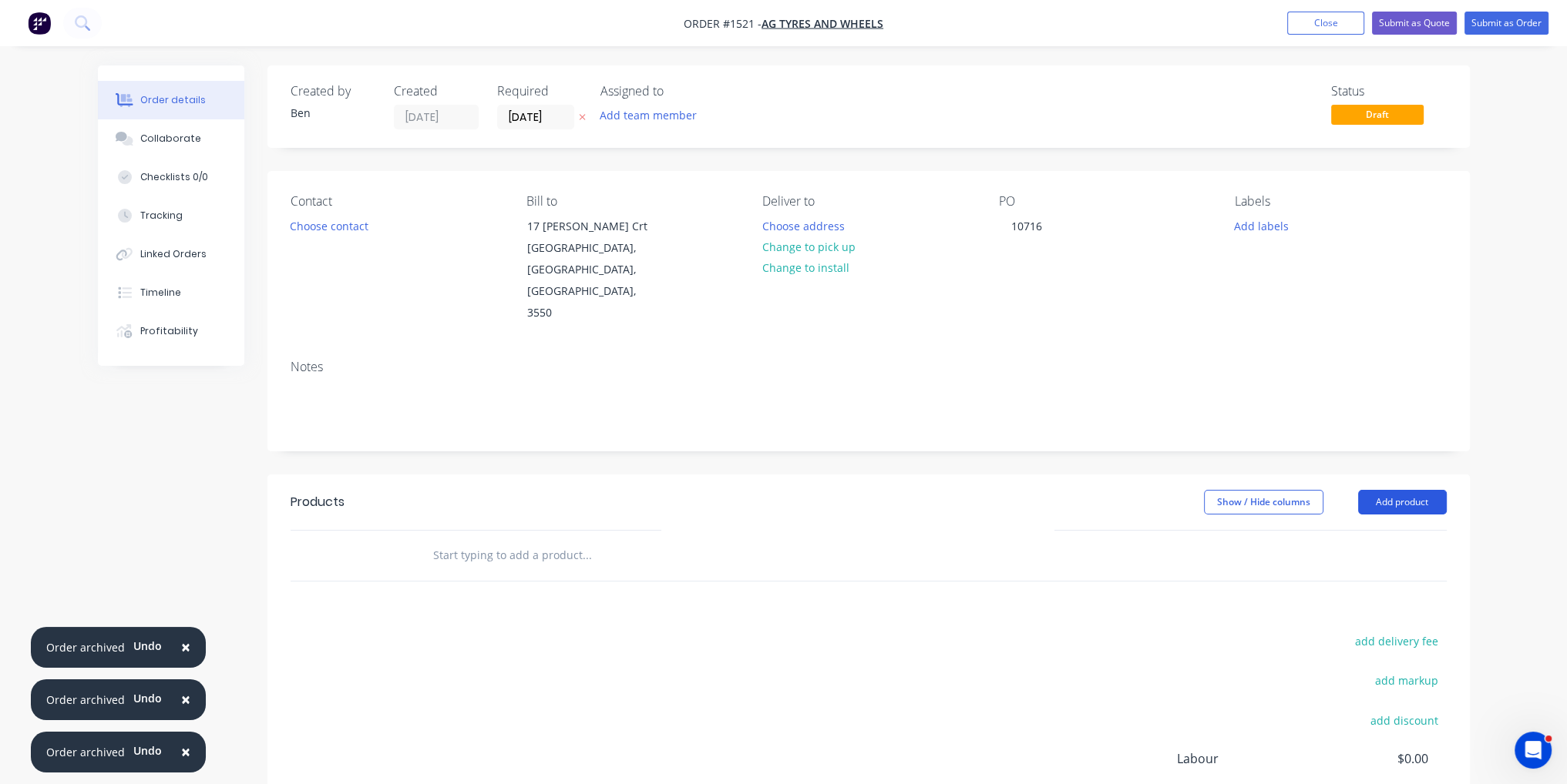
click at [1406, 490] on button "Add product" at bounding box center [1402, 502] width 89 height 25
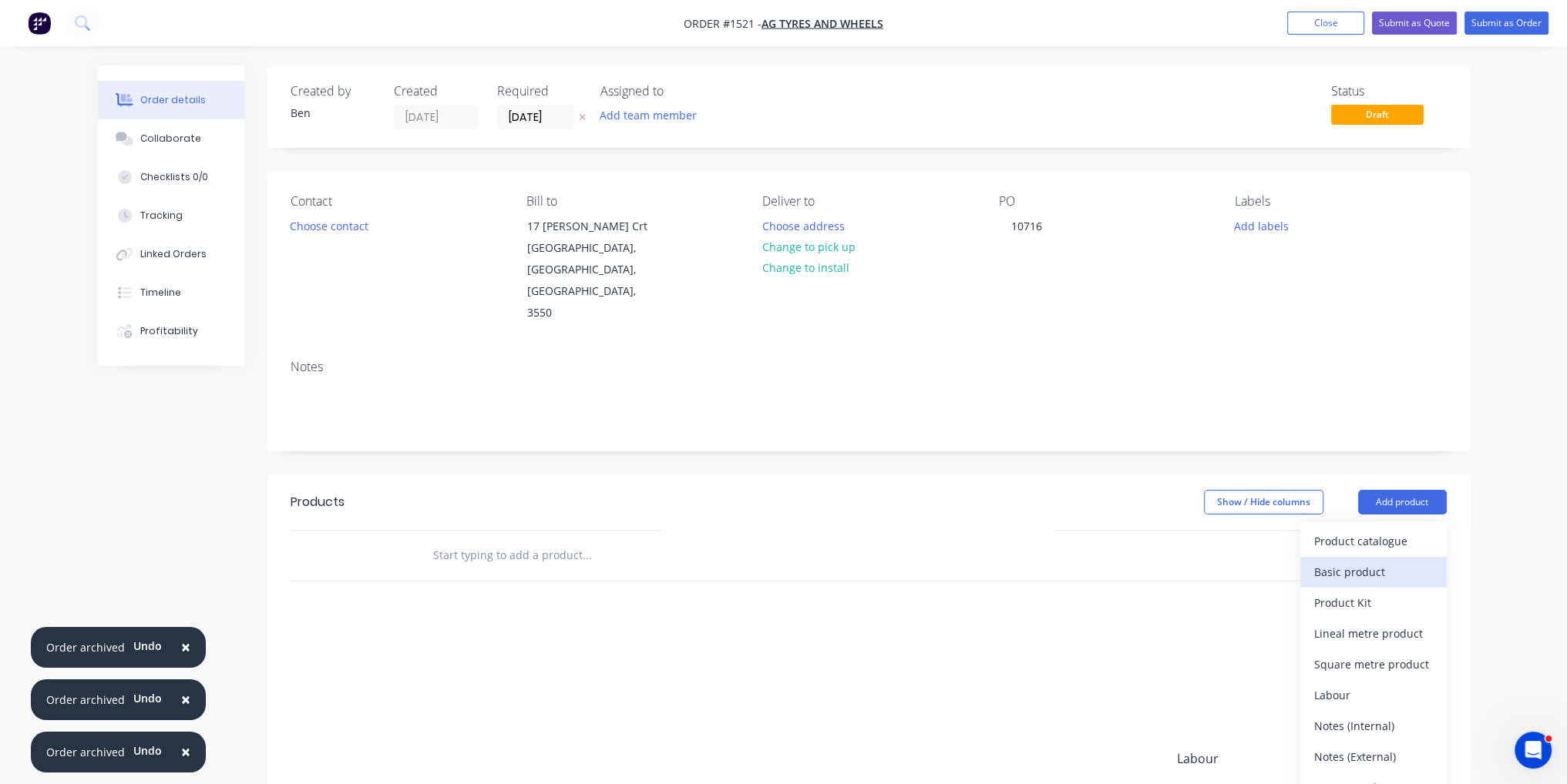
click at [1381, 561] on div "Basic product" at bounding box center [1373, 572] width 119 height 22
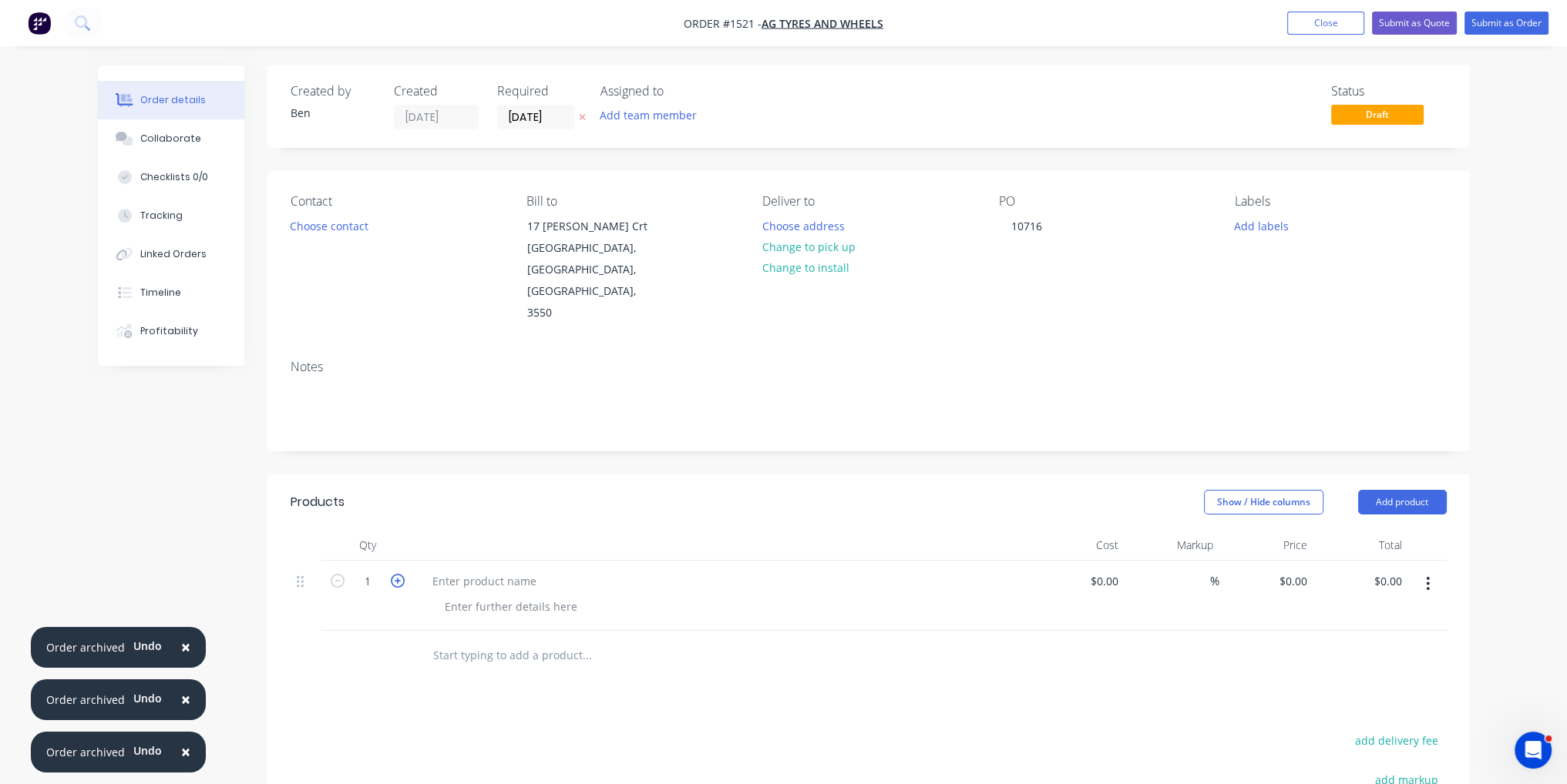
click at [400, 574] on icon "button" at bounding box center [398, 581] width 14 height 14
type input "4"
click at [1394, 490] on button "Add product" at bounding box center [1402, 502] width 89 height 25
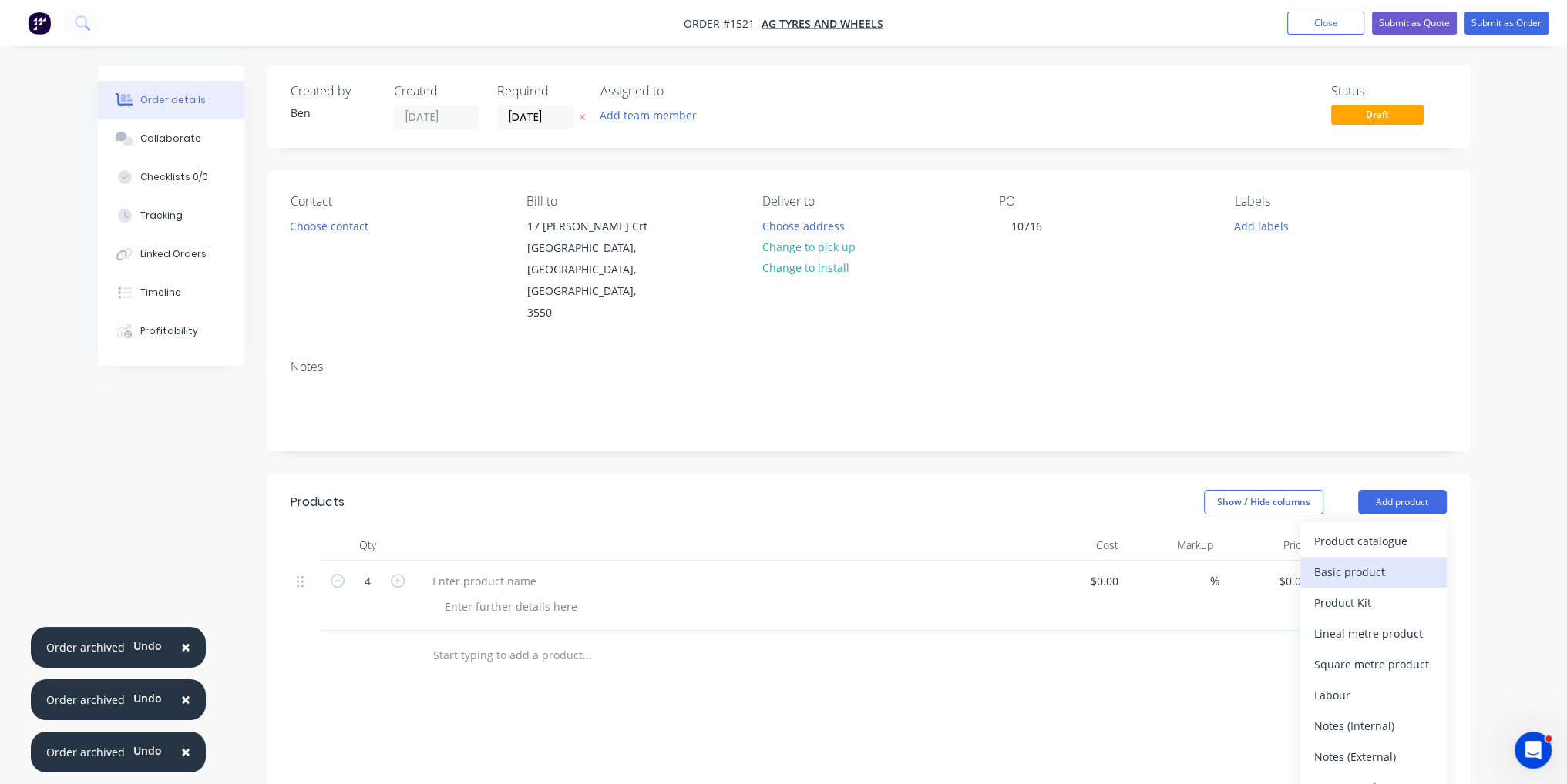
click at [1384, 561] on div "Basic product" at bounding box center [1373, 572] width 119 height 22
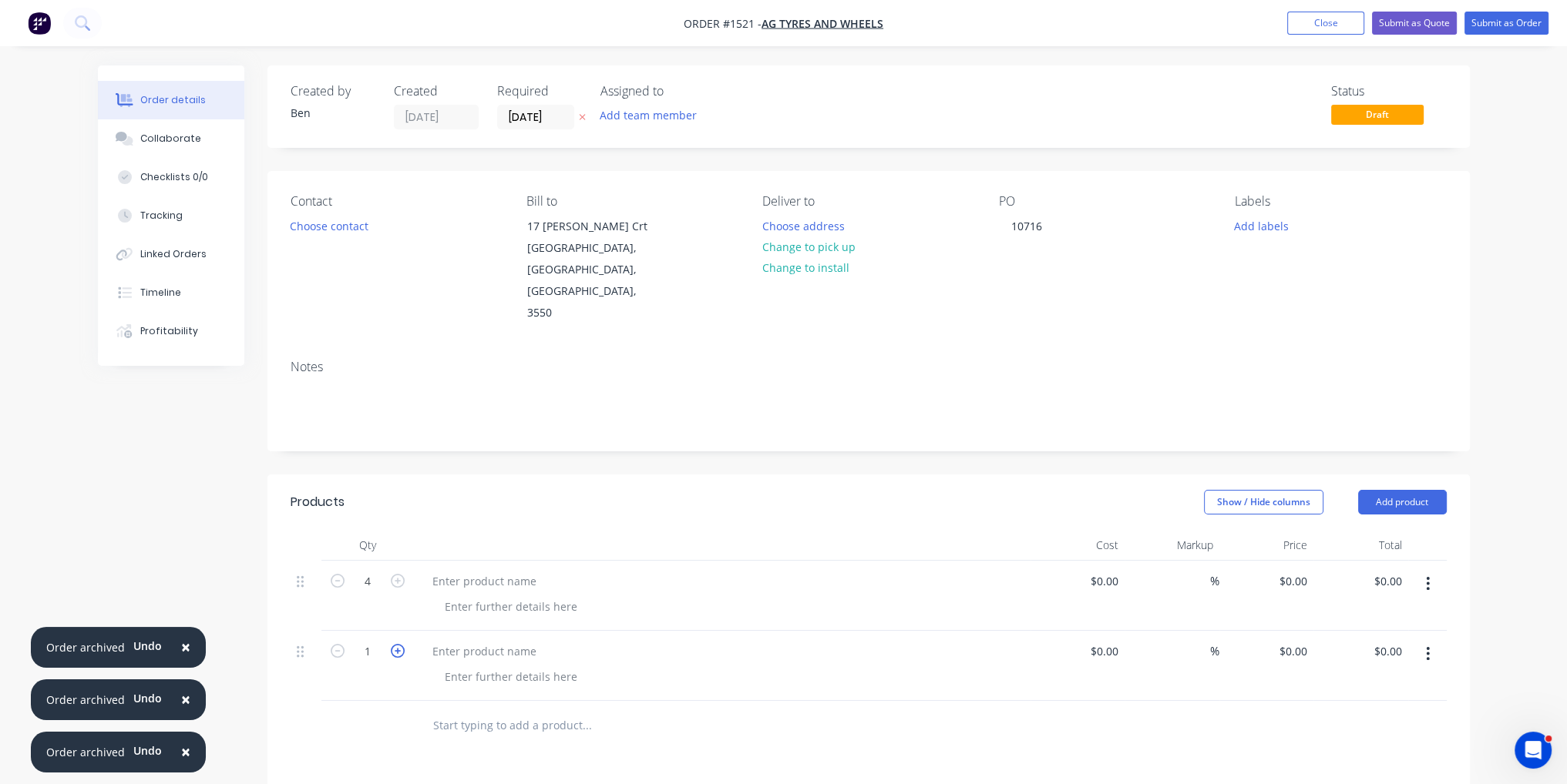
click at [400, 644] on icon "button" at bounding box center [398, 651] width 14 height 14
type input "2"
click at [1106, 570] on input at bounding box center [1107, 580] width 35 height 22
type input "$88.00"
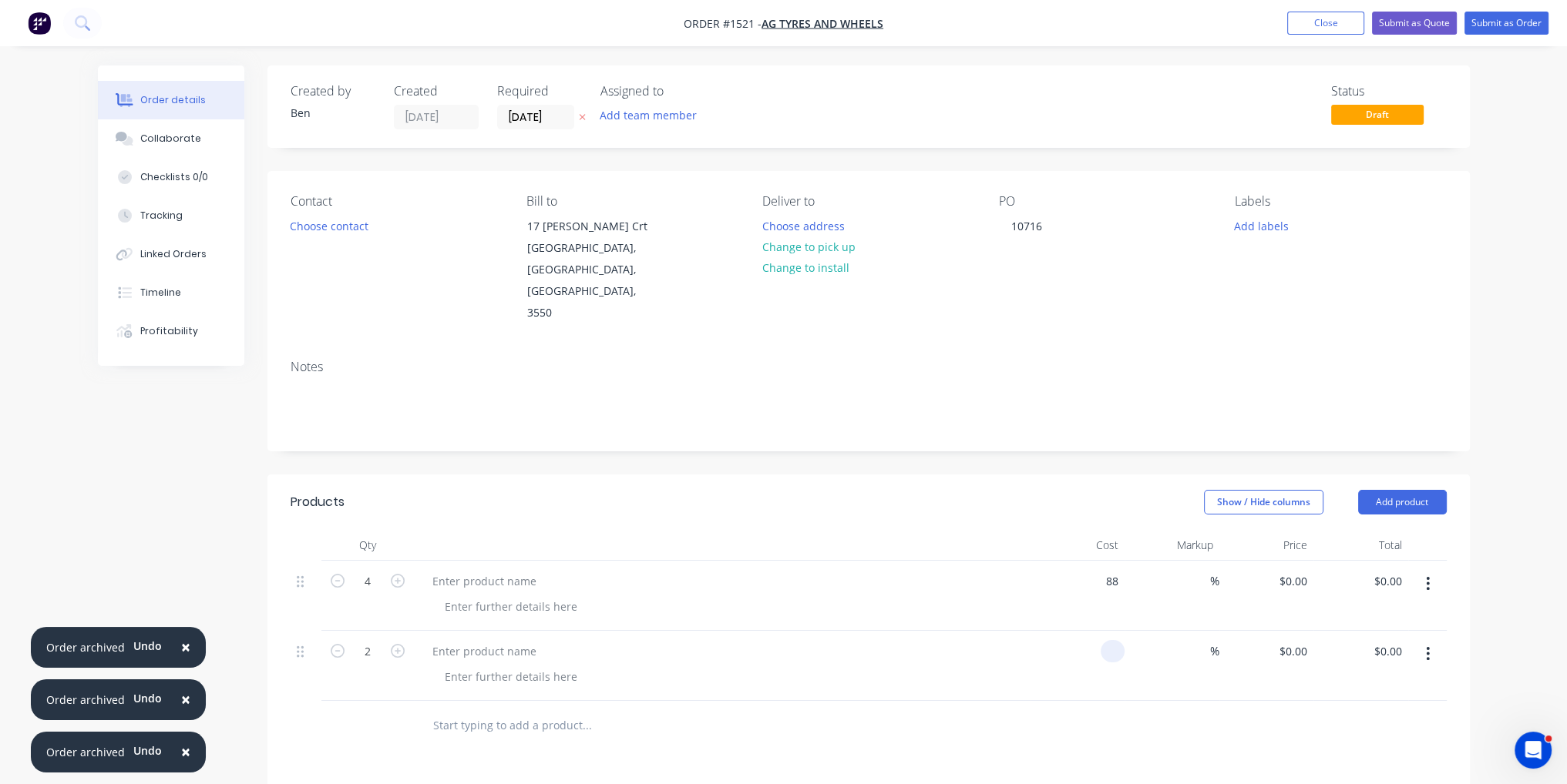
type input "$352.00"
click at [1104, 640] on div at bounding box center [1112, 651] width 24 height 22
type input "$72.00"
type input "$144.00"
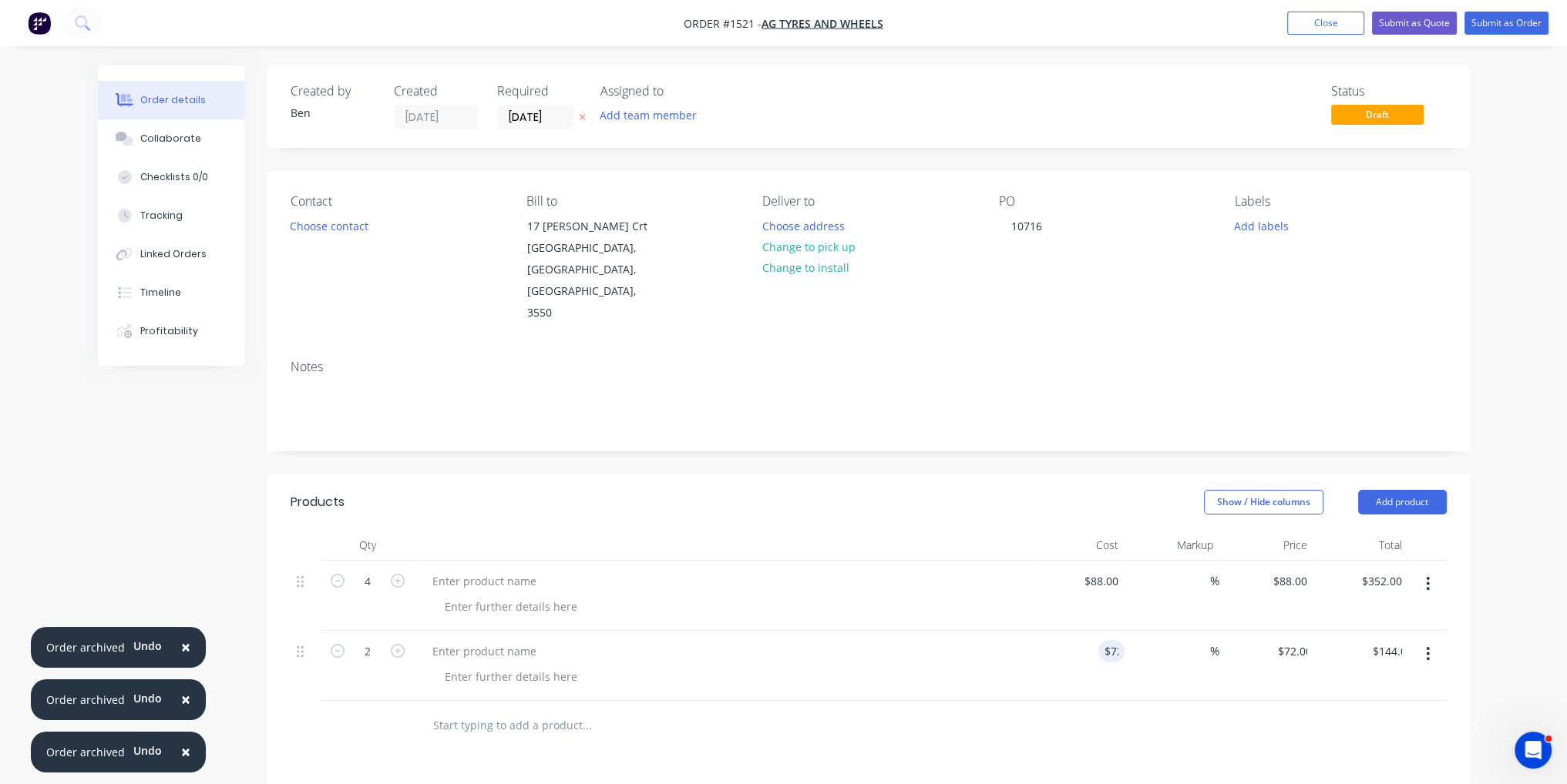
drag, startPoint x: 971, startPoint y: 644, endPoint x: 903, endPoint y: 614, distance: 74.3
click at [971, 644] on div at bounding box center [722, 666] width 617 height 70
paste div
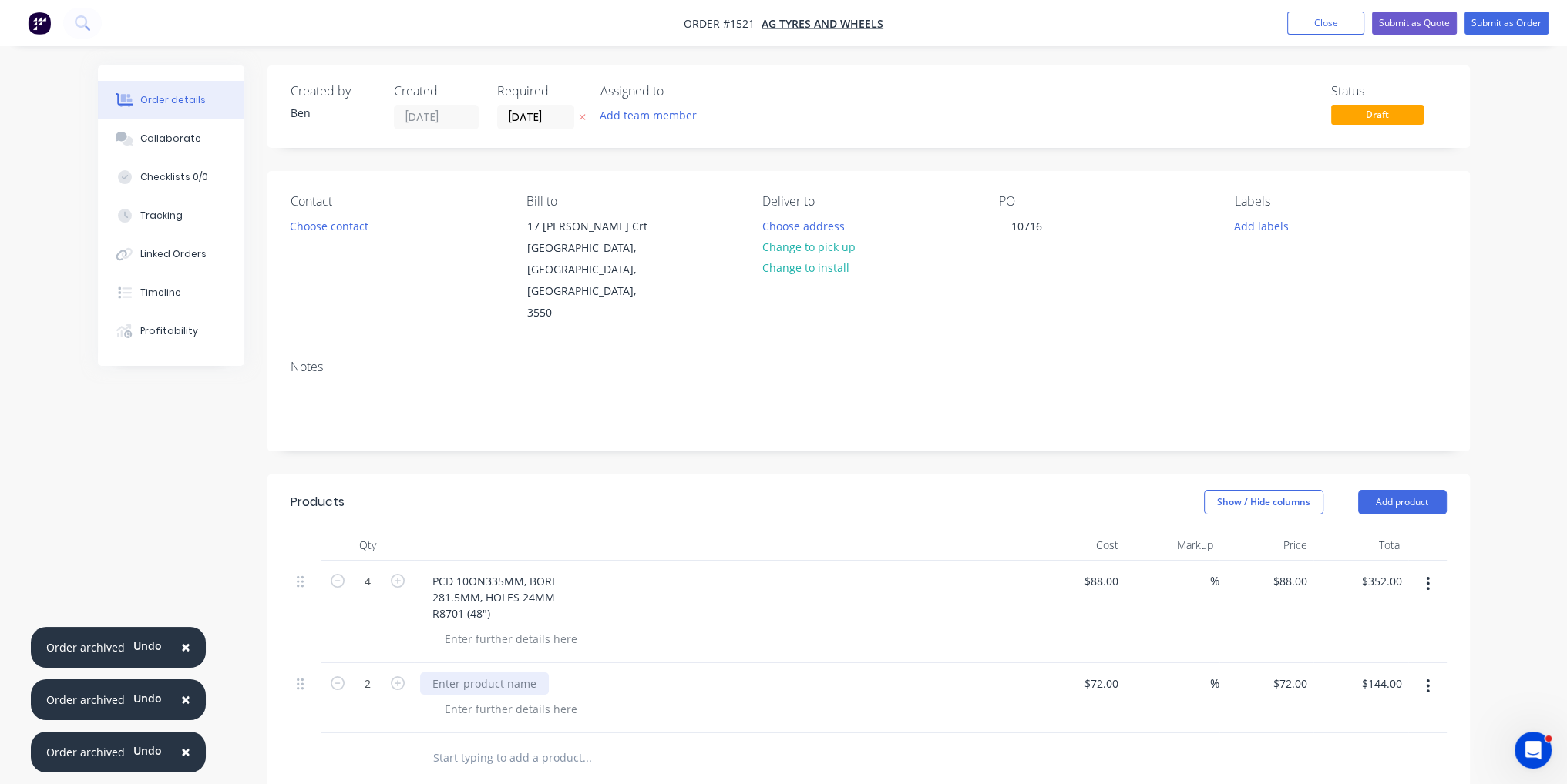
paste div
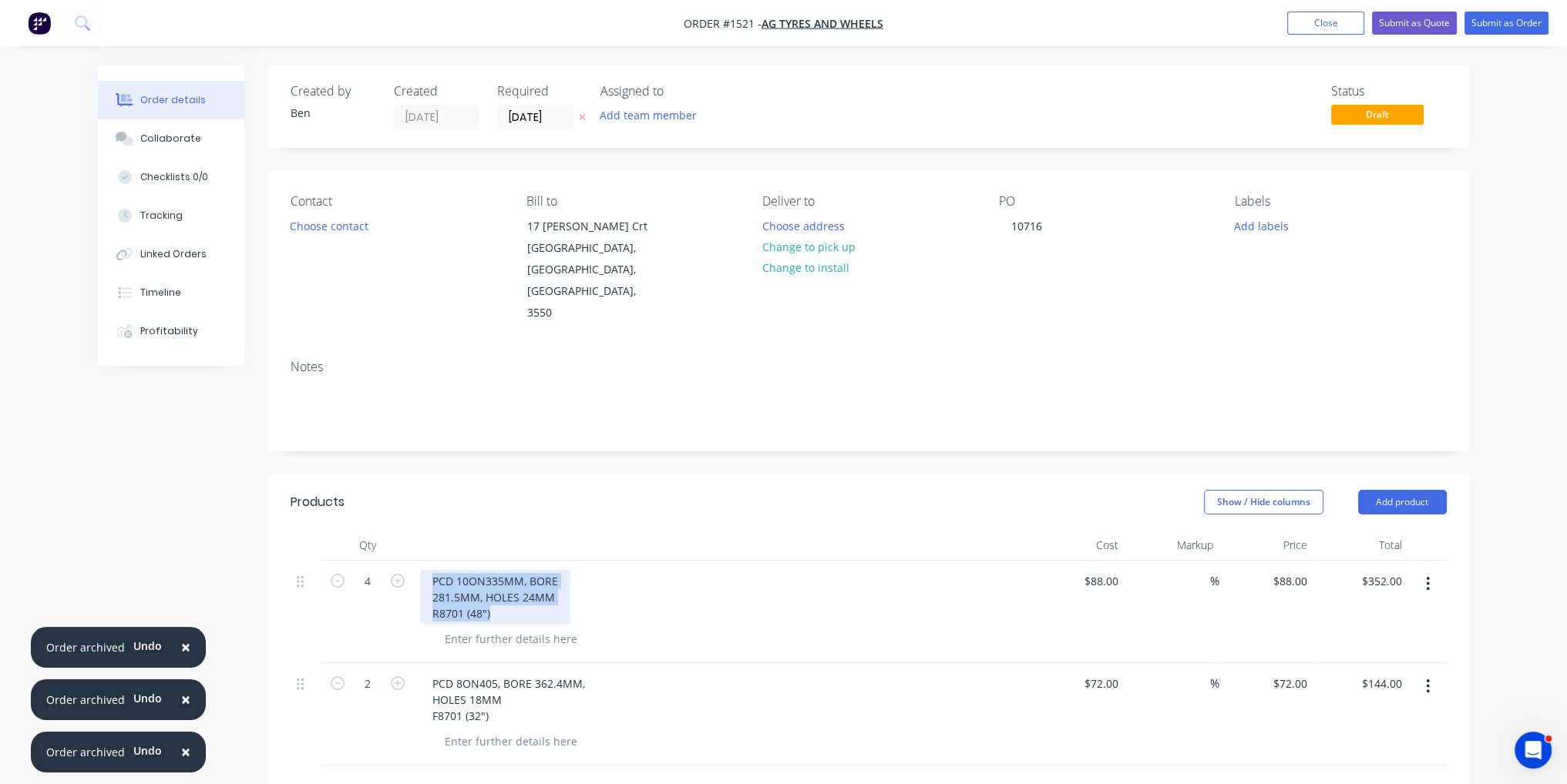
drag, startPoint x: 494, startPoint y: 575, endPoint x: 405, endPoint y: 514, distance: 107.9
click at [405, 530] on div "Qty Cost Markup Price Total 4 PCD 10ON335MM, BORE 281.5MM, HOLES 24MM R8701 (48…" at bounding box center [869, 648] width 1156 height 236
copy div "PCD 10ON335MM, BORE 281.5MM, HOLES 24MM R8701 (48")"
click at [502, 628] on div at bounding box center [510, 638] width 157 height 22
click at [500, 628] on div at bounding box center [510, 638] width 157 height 22
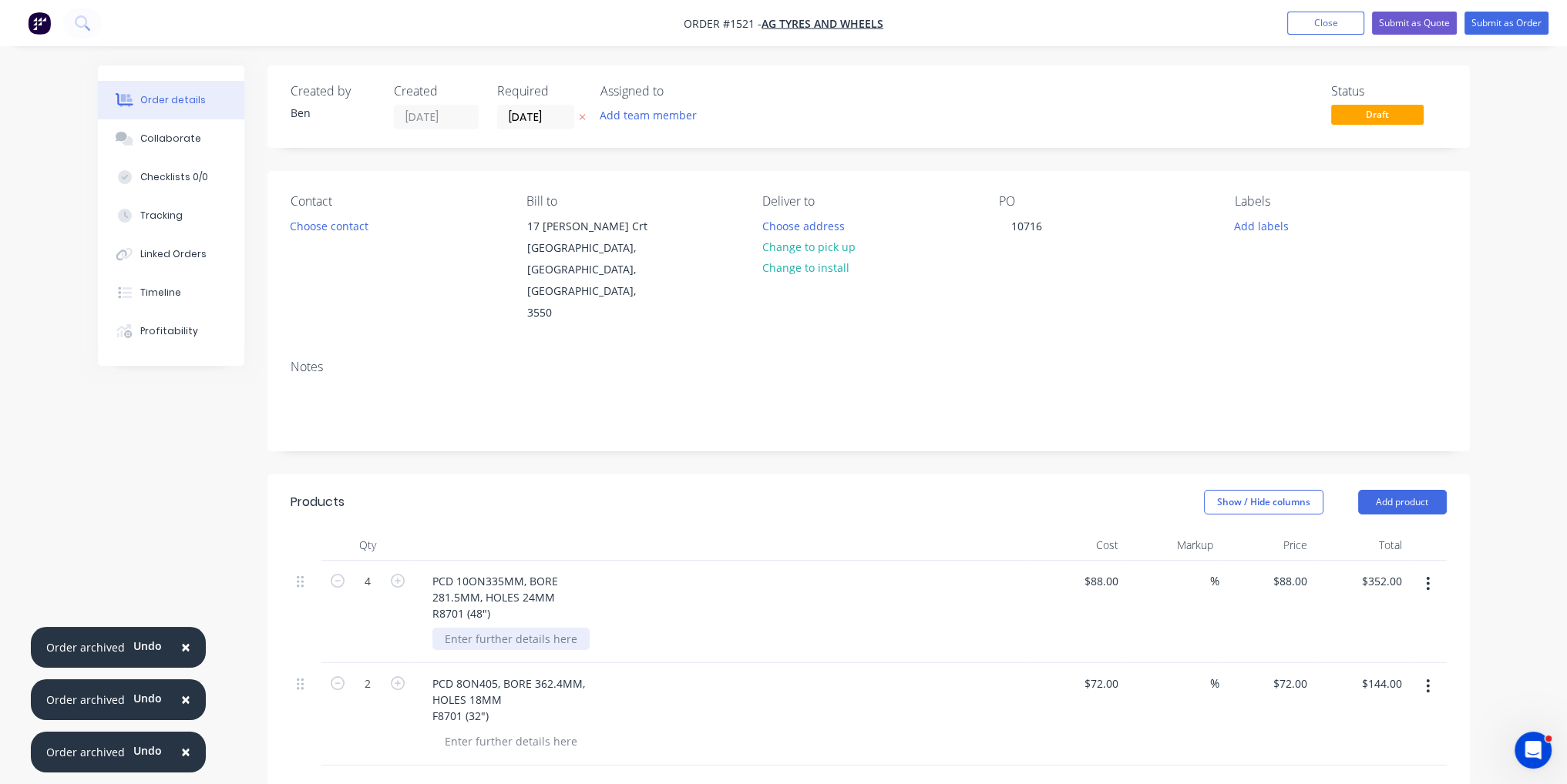
paste div
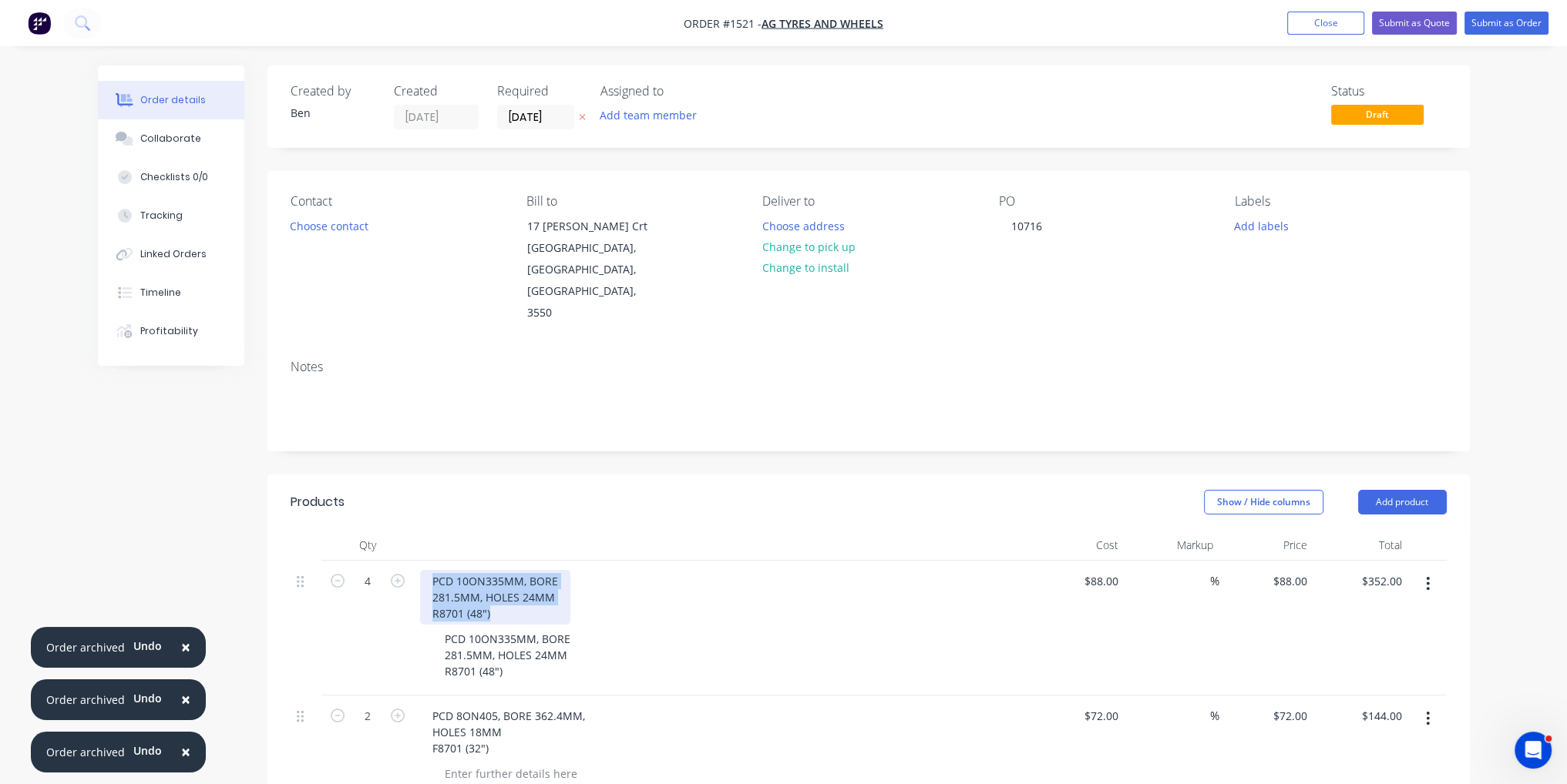
drag, startPoint x: 490, startPoint y: 572, endPoint x: 420, endPoint y: 508, distance: 94.8
click at [420, 530] on div "Qty Cost Markup Price Total 4 PCD 10ON335MM, BORE 281.5MM, HOLES 24MM R8701 (48…" at bounding box center [869, 664] width 1156 height 268
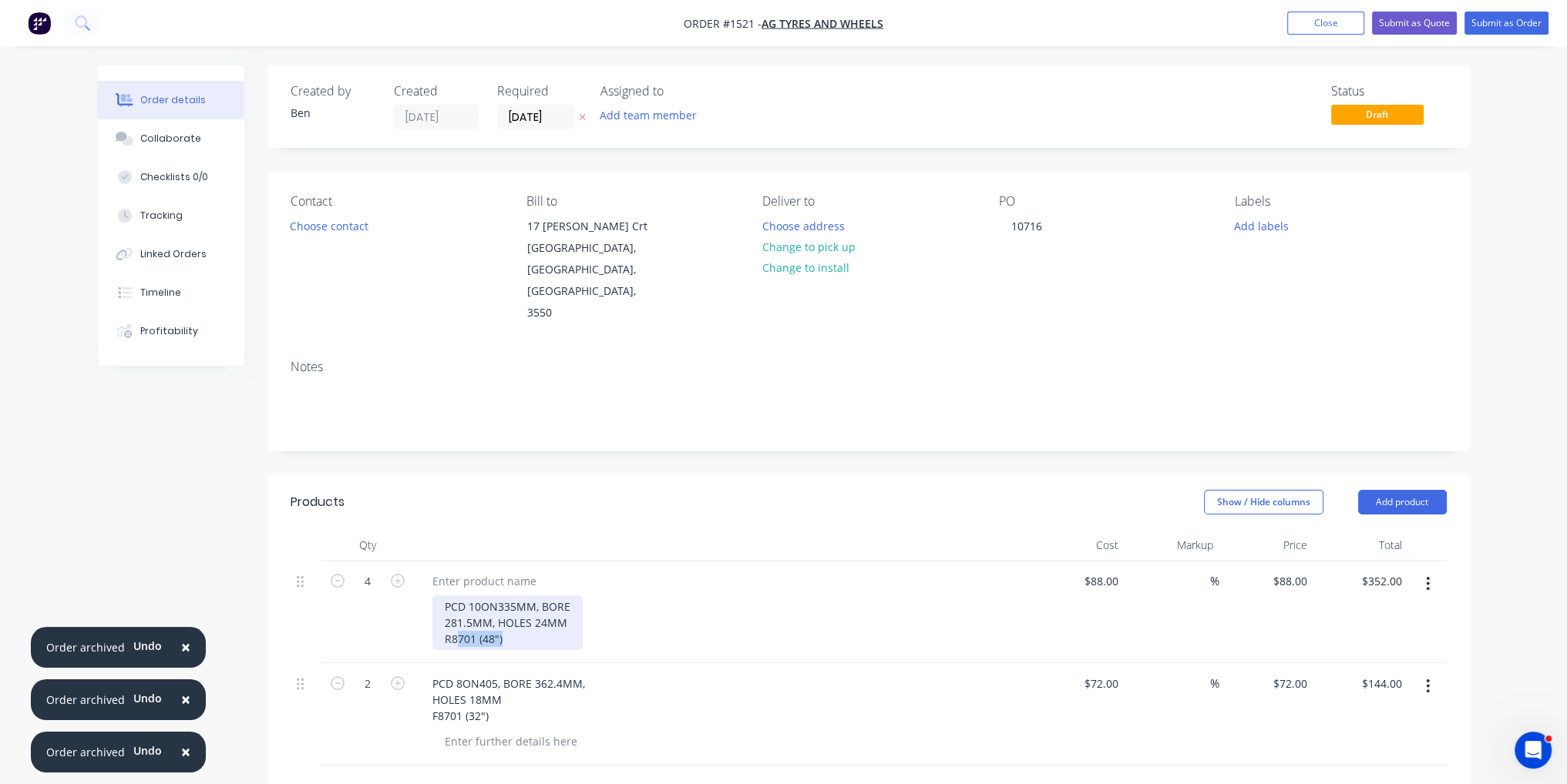
drag, startPoint x: 503, startPoint y: 594, endPoint x: 462, endPoint y: 601, distance: 41.6
click at [462, 601] on div "PCD 10ON335MM, BORE 281.5MM, HOLES 24MM R8701 (48")" at bounding box center [507, 622] width 150 height 54
click at [482, 595] on div "PCD 10ON335MM, BORE 281.5MM, HOLES 24MM R8701 (48")" at bounding box center [507, 622] width 150 height 54
drag, startPoint x: 507, startPoint y: 598, endPoint x: 437, endPoint y: 593, distance: 70.2
click at [437, 595] on div "PCD 10ON335MM, BORE 281.5MM, HOLES 24MM R8701 (48")" at bounding box center [507, 622] width 150 height 54
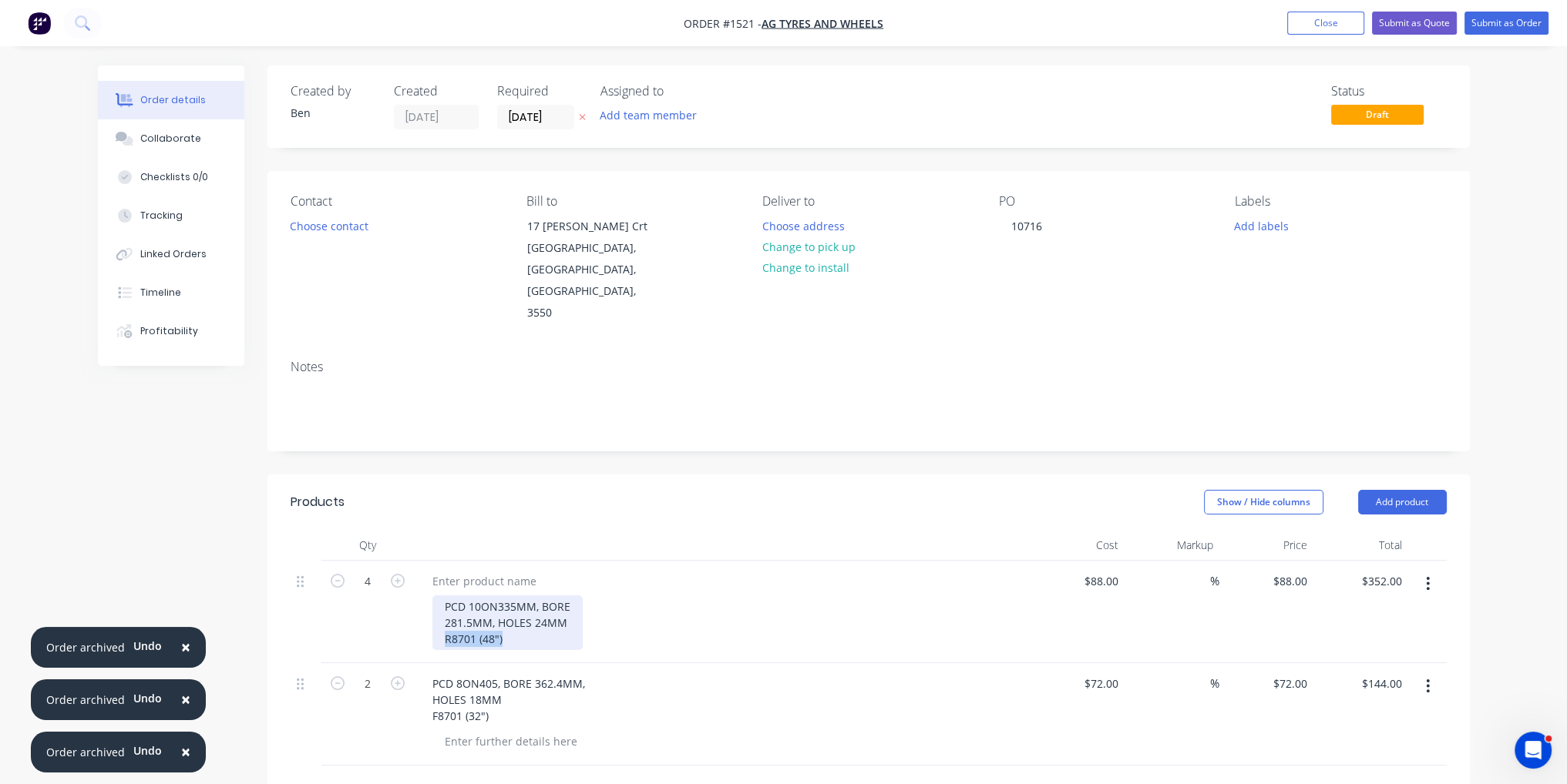
copy div "R8701 (48")"
click at [484, 570] on div at bounding box center [484, 580] width 129 height 22
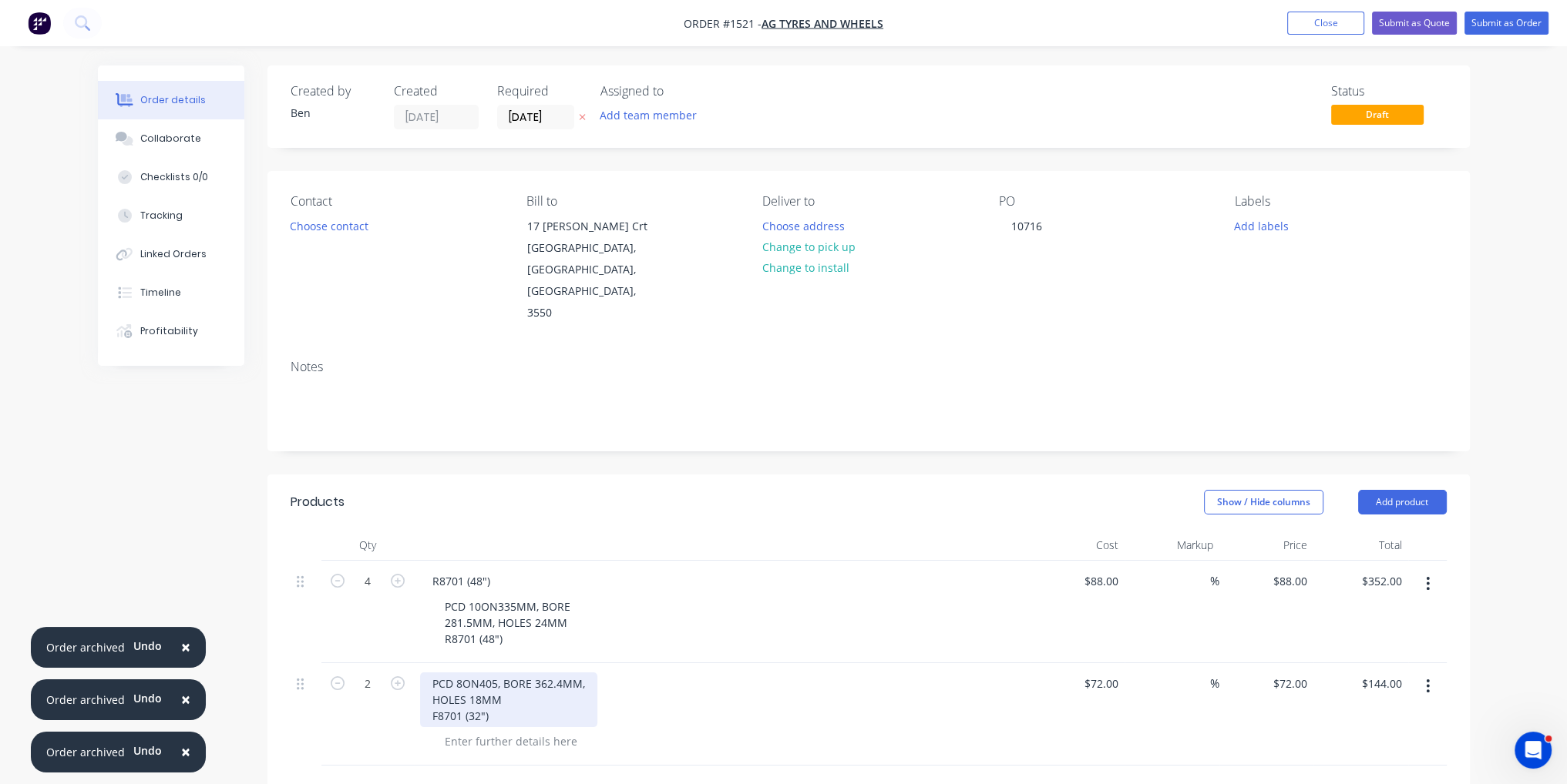
click at [508, 673] on div "PCD 8ON405, BORE 362.4MM, HOLES 18MM F8701 (32")" at bounding box center [509, 700] width 177 height 54
drag, startPoint x: 489, startPoint y: 673, endPoint x: 429, endPoint y: 644, distance: 66.6
click at [429, 673] on div "PCD 8ON405, BORE 362.4MM, HOLES 18MM F8701 (32")" at bounding box center [509, 700] width 177 height 54
copy div "PCD 8ON405, BORE 362.4MM, HOLES 18MM F8701 (32")"
click at [461, 730] on div at bounding box center [510, 741] width 157 height 22
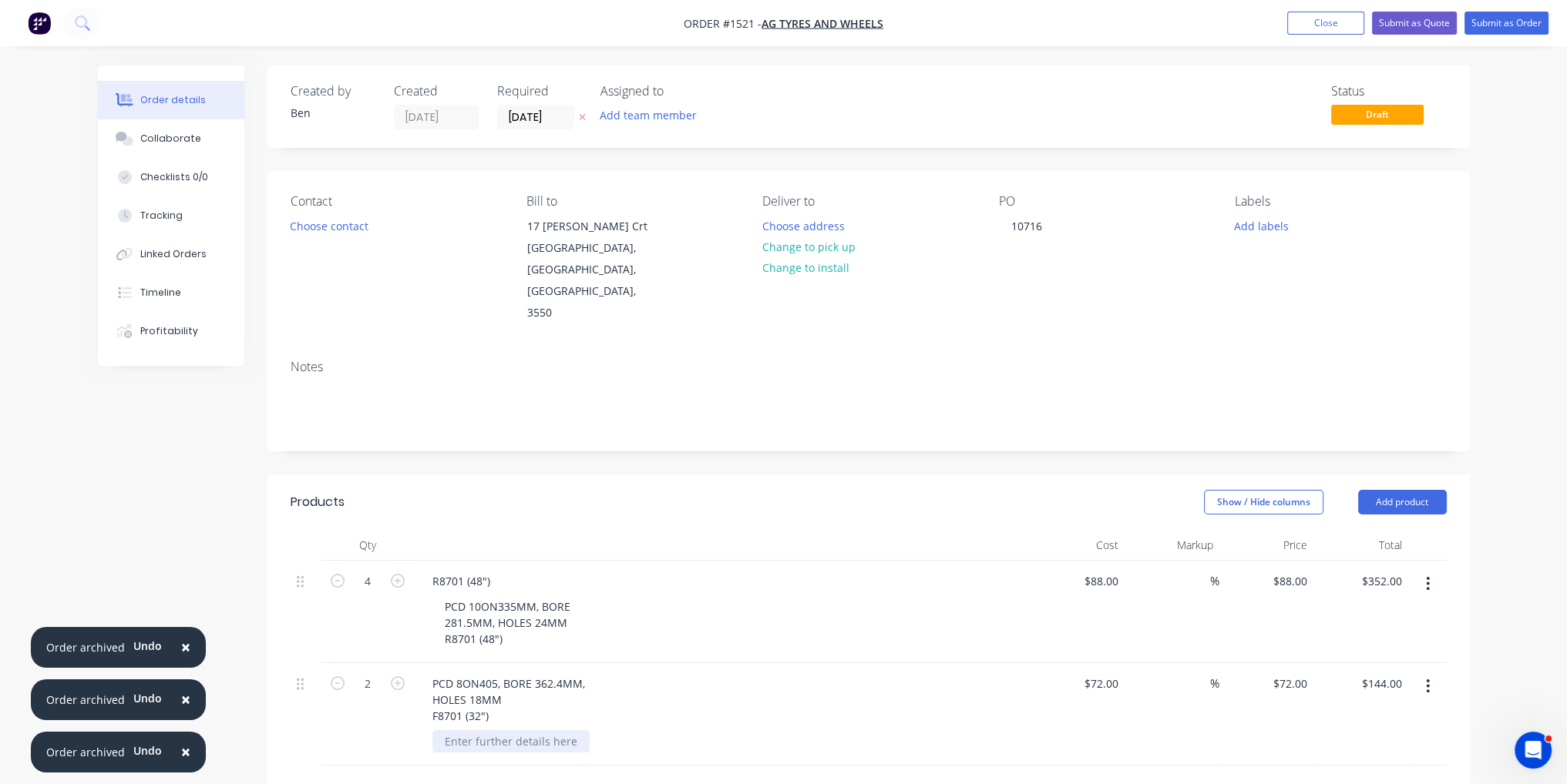
paste div
drag, startPoint x: 502, startPoint y: 653, endPoint x: 419, endPoint y: 629, distance: 86.4
click at [420, 673] on div "PCD 8ON405, BORE 362.4MM, HOLES 18MM F8701 (32")" at bounding box center [722, 700] width 604 height 54
click at [1523, 28] on button "Submit as Order" at bounding box center [1506, 23] width 84 height 23
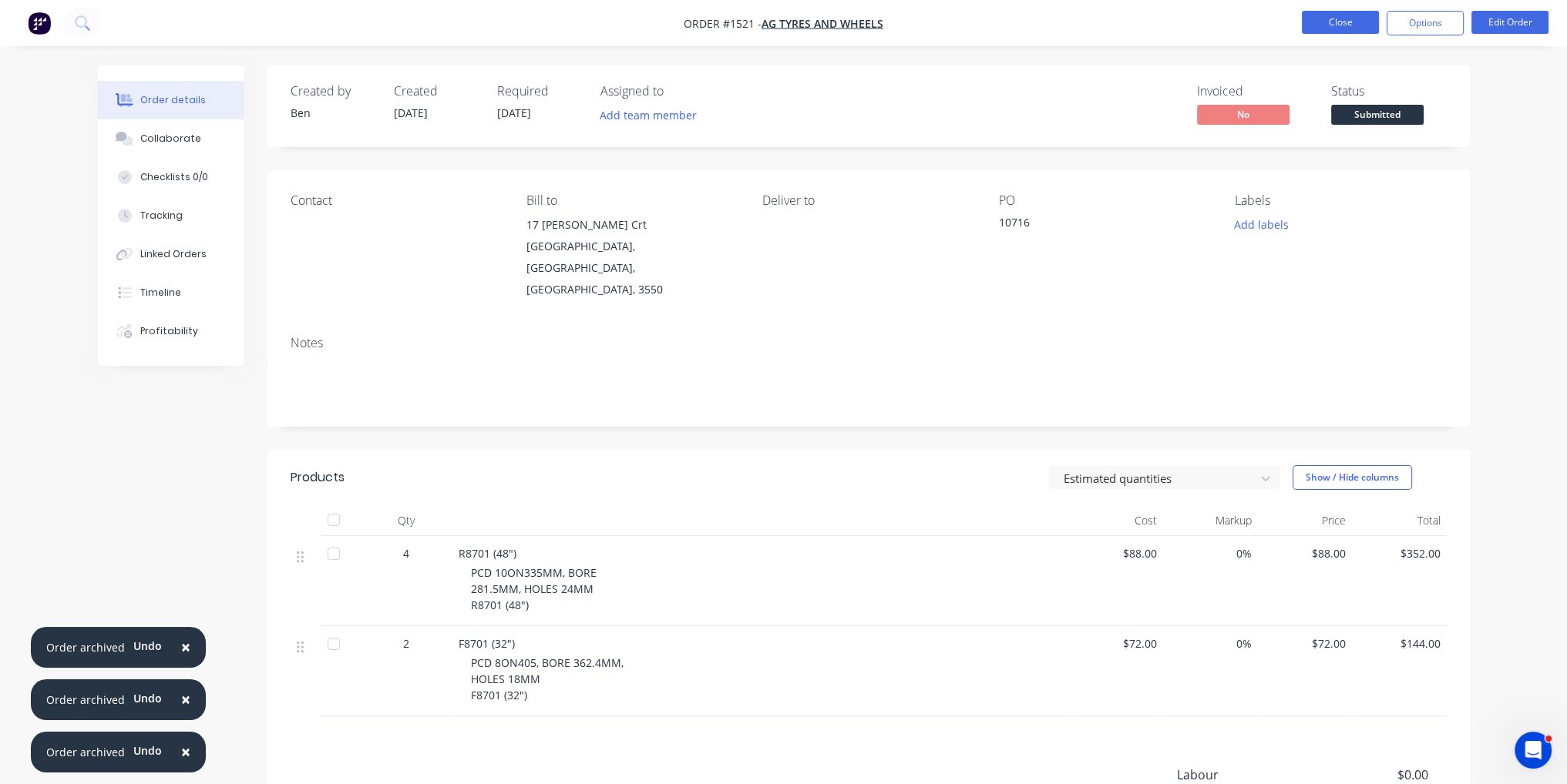
click at [1318, 25] on button "Close" at bounding box center [1340, 22] width 77 height 23
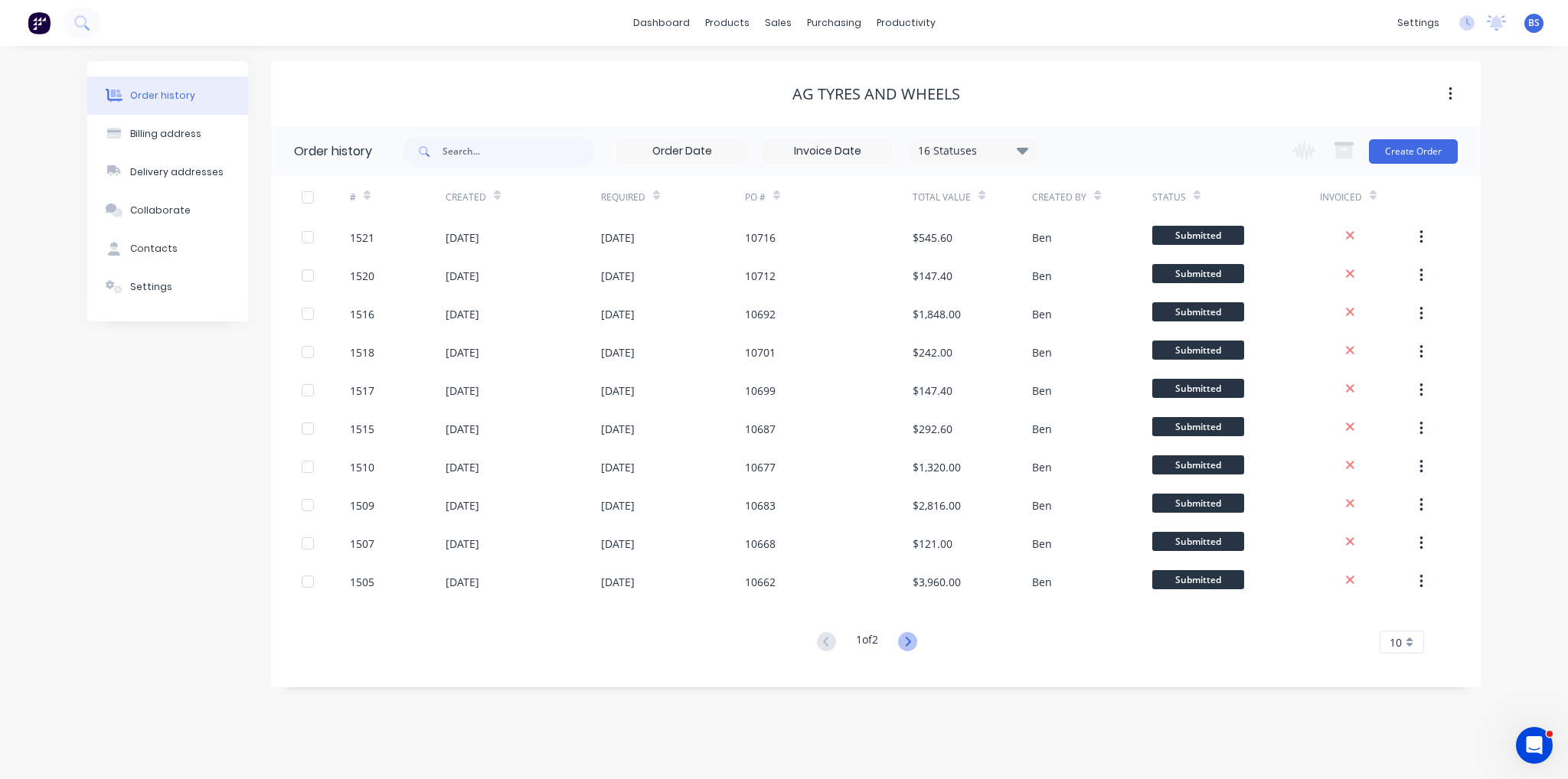
click at [900, 645] on icon at bounding box center [907, 642] width 19 height 19
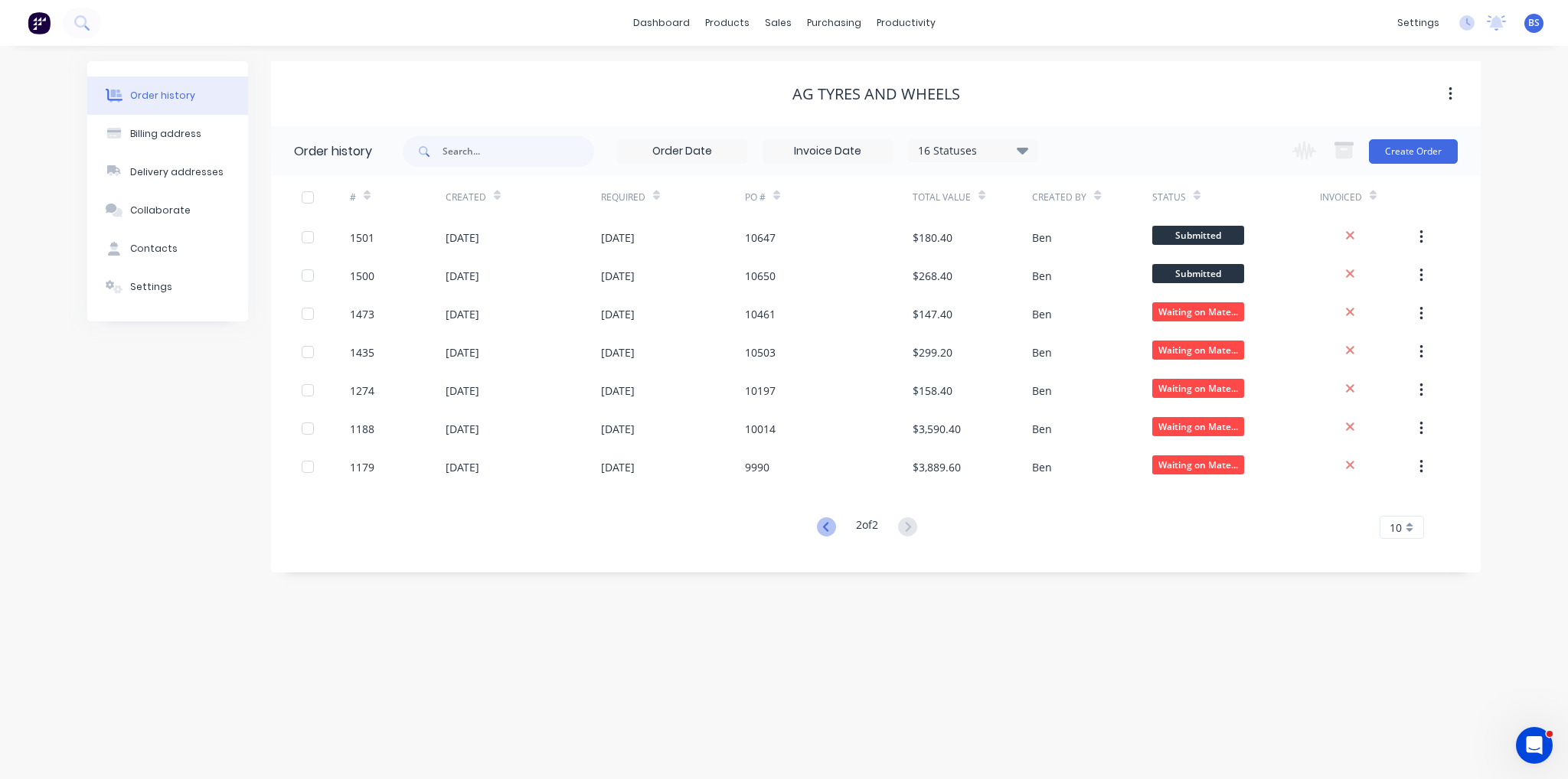
click at [825, 522] on icon at bounding box center [826, 527] width 19 height 19
